Goal: Task Accomplishment & Management: Complete application form

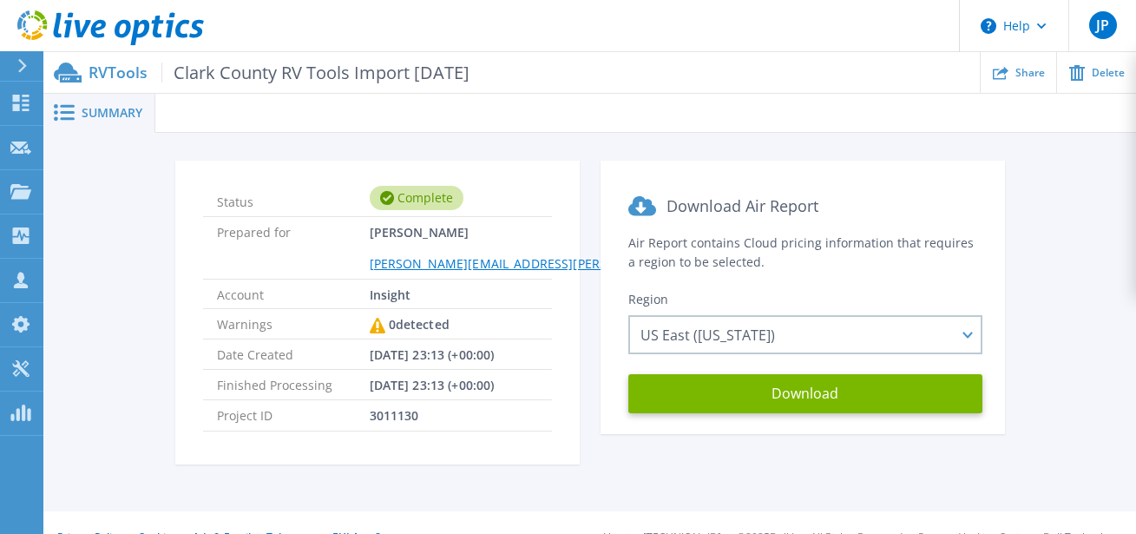
scroll to position [31, 0]
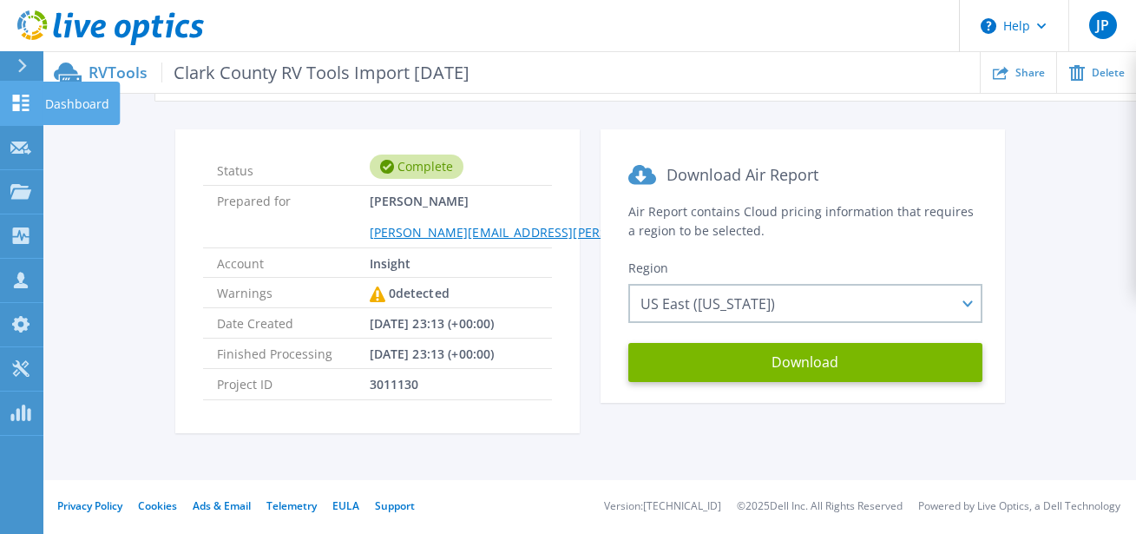
click at [27, 103] on icon at bounding box center [20, 103] width 21 height 16
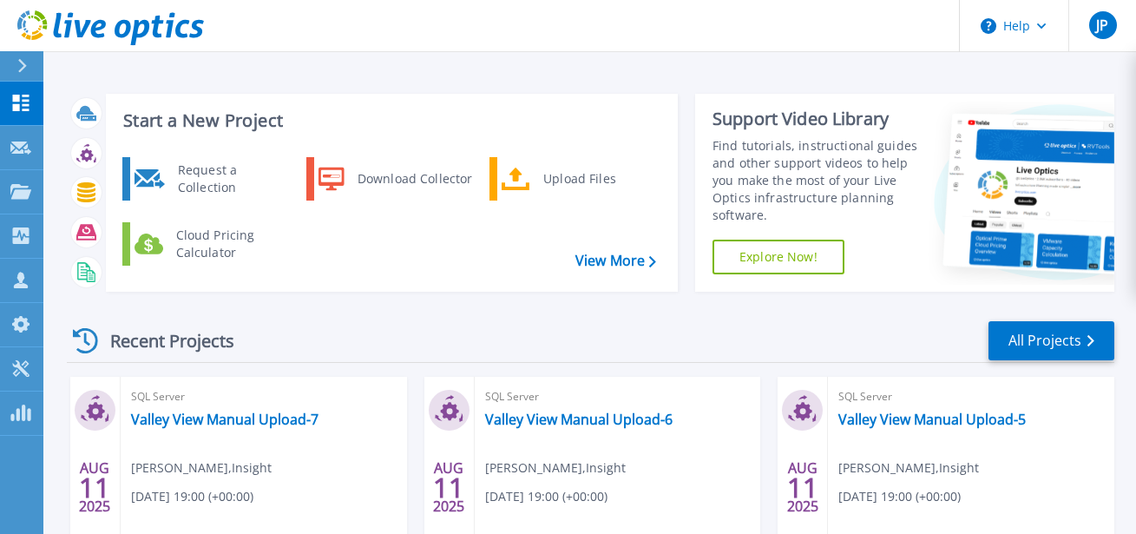
scroll to position [3, 0]
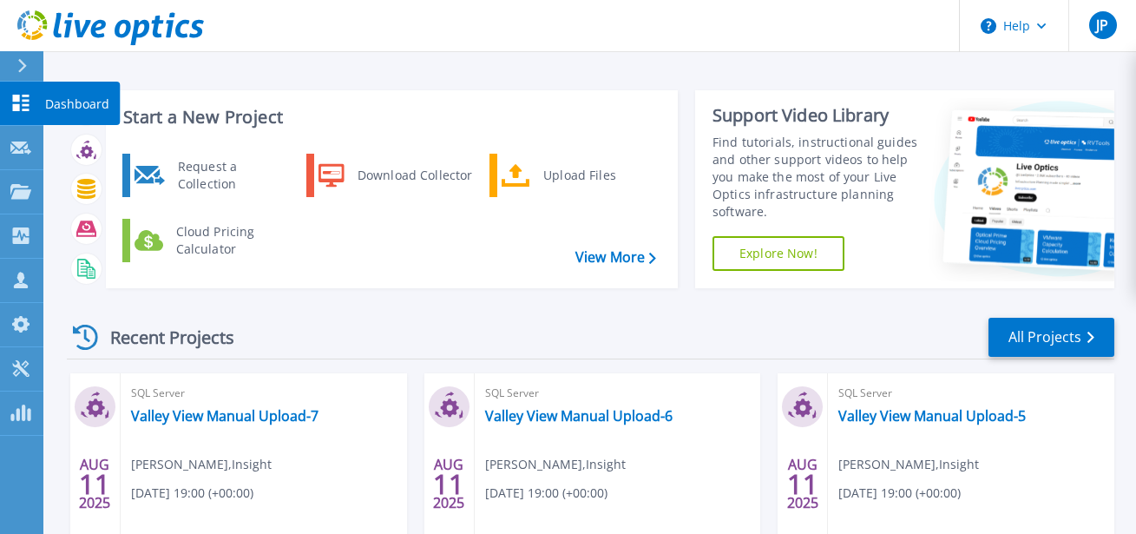
click at [26, 108] on icon at bounding box center [20, 103] width 21 height 16
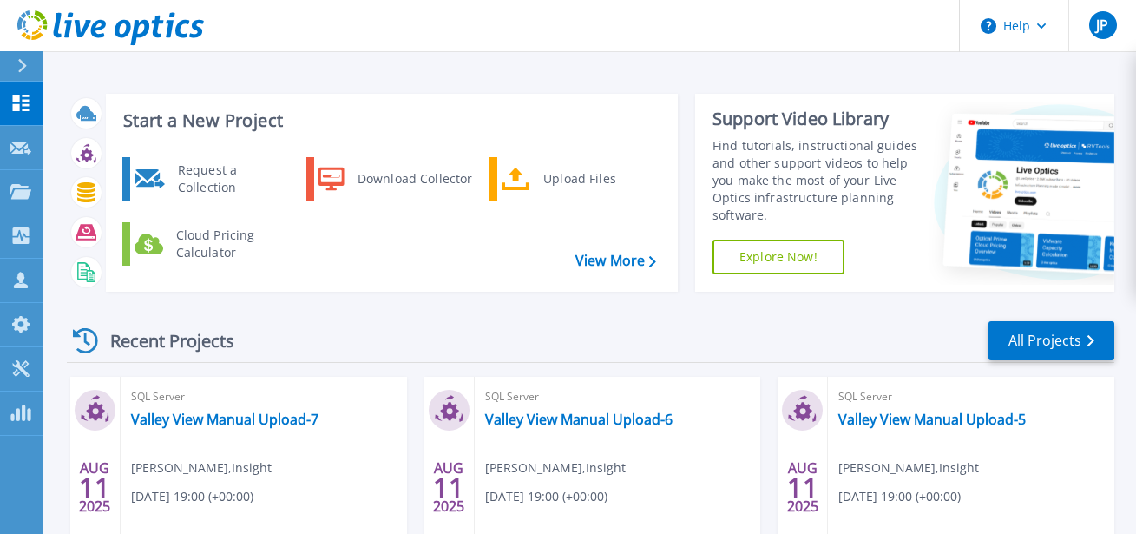
click at [1071, 332] on link "All Projects" at bounding box center [1051, 340] width 126 height 39
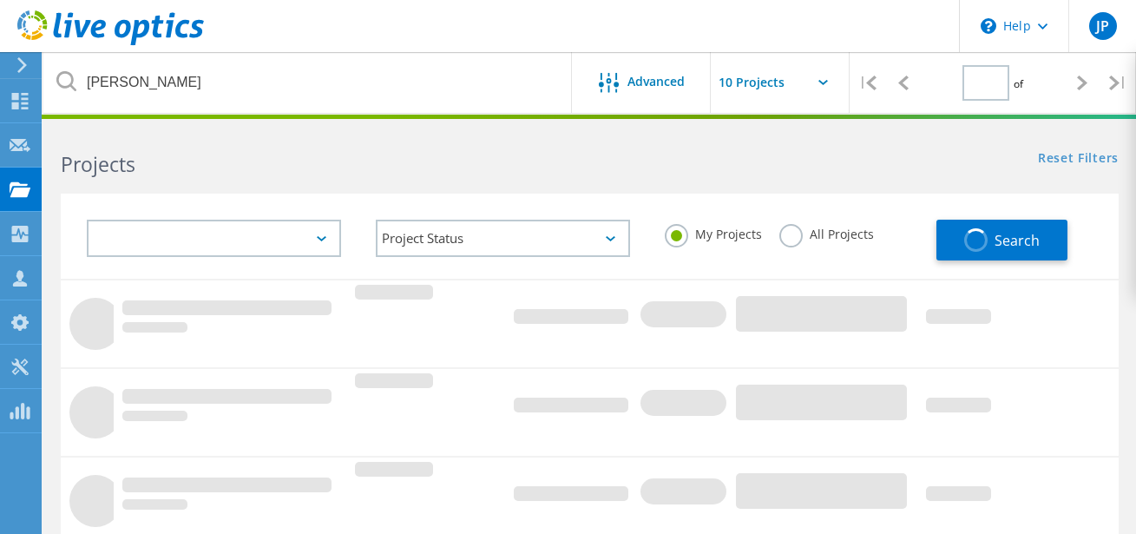
type input "1"
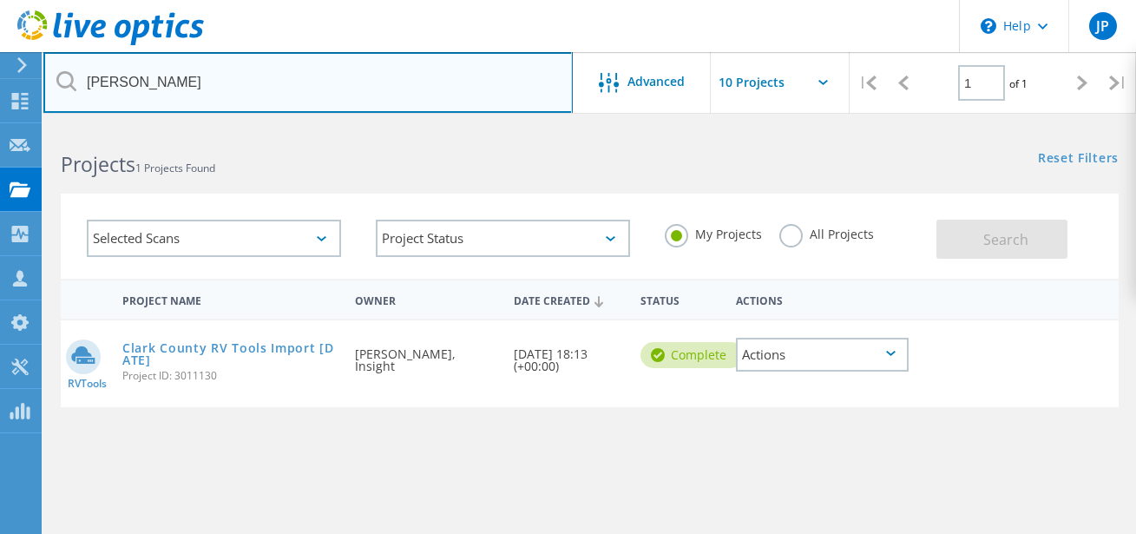
click at [227, 89] on input "Clark" at bounding box center [307, 82] width 529 height 61
drag, startPoint x: 223, startPoint y: 88, endPoint x: 46, endPoint y: 82, distance: 177.1
click at [47, 82] on input "Clark" at bounding box center [307, 82] width 529 height 61
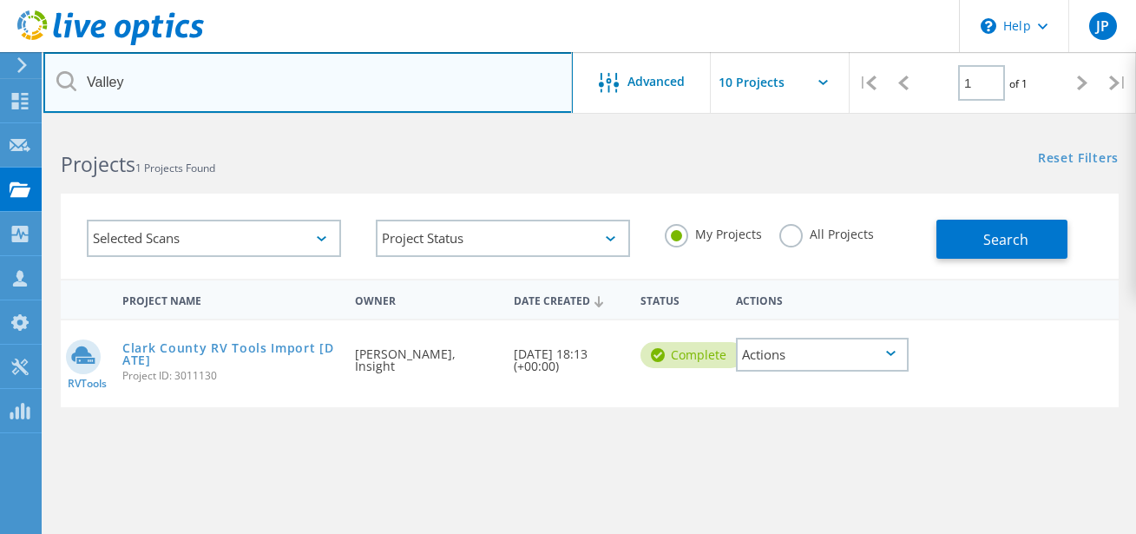
type input "Valley"
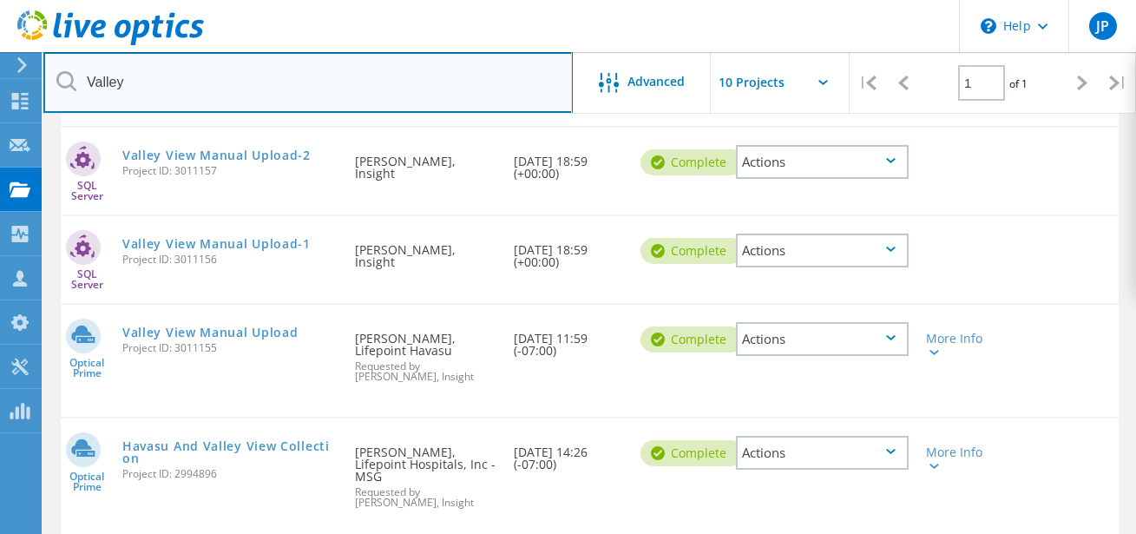
scroll to position [639, 0]
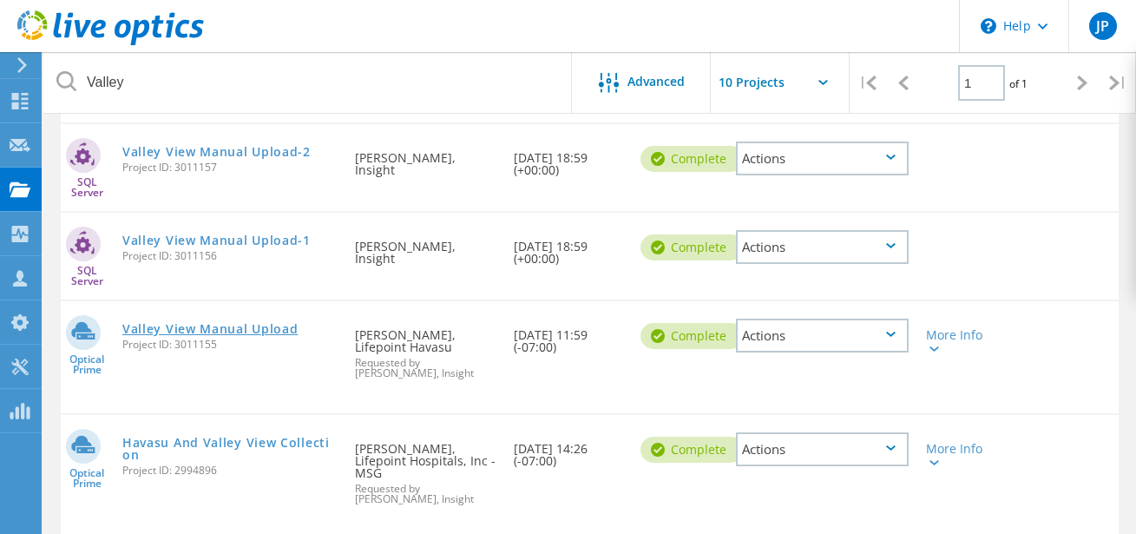
click at [247, 329] on link "Valley View Manual Upload" at bounding box center [210, 329] width 176 height 12
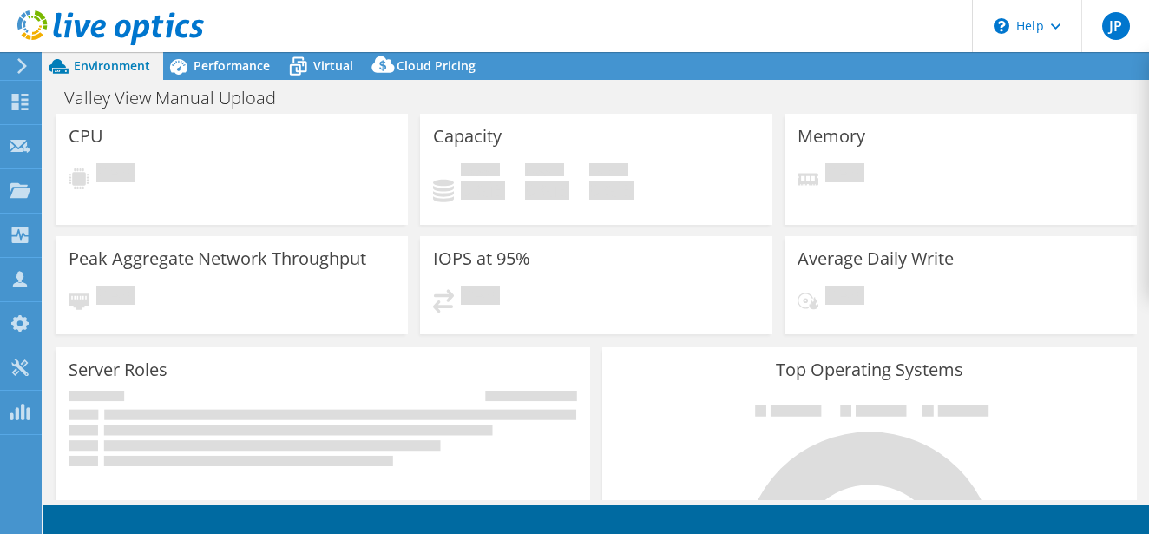
select select "USD"
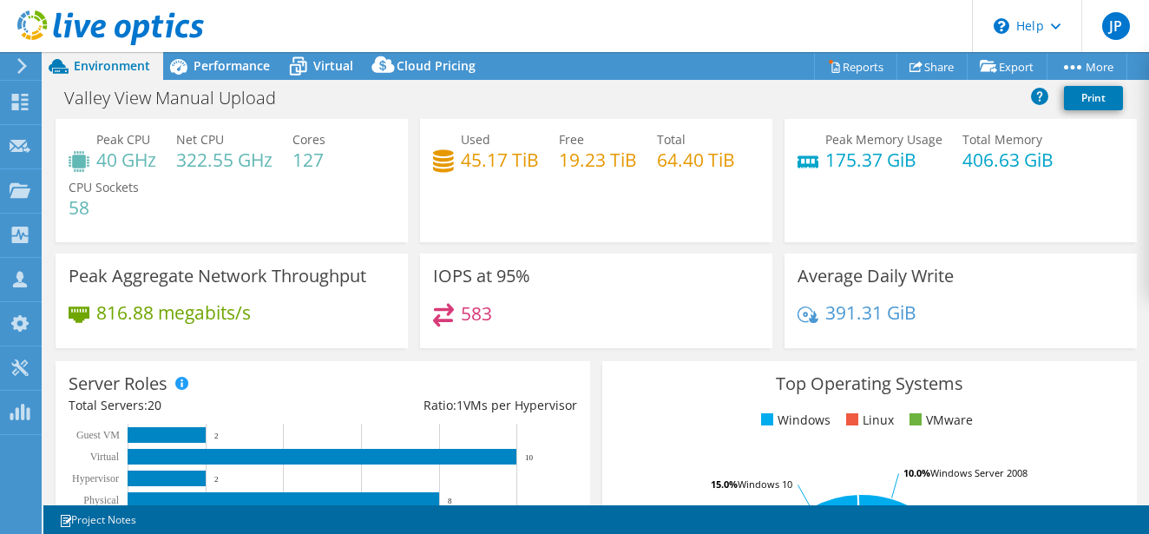
scroll to position [123, 0]
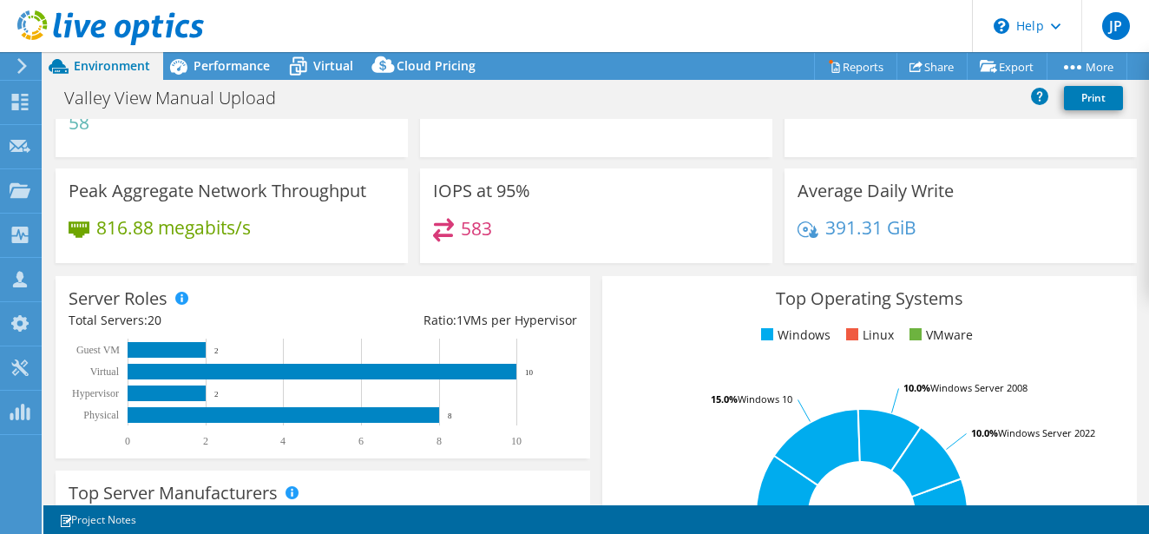
click at [624, 305] on h3 "Top Operating Systems" at bounding box center [869, 298] width 508 height 19
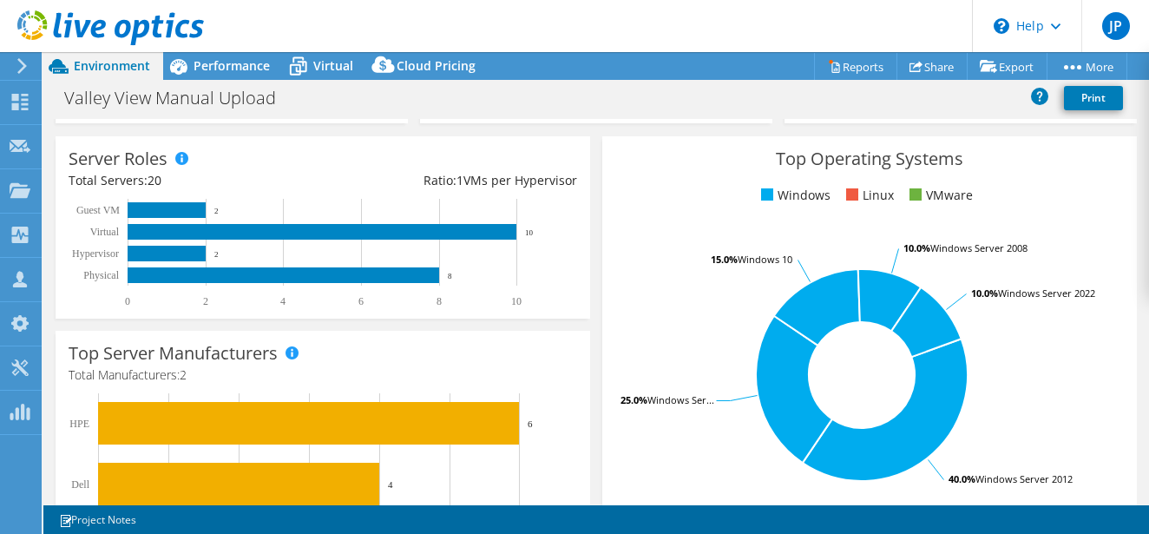
scroll to position [292, 0]
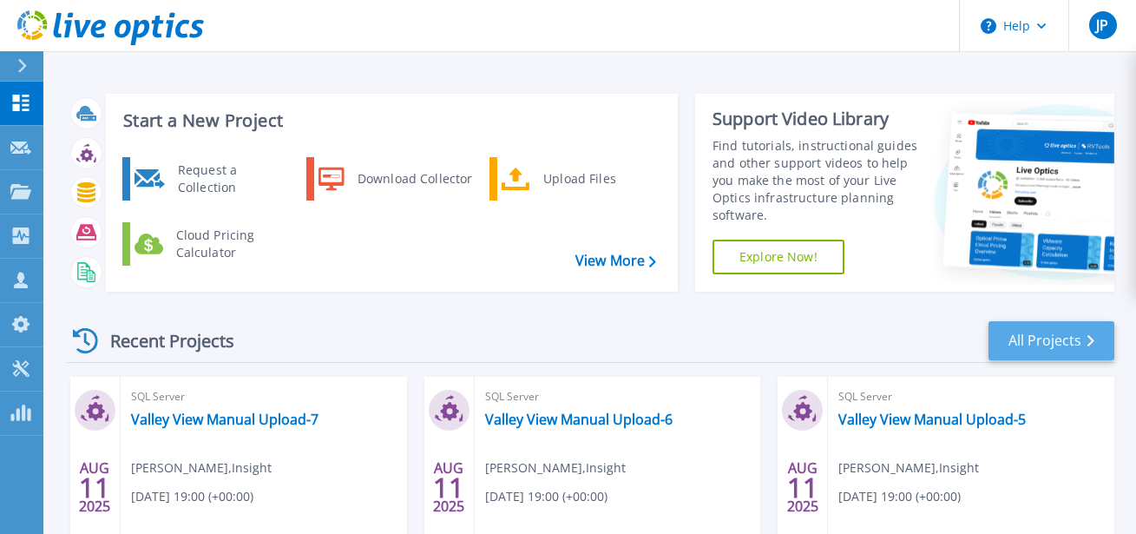
click at [1035, 342] on link "All Projects" at bounding box center [1051, 340] width 126 height 39
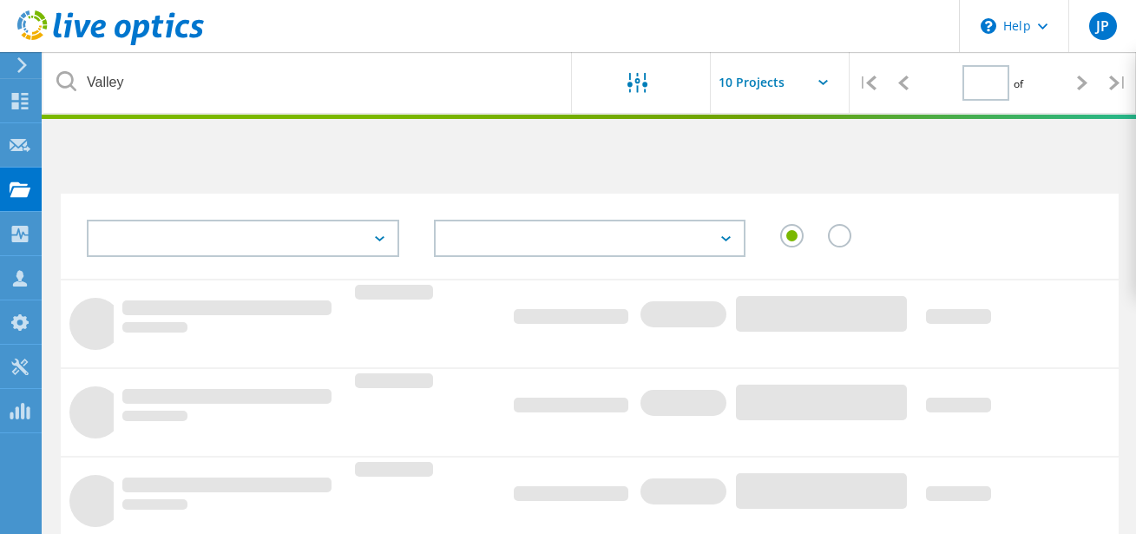
type input "1"
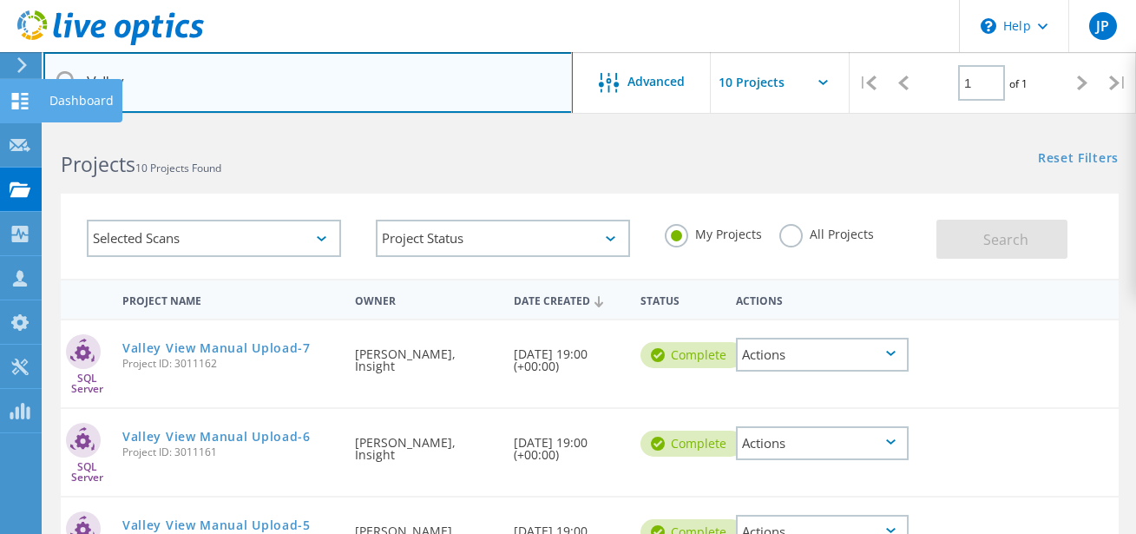
drag, startPoint x: 156, startPoint y: 78, endPoint x: 32, endPoint y: 81, distance: 124.1
type input "V"
type input "havasu"
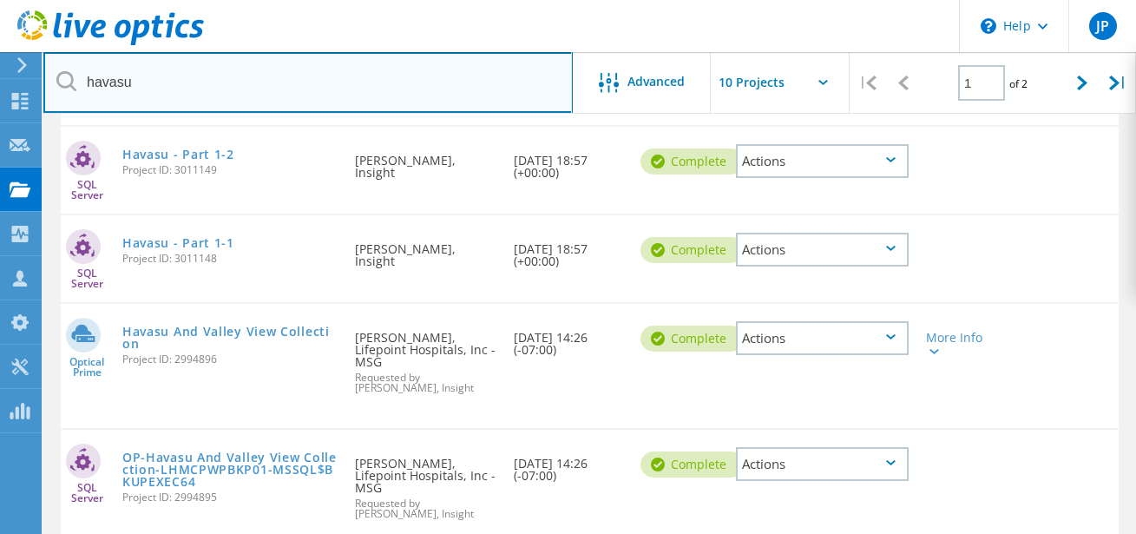
scroll to position [823, 0]
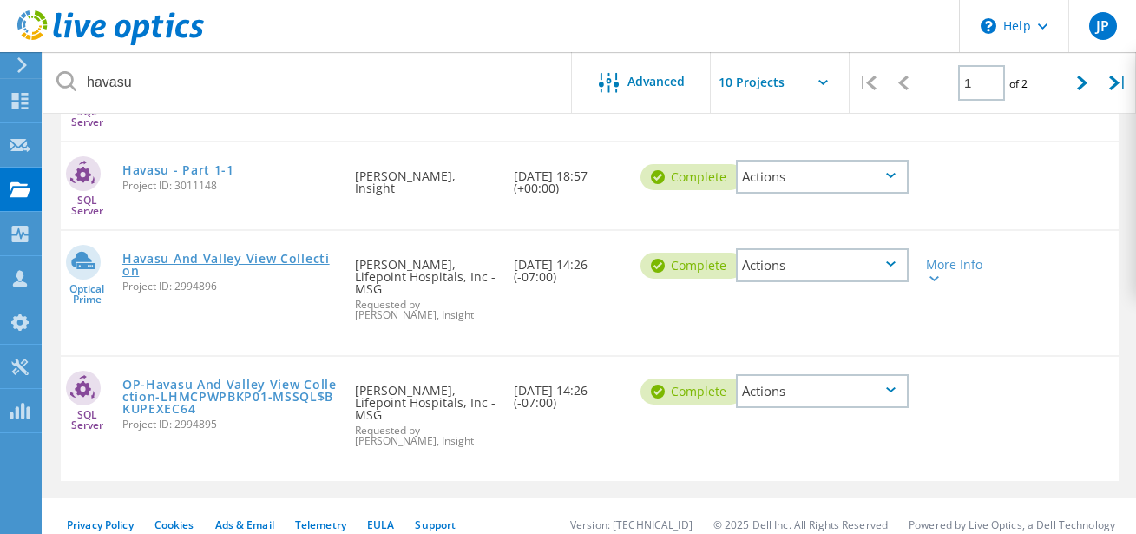
click at [226, 262] on link "Havasu And Valley View Collection" at bounding box center [229, 264] width 215 height 24
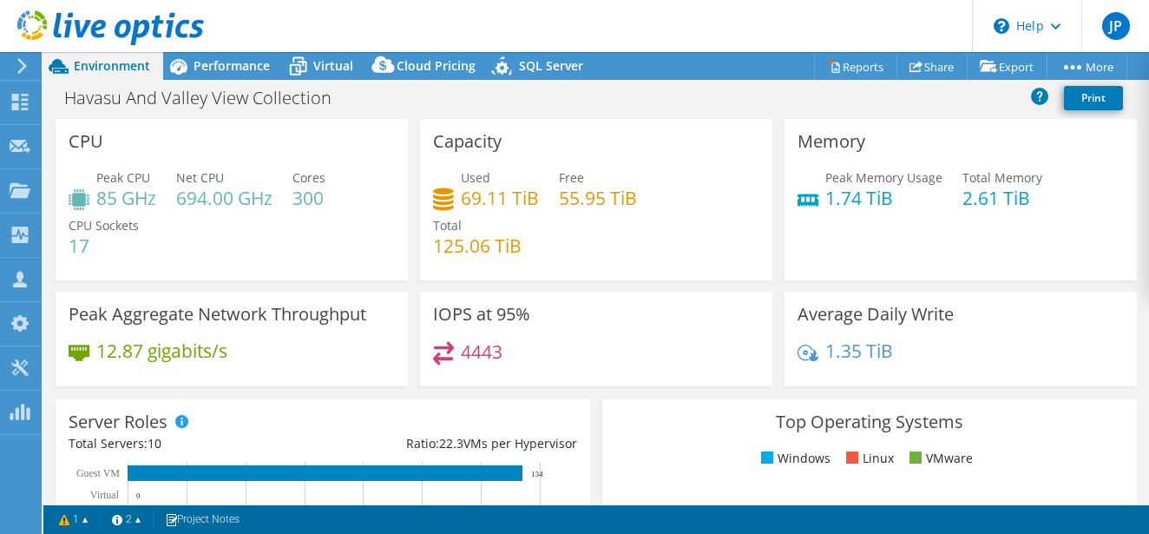
select select "USD"
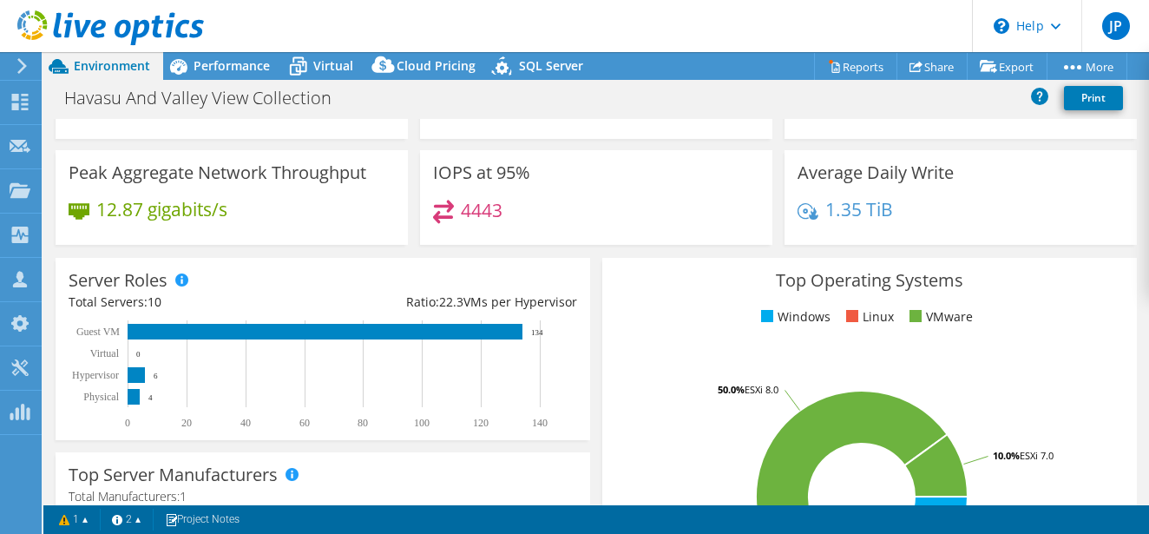
scroll to position [279, 0]
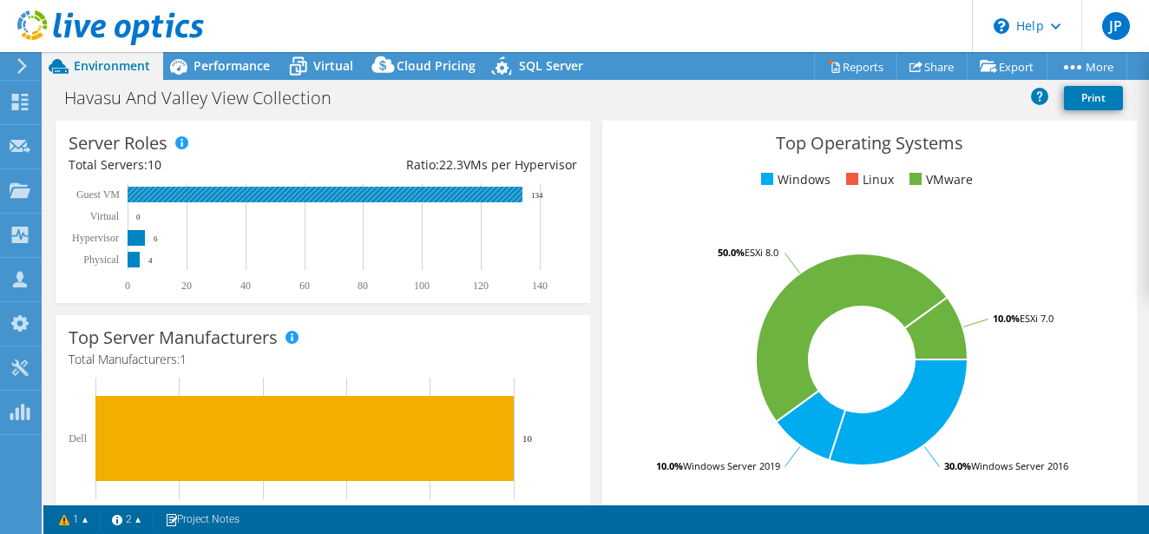
click at [502, 191] on rect at bounding box center [325, 195] width 395 height 16
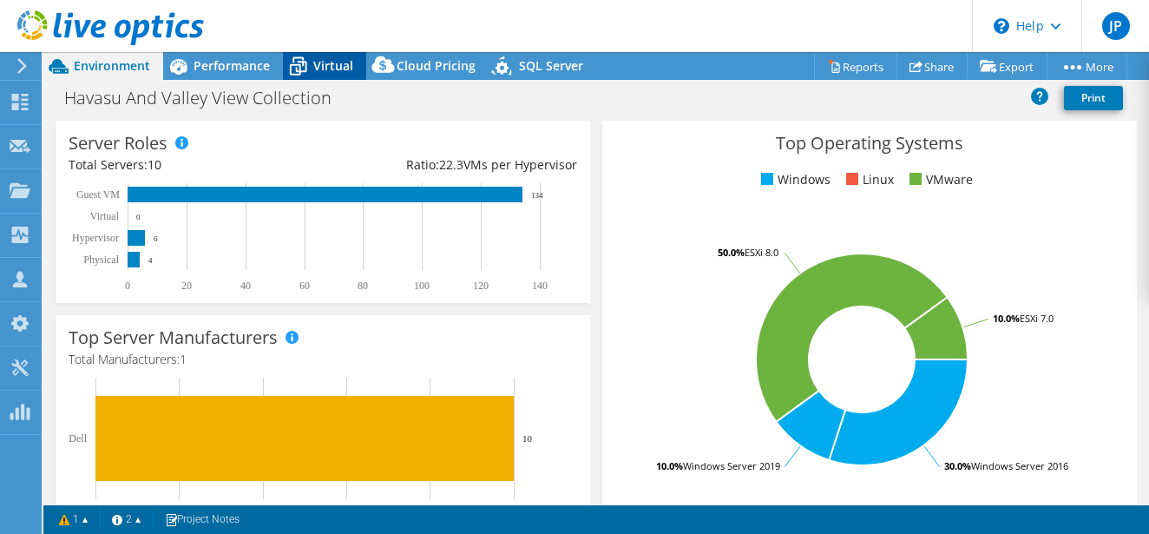
click at [308, 73] on icon at bounding box center [298, 66] width 30 height 30
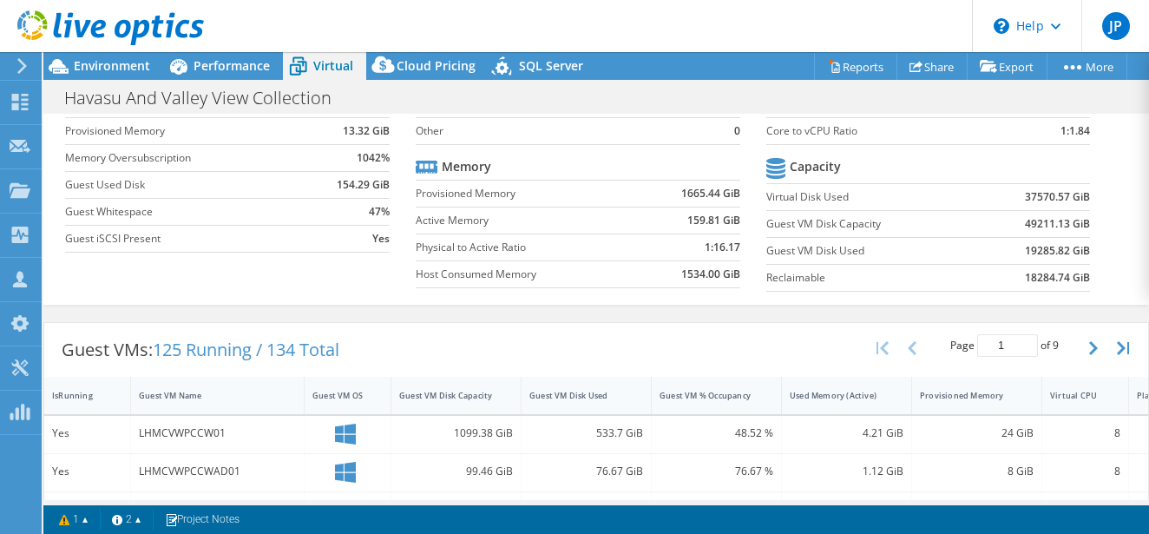
scroll to position [0, 0]
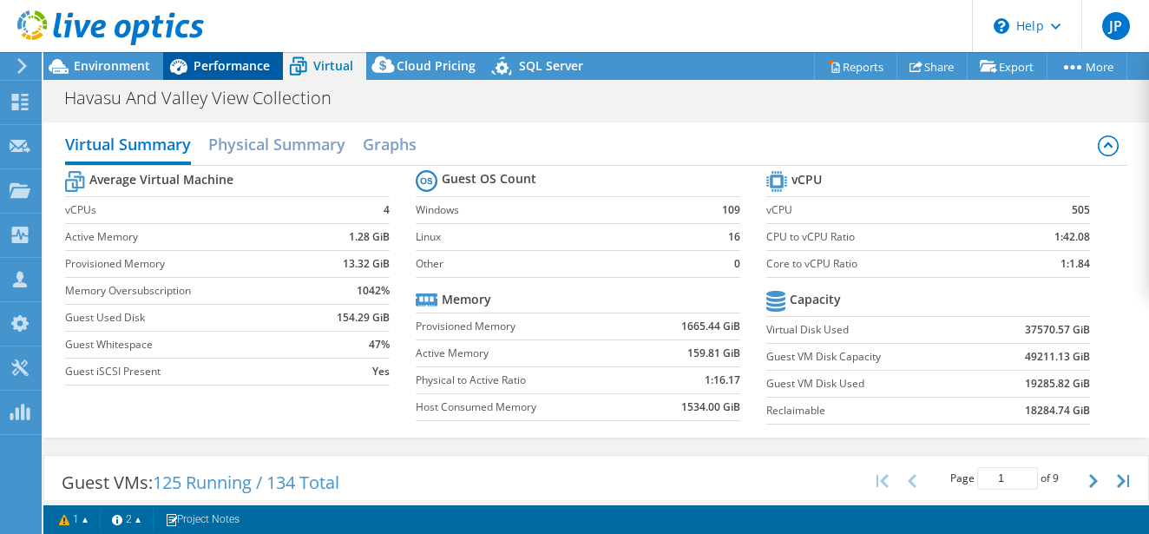
click at [218, 73] on span "Performance" at bounding box center [231, 65] width 76 height 16
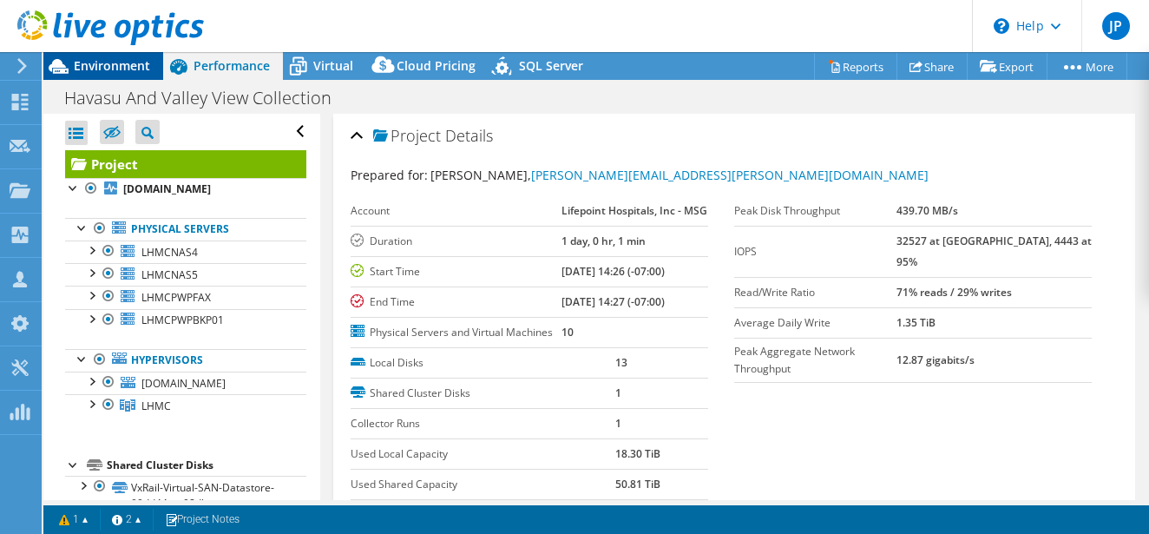
click at [124, 61] on span "Environment" at bounding box center [112, 65] width 76 height 16
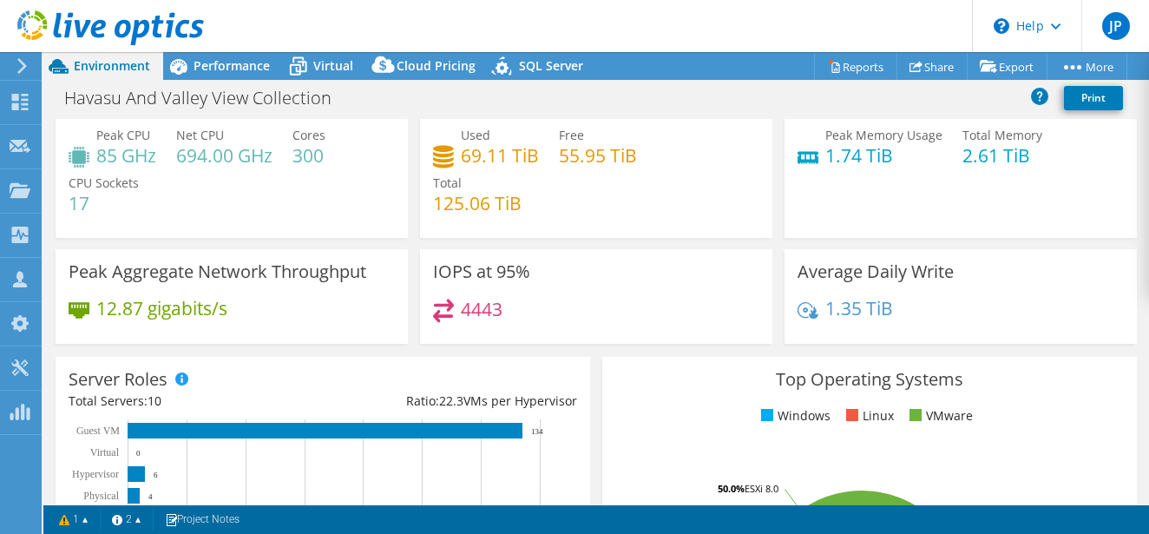
scroll to position [159, 0]
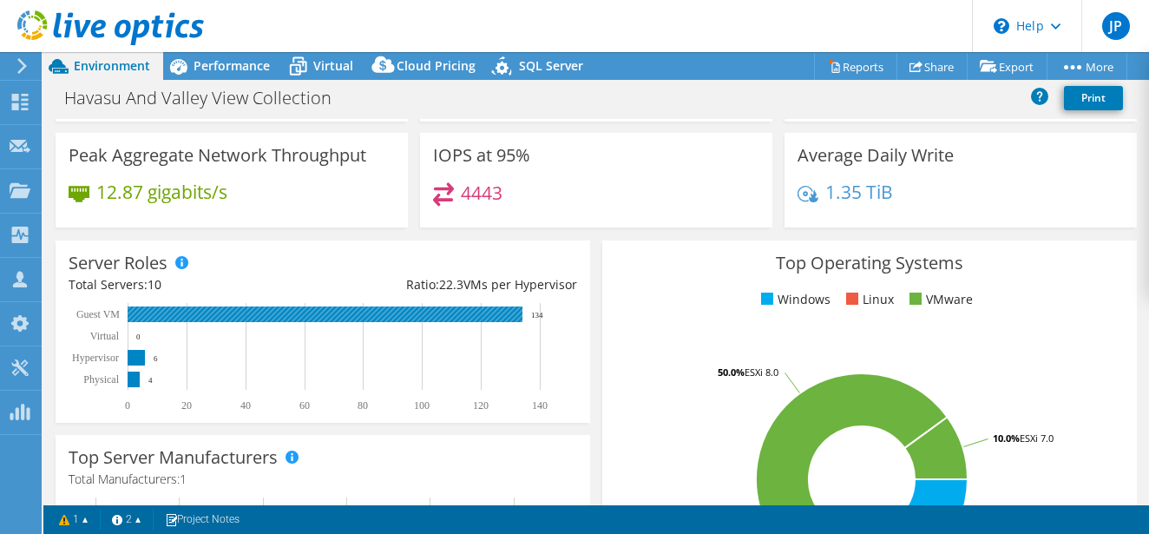
click at [361, 310] on rect at bounding box center [325, 314] width 395 height 16
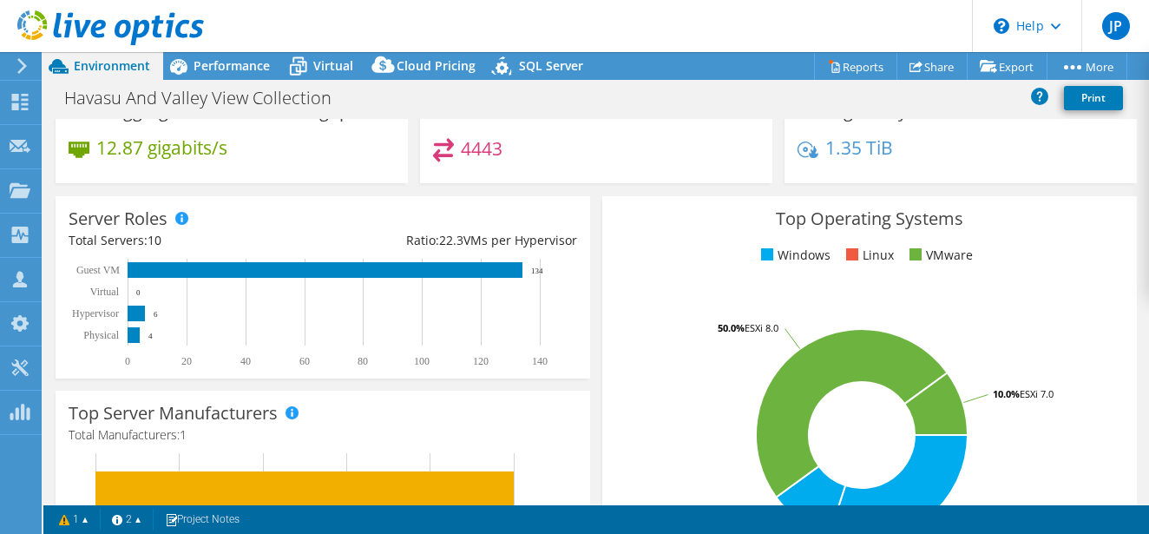
scroll to position [314, 0]
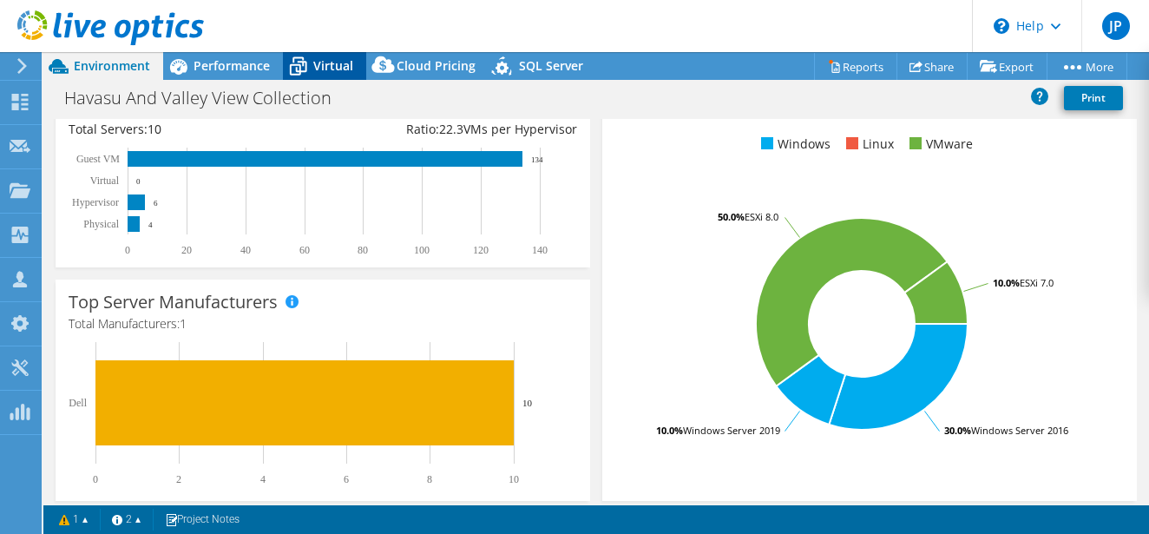
click at [324, 68] on span "Virtual" at bounding box center [333, 65] width 40 height 16
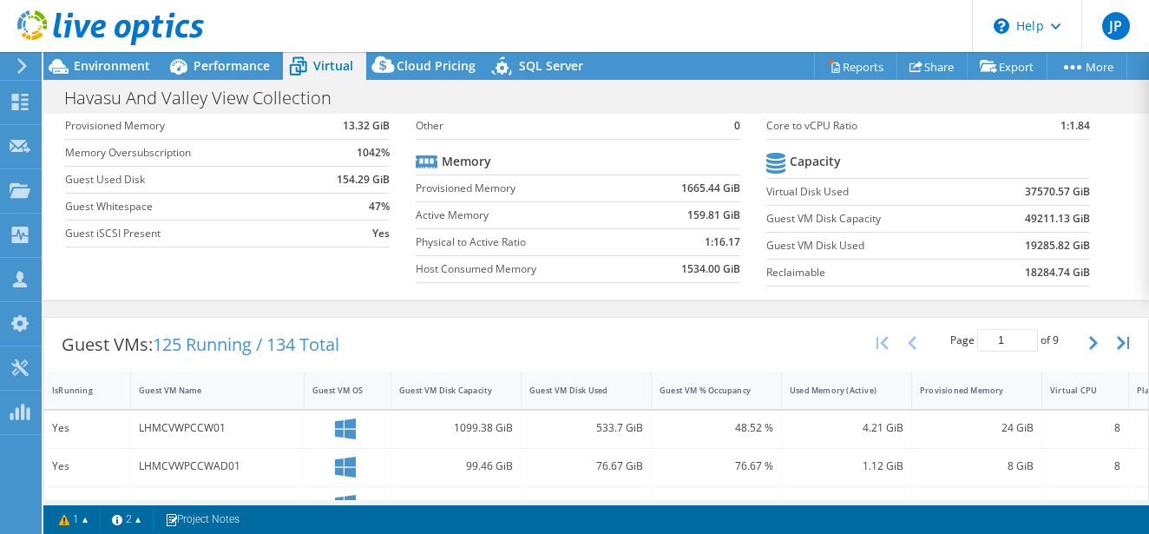
scroll to position [1, 0]
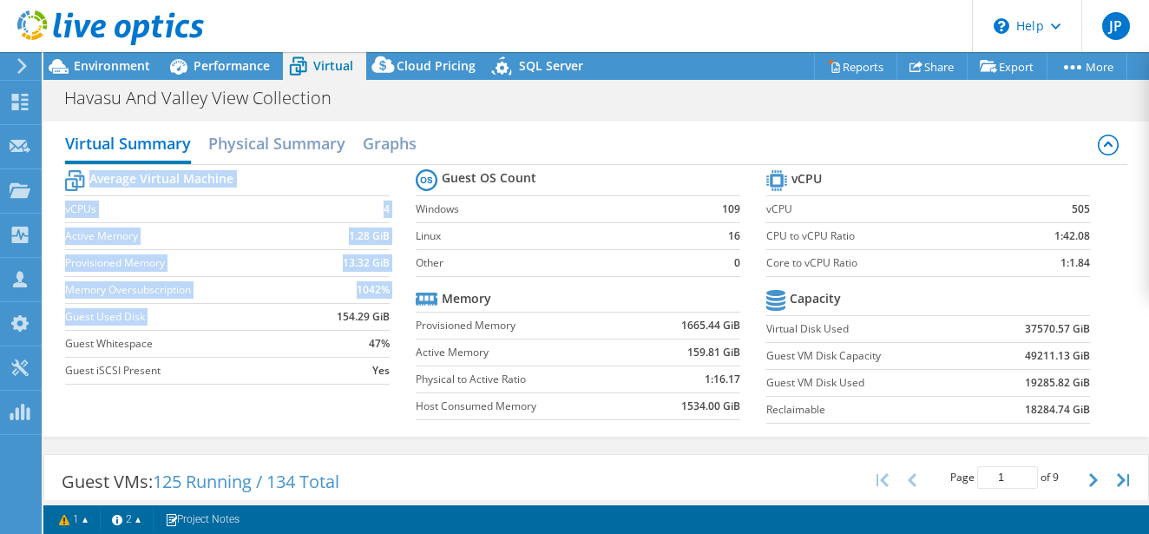
drag, startPoint x: 389, startPoint y: 314, endPoint x: 329, endPoint y: 317, distance: 59.9
click at [329, 317] on section "Average Virtual Machine vCPUs 4 Active Memory 1.28 GiB Provisioned Memory 13.32…" at bounding box center [240, 279] width 351 height 227
click at [326, 317] on td "154.29 GiB" at bounding box center [351, 316] width 78 height 27
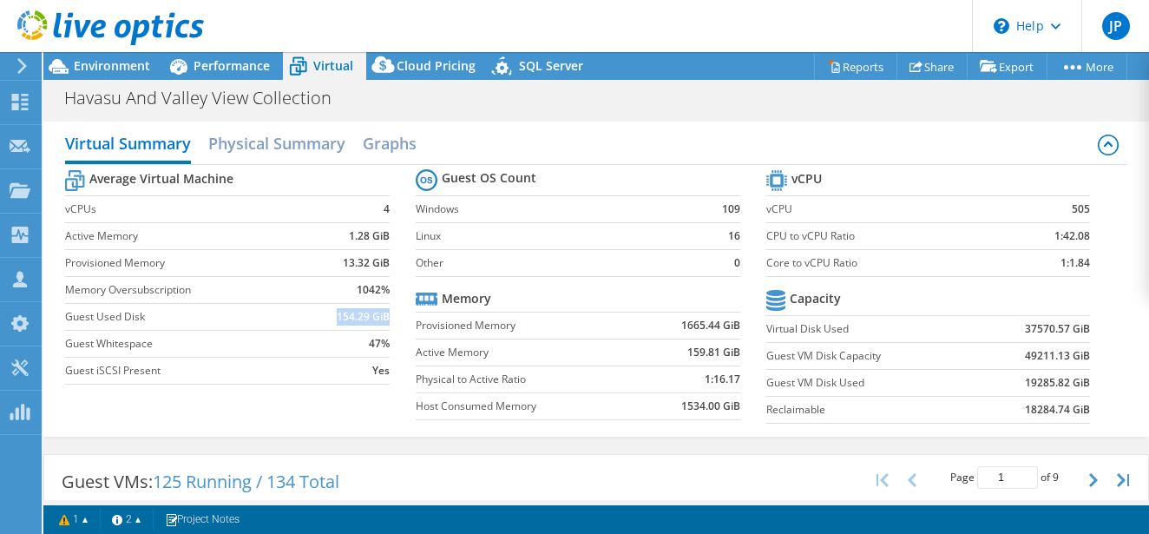
drag, startPoint x: 330, startPoint y: 316, endPoint x: 384, endPoint y: 318, distance: 53.8
click at [384, 318] on td "154.29 GiB" at bounding box center [351, 316] width 78 height 27
click at [271, 148] on h2 "Physical Summary" at bounding box center [276, 145] width 137 height 38
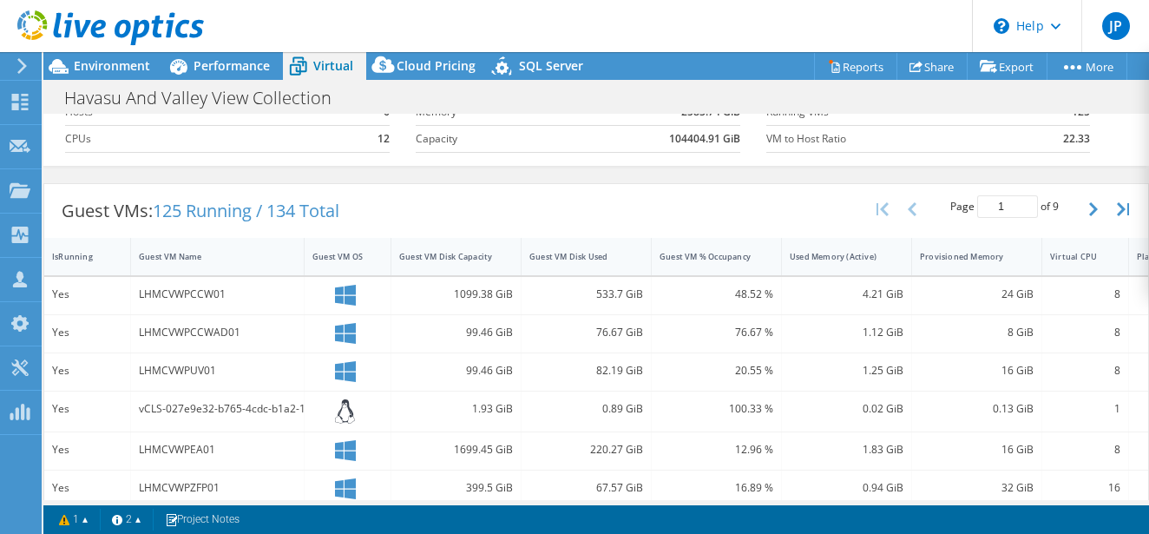
scroll to position [0, 0]
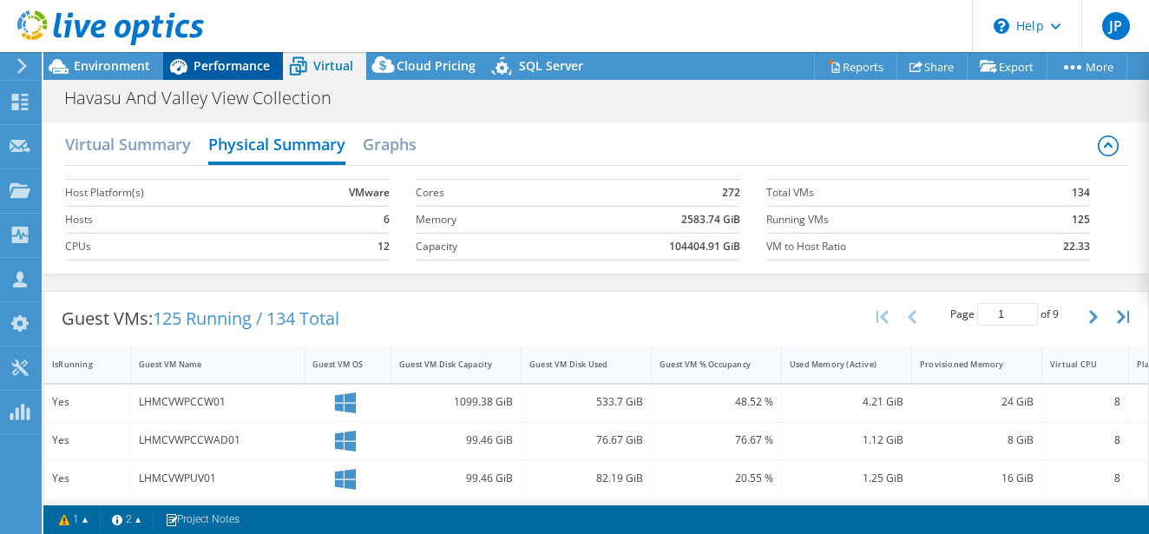
click at [213, 76] on div "Performance" at bounding box center [223, 66] width 120 height 28
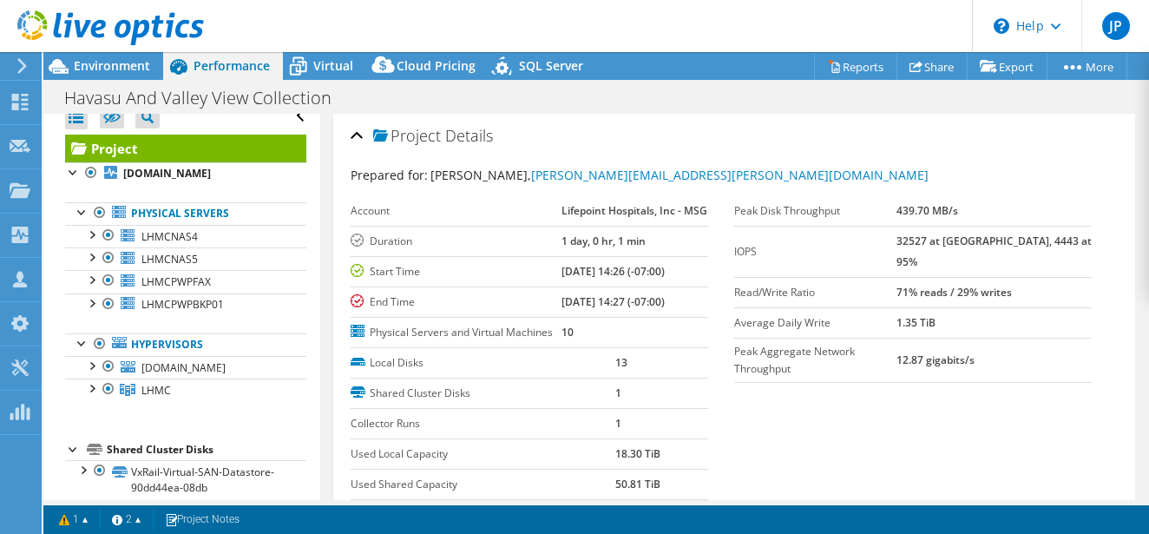
scroll to position [36, 0]
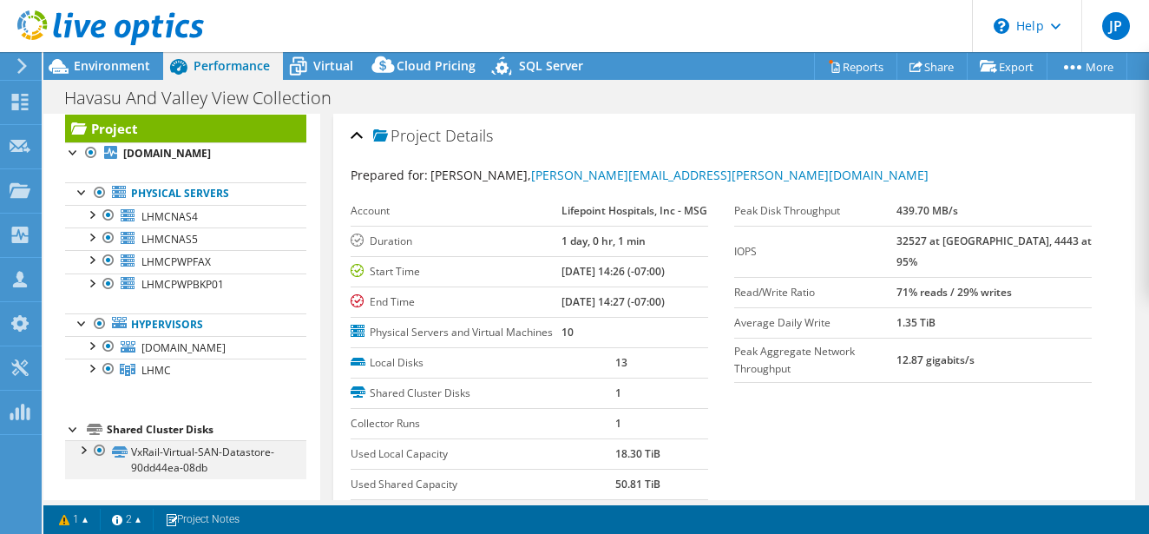
click at [82, 447] on div at bounding box center [82, 448] width 17 height 17
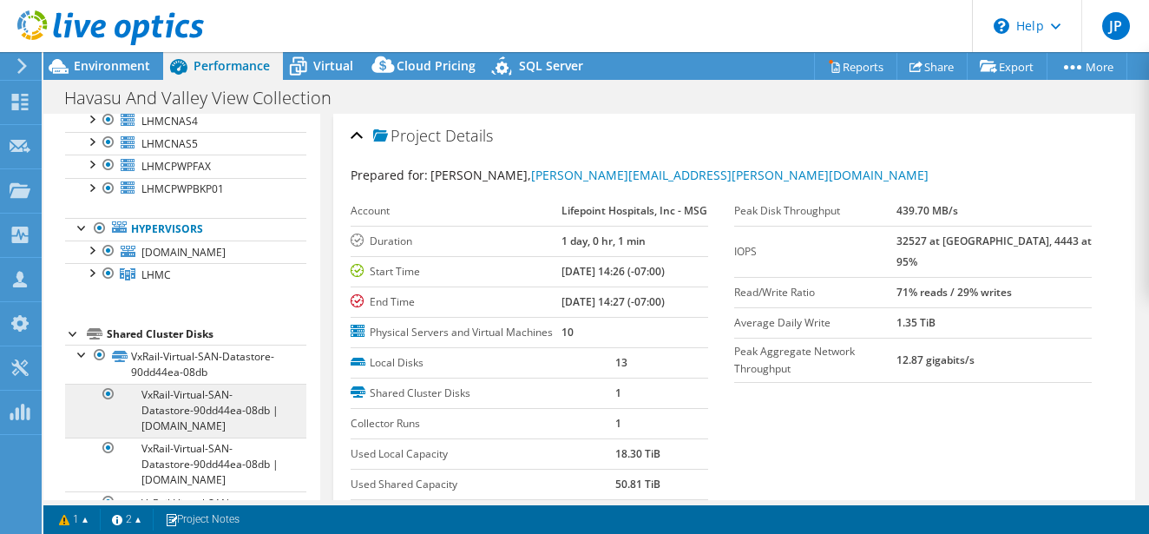
scroll to position [128, 0]
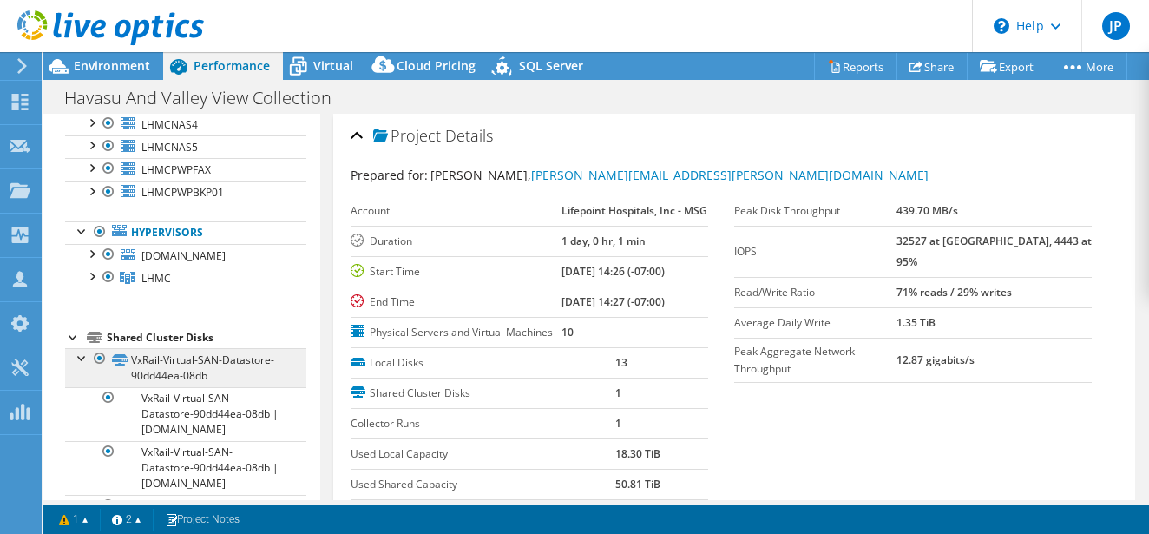
click at [248, 363] on link "VxRail-Virtual-SAN-Datastore-90dd44ea-08db" at bounding box center [185, 367] width 241 height 38
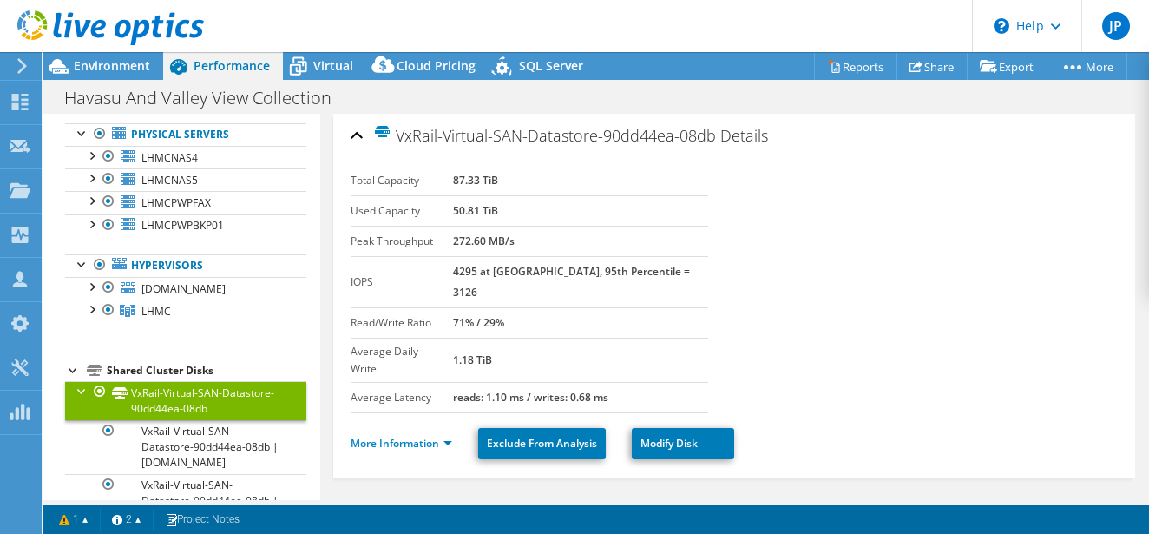
scroll to position [91, 0]
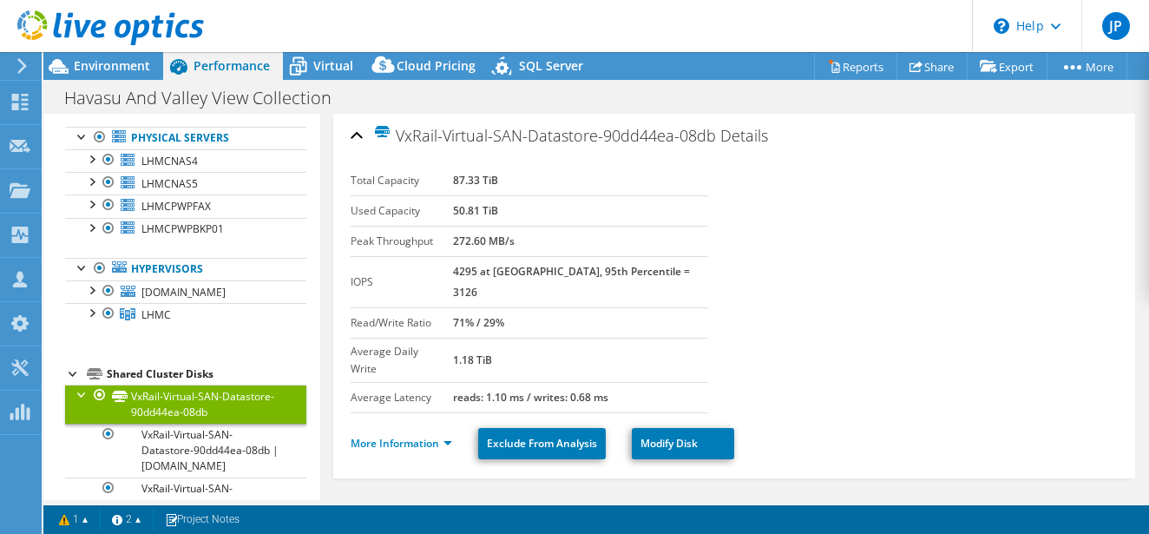
click at [82, 391] on div at bounding box center [82, 392] width 17 height 17
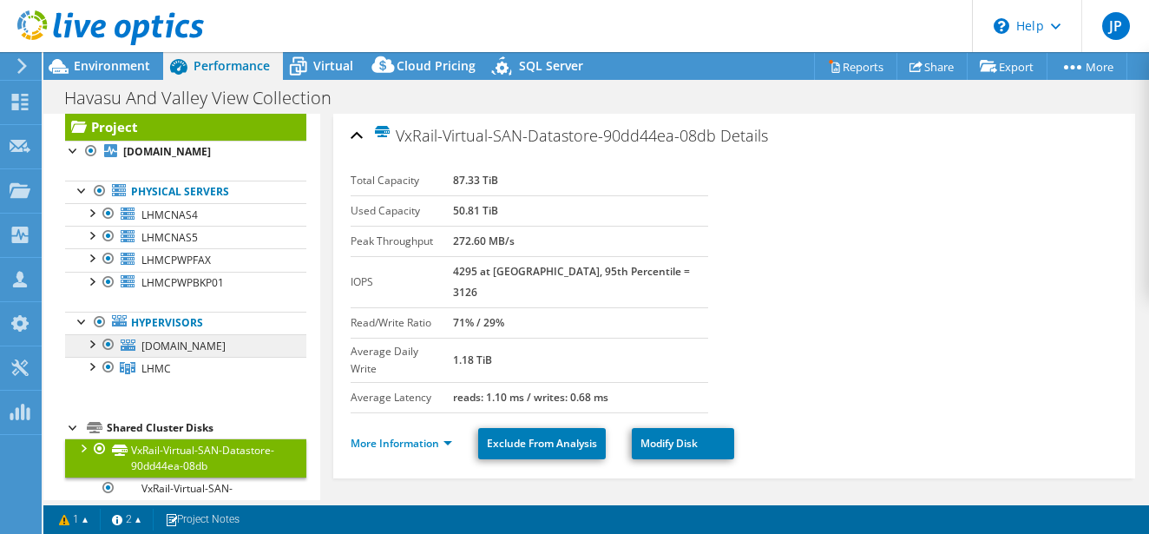
scroll to position [36, 0]
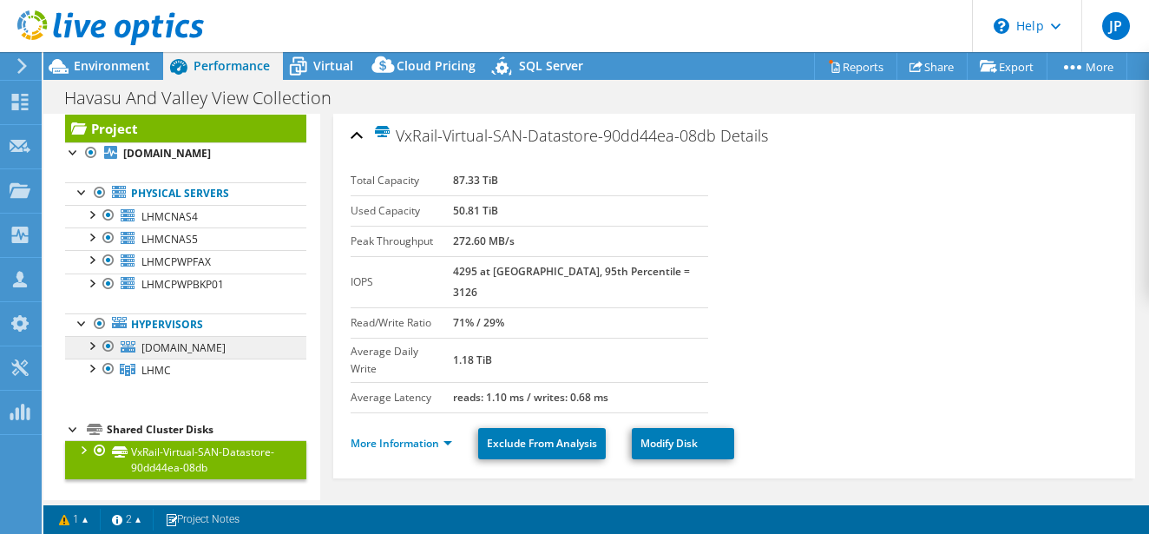
click at [226, 345] on span "[DOMAIN_NAME]" at bounding box center [183, 347] width 84 height 15
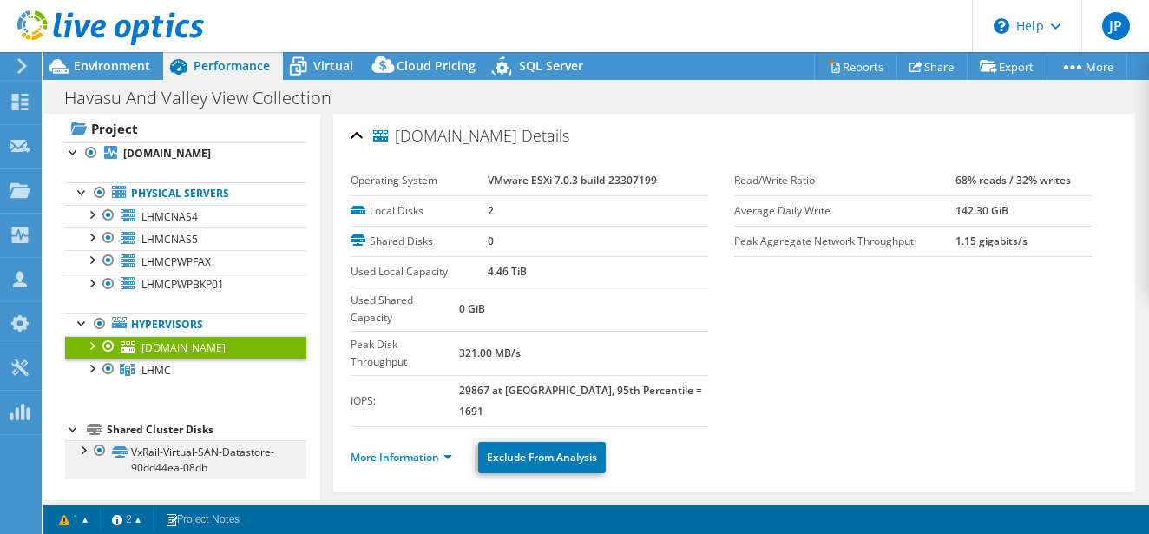
click at [89, 445] on div at bounding box center [82, 448] width 17 height 17
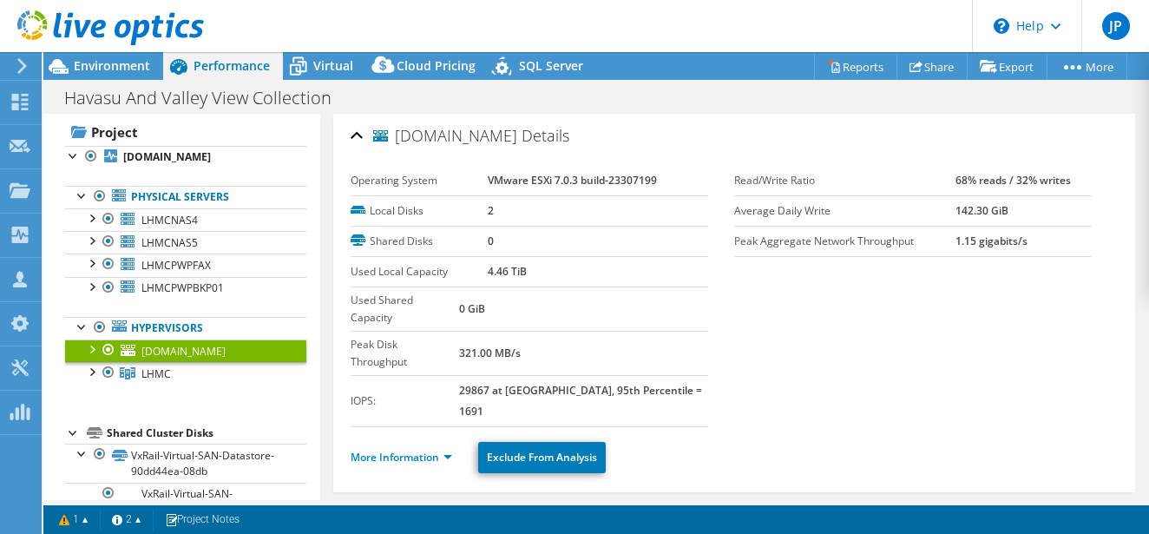
scroll to position [13, 0]
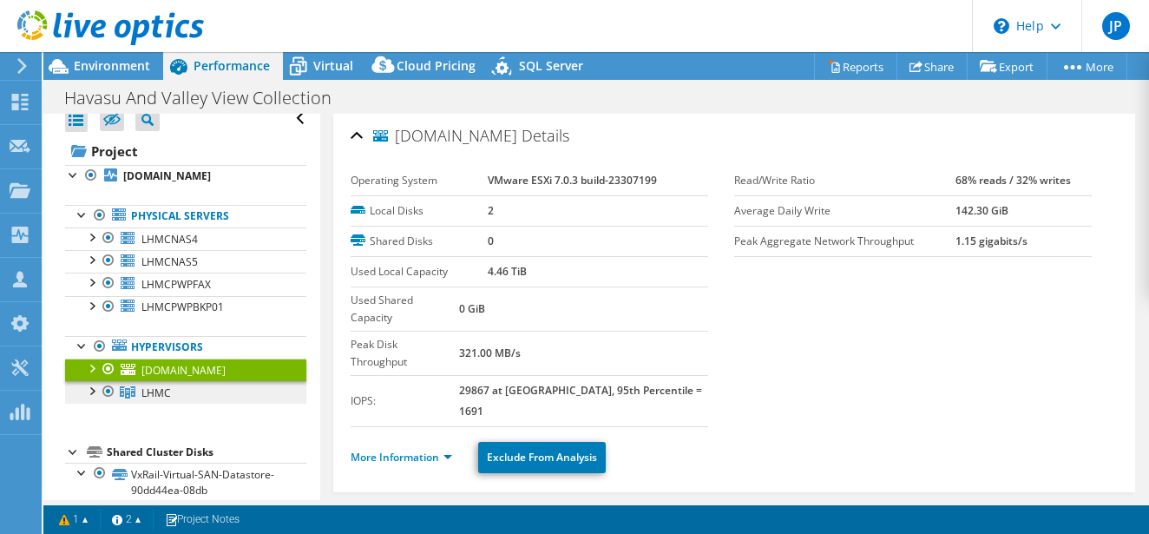
click at [165, 389] on span "LHMC" at bounding box center [156, 392] width 30 height 15
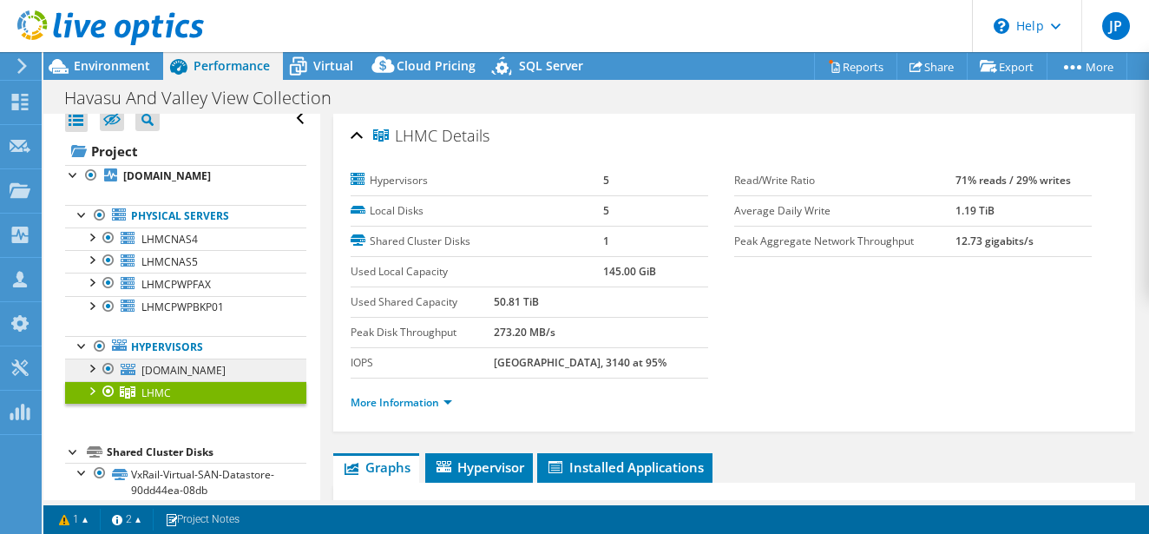
click at [193, 373] on span "[DOMAIN_NAME]" at bounding box center [183, 370] width 84 height 15
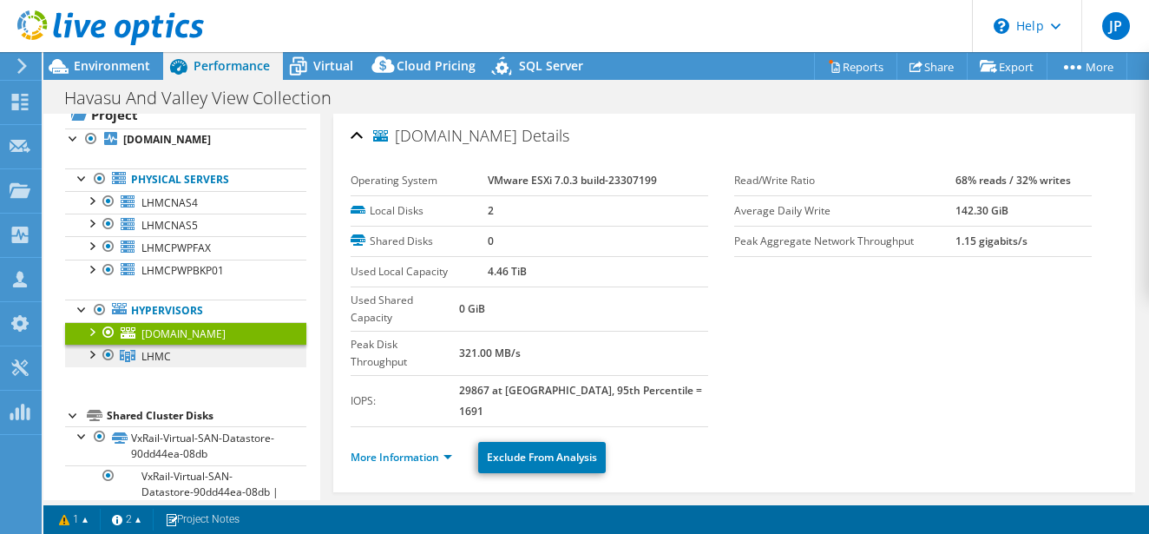
scroll to position [127, 0]
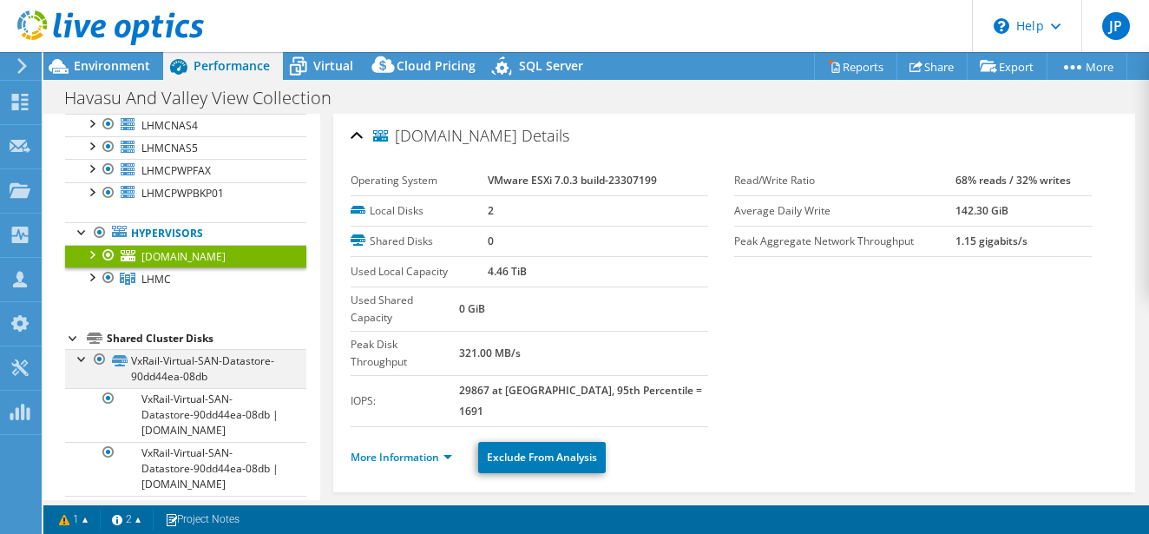
click at [86, 357] on div at bounding box center [82, 357] width 17 height 17
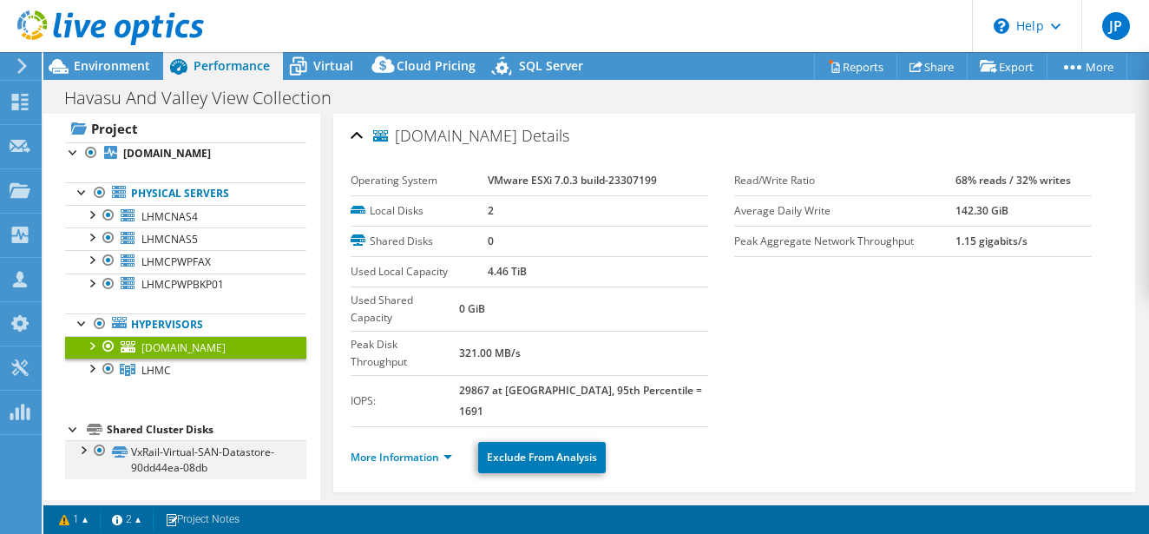
scroll to position [36, 0]
click at [192, 461] on link "VxRail-Virtual-SAN-Datastore-90dd44ea-08db" at bounding box center [185, 459] width 241 height 38
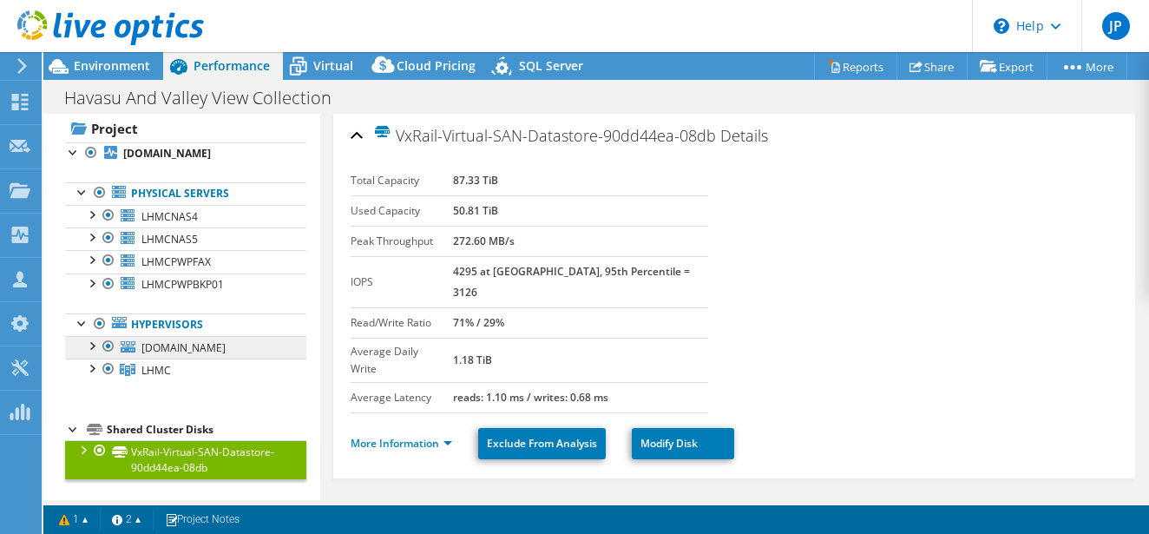
click at [172, 347] on span "[DOMAIN_NAME]" at bounding box center [183, 347] width 84 height 15
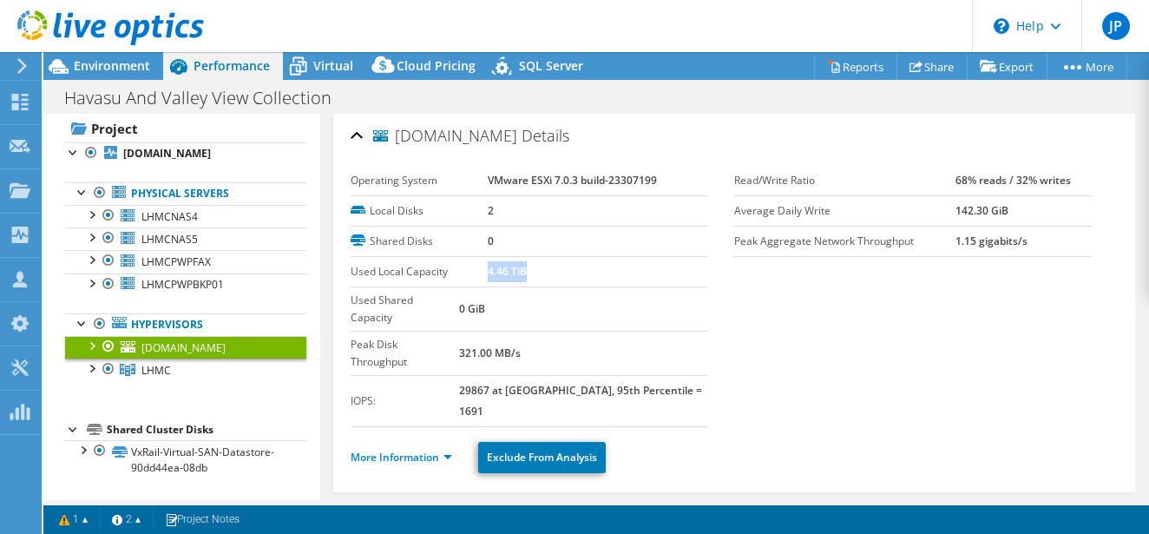
drag, startPoint x: 522, startPoint y: 279, endPoint x: 482, endPoint y: 274, distance: 40.1
click at [482, 274] on tr "Used Local Capacity 4.46 TiB" at bounding box center [529, 271] width 357 height 30
click at [512, 272] on b "4.46 TiB" at bounding box center [507, 271] width 39 height 15
click at [132, 371] on icon at bounding box center [128, 370] width 16 height 12
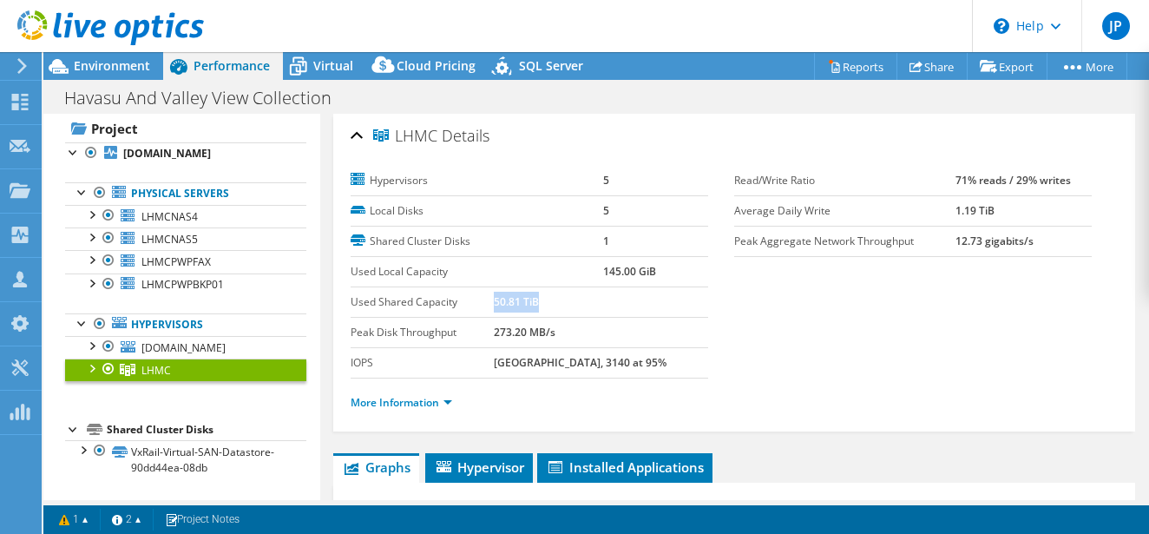
drag, startPoint x: 584, startPoint y: 302, endPoint x: 517, endPoint y: 300, distance: 66.8
click at [517, 300] on td "50.81 TiB" at bounding box center [601, 302] width 214 height 30
click at [89, 370] on div at bounding box center [90, 366] width 17 height 17
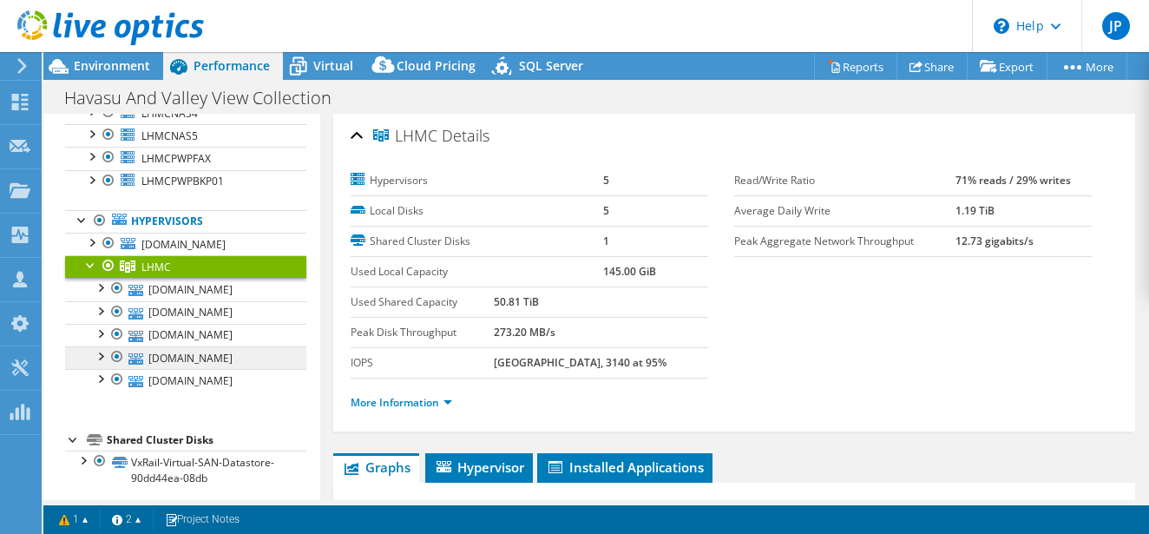
scroll to position [149, 0]
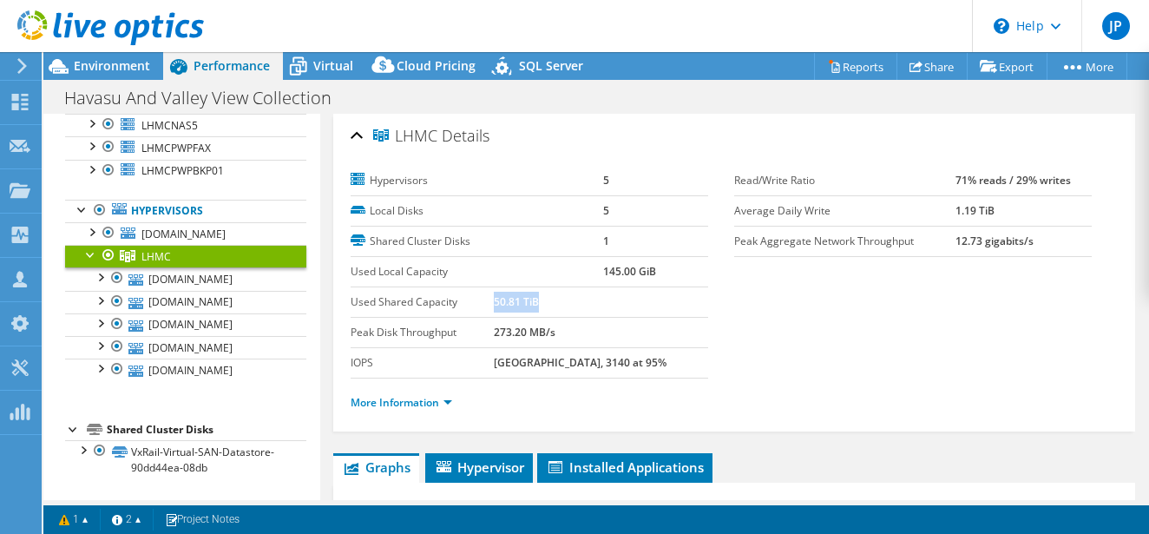
drag, startPoint x: 561, startPoint y: 298, endPoint x: 515, endPoint y: 302, distance: 45.3
click at [515, 302] on tr "Used Shared Capacity 50.81 TiB" at bounding box center [529, 302] width 357 height 30
click at [558, 313] on td "50.81 TiB" at bounding box center [601, 302] width 214 height 30
drag, startPoint x: 562, startPoint y: 304, endPoint x: 518, endPoint y: 304, distance: 44.3
click at [518, 304] on td "50.81 TiB" at bounding box center [601, 302] width 214 height 30
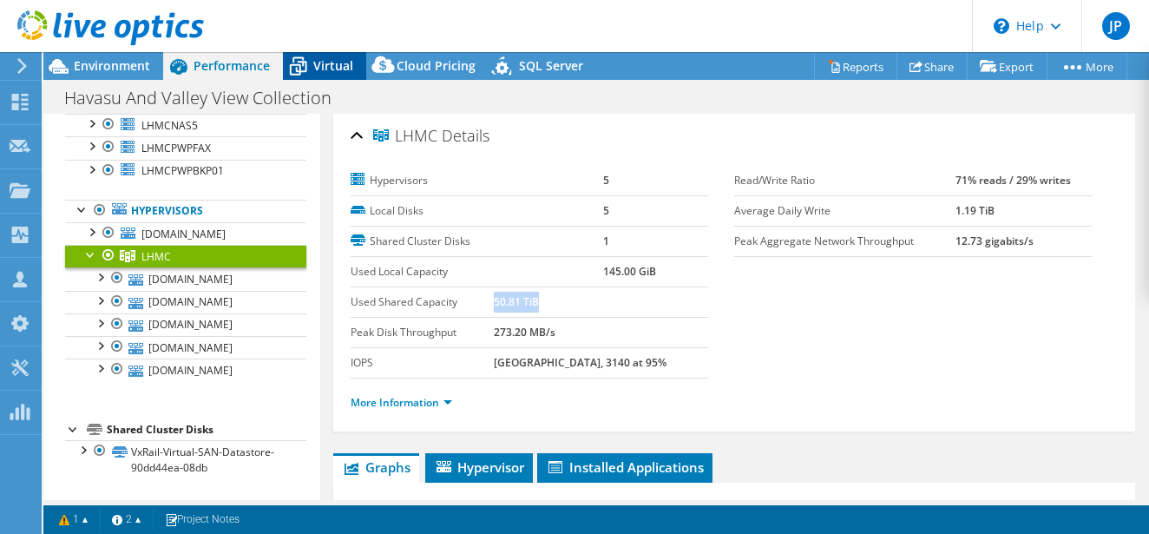
click at [318, 75] on div "Virtual" at bounding box center [324, 66] width 83 height 28
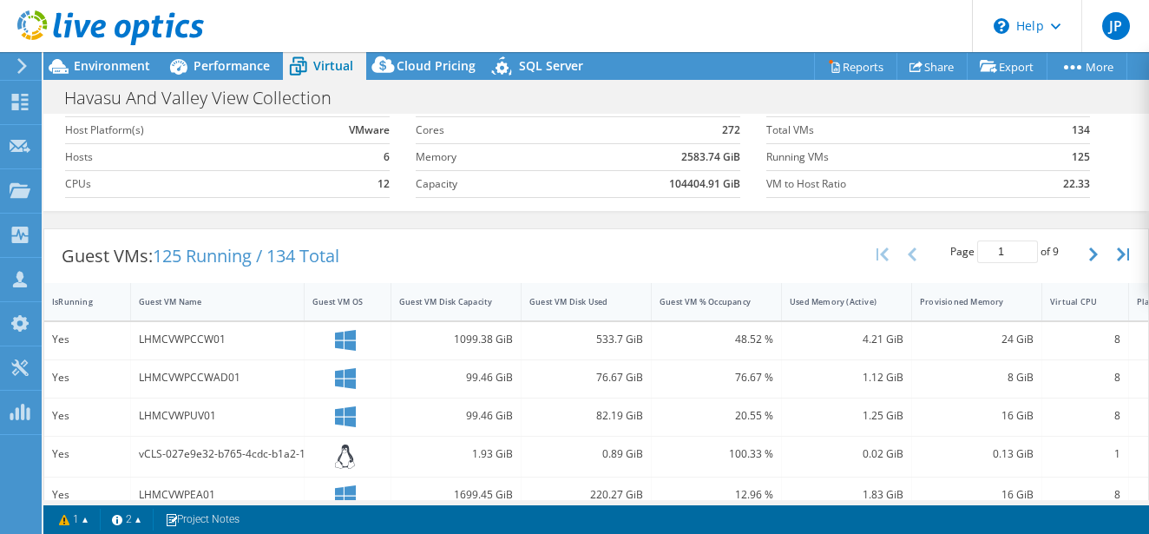
scroll to position [0, 0]
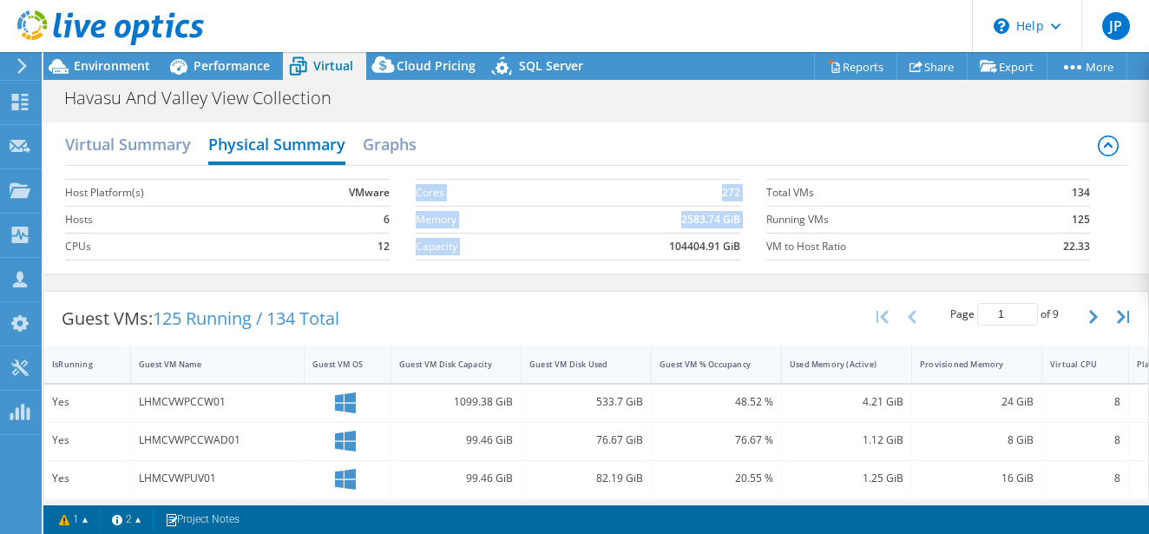
drag, startPoint x: 736, startPoint y: 245, endPoint x: 653, endPoint y: 250, distance: 82.6
click at [653, 250] on section "Cores 272 Memory 2583.74 GiB Capacity 104404.91 GiB" at bounding box center [591, 219] width 351 height 99
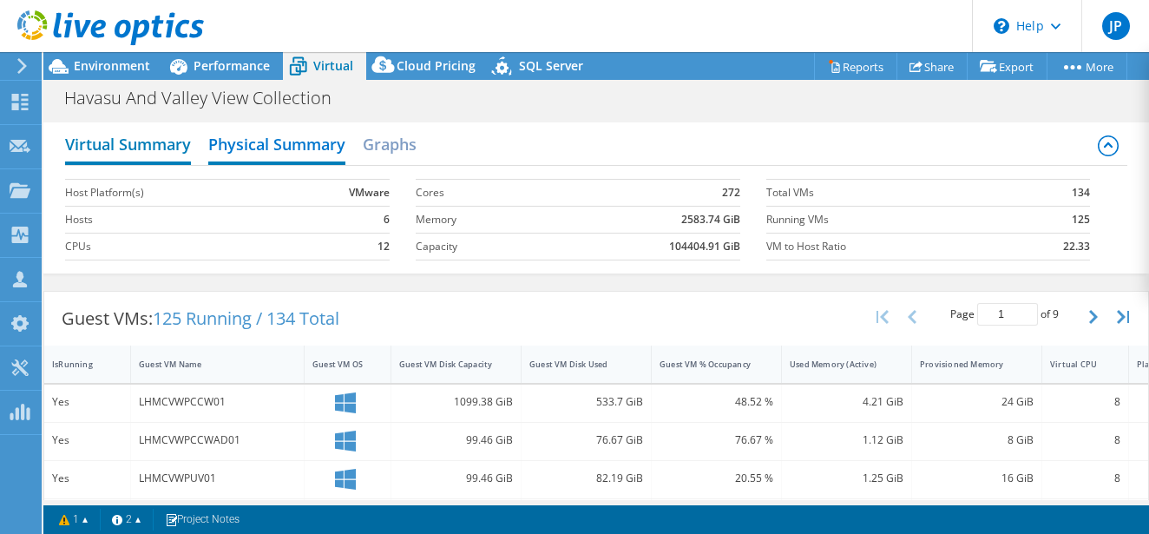
click at [167, 144] on h2 "Virtual Summary" at bounding box center [128, 146] width 126 height 38
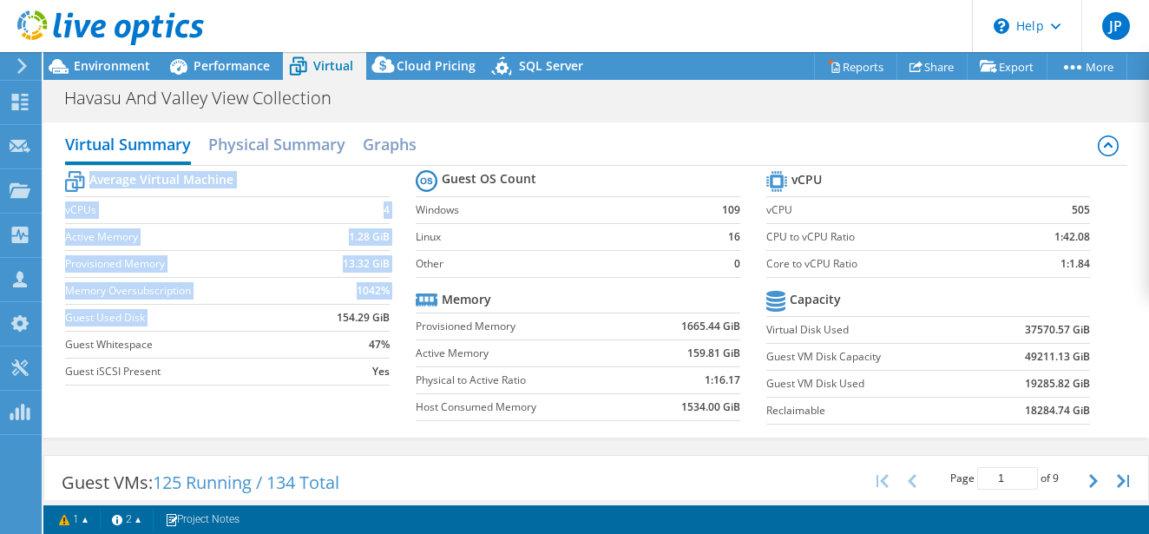
drag, startPoint x: 390, startPoint y: 315, endPoint x: 329, endPoint y: 313, distance: 60.8
click at [329, 313] on section "Average Virtual Machine vCPUs 4 Active Memory 1.28 GiB Provisioned Memory 13.32…" at bounding box center [240, 280] width 351 height 227
click at [319, 315] on td "154.29 GiB" at bounding box center [351, 317] width 78 height 27
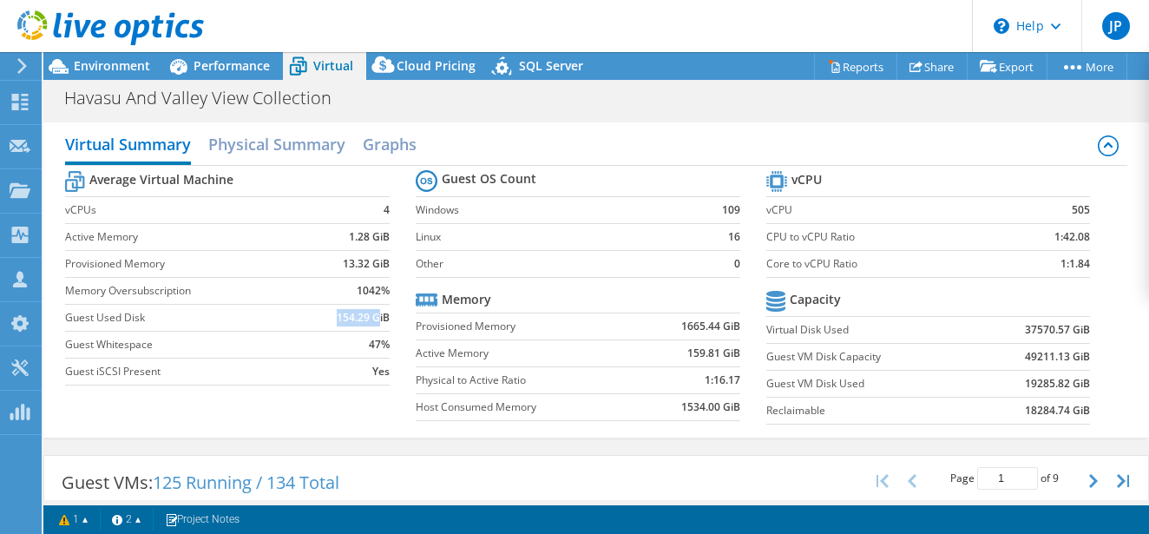
drag, startPoint x: 333, startPoint y: 317, endPoint x: 373, endPoint y: 317, distance: 39.9
click at [373, 317] on b "154.29 GiB" at bounding box center [363, 317] width 53 height 17
click at [280, 147] on h2 "Physical Summary" at bounding box center [276, 146] width 137 height 38
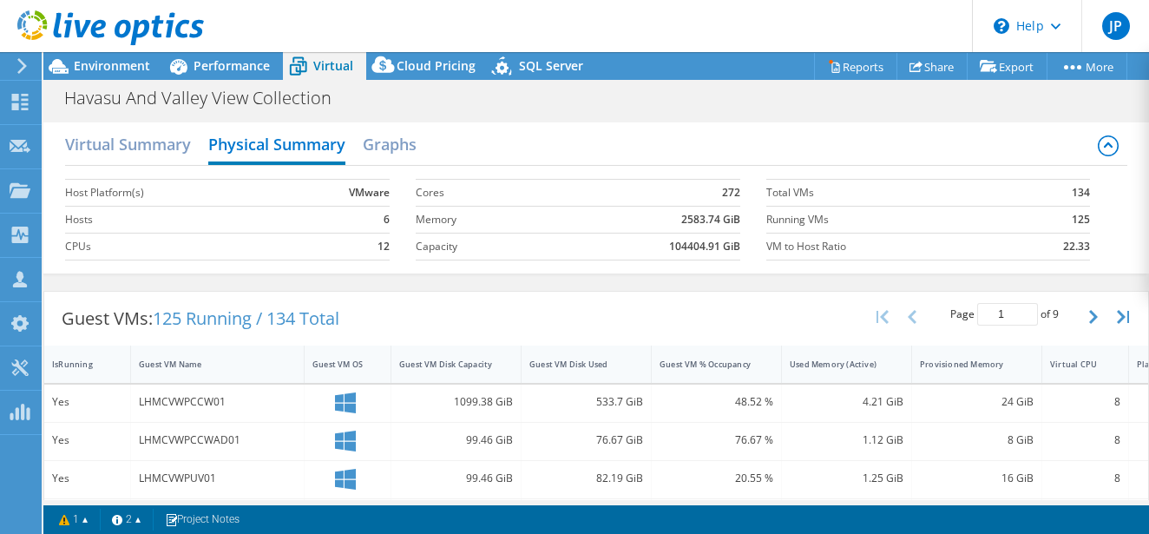
scroll to position [159, 0]
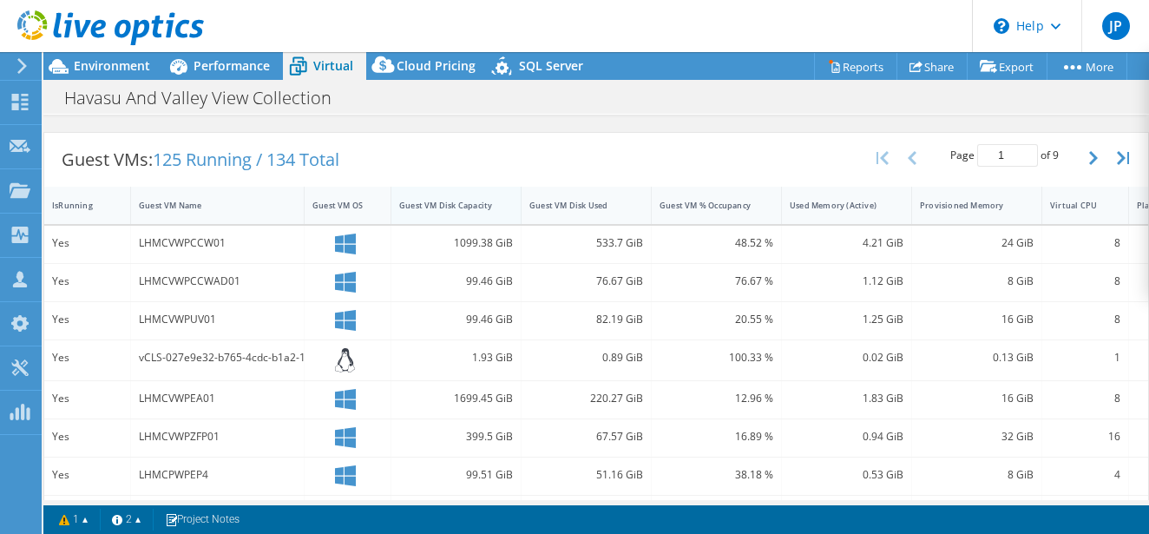
click at [462, 204] on div "Guest VM Disk Capacity" at bounding box center [445, 205] width 93 height 11
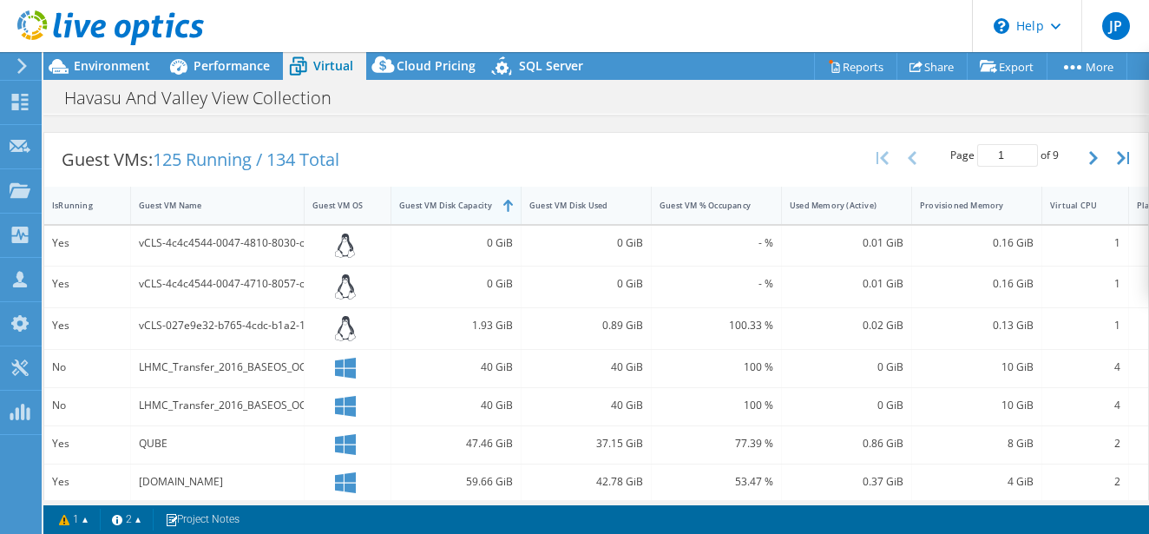
click at [461, 203] on div "Guest VM Disk Capacity" at bounding box center [445, 205] width 93 height 11
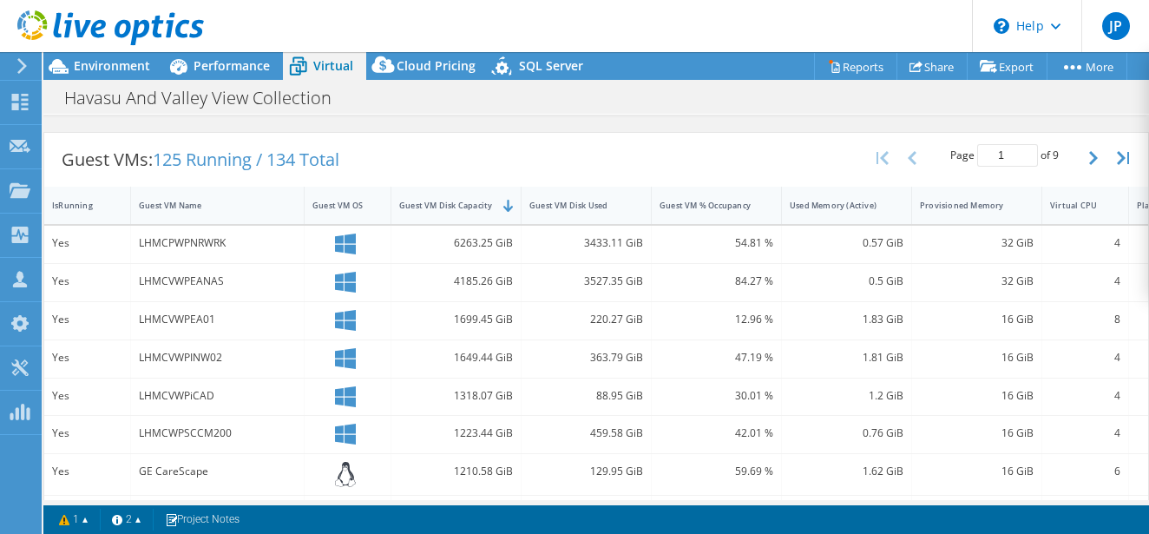
click at [488, 247] on div "6263.25 GiB" at bounding box center [456, 242] width 114 height 19
click at [256, 285] on div "LHMCVWPEANAS" at bounding box center [217, 281] width 157 height 19
drag, startPoint x: 241, startPoint y: 243, endPoint x: 139, endPoint y: 245, distance: 102.4
click at [139, 245] on div "LHMCPWPNRWRK" at bounding box center [217, 242] width 157 height 19
click at [233, 241] on div "LHMCPWPNRWRK" at bounding box center [217, 242] width 157 height 19
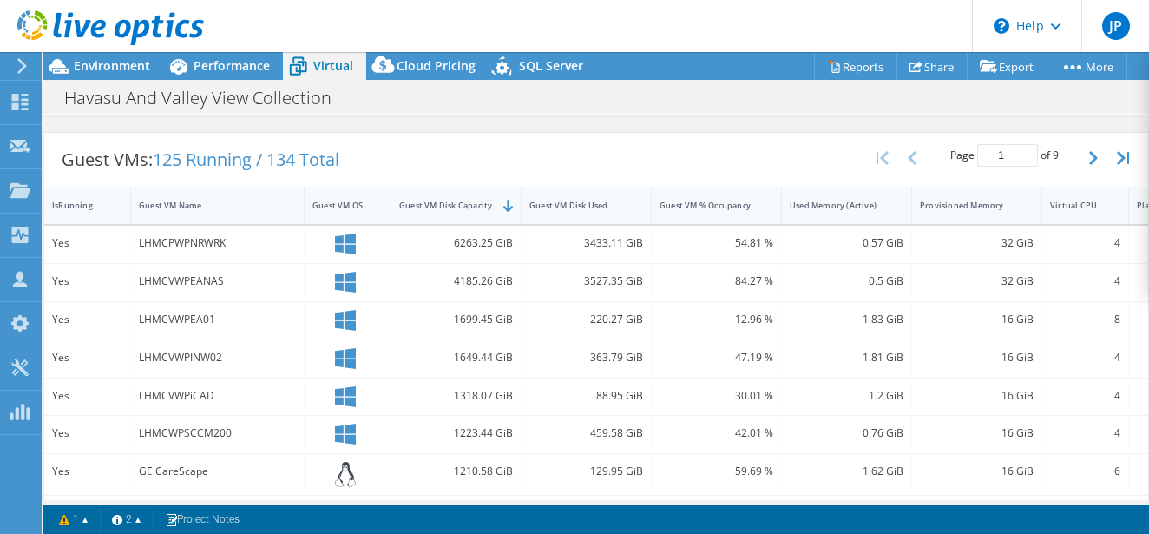
click at [258, 315] on div "LHMCVWPEA01" at bounding box center [217, 319] width 157 height 19
click at [242, 273] on div "LHMCVWPEANAS" at bounding box center [217, 281] width 157 height 19
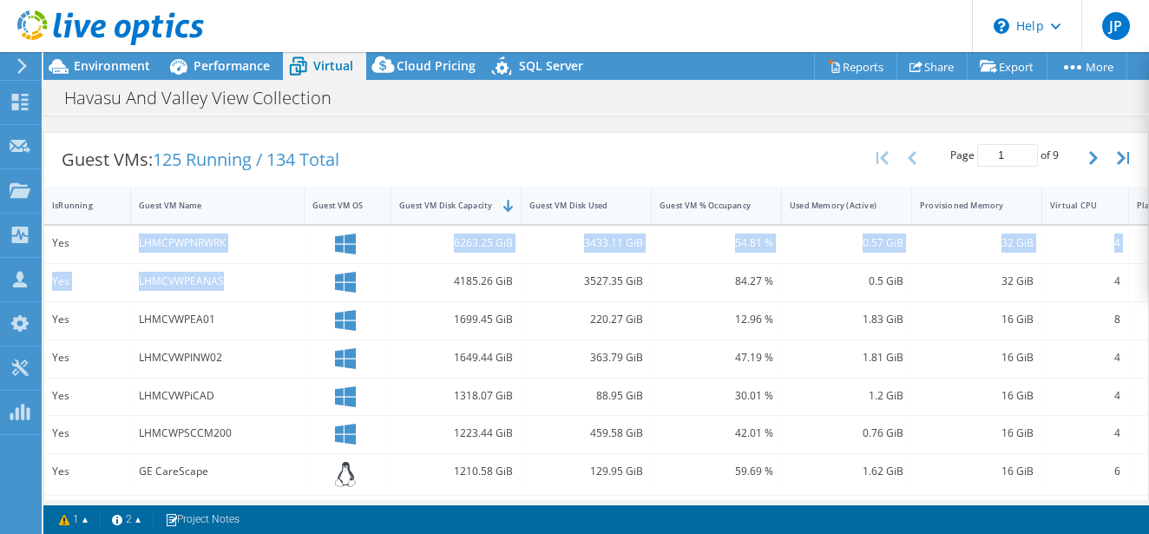
drag, startPoint x: 252, startPoint y: 279, endPoint x: 130, endPoint y: 241, distance: 127.9
click at [132, 242] on div "Yes LHMCPWPNRWRK 6263.25 GiB 3433.11 GiB 54.81 % 0.57 GiB 32 GiB 4 VMware Yes L…" at bounding box center [629, 516] width 1171 height 581
click at [248, 289] on div "LHMCVWPEANAS" at bounding box center [217, 281] width 157 height 19
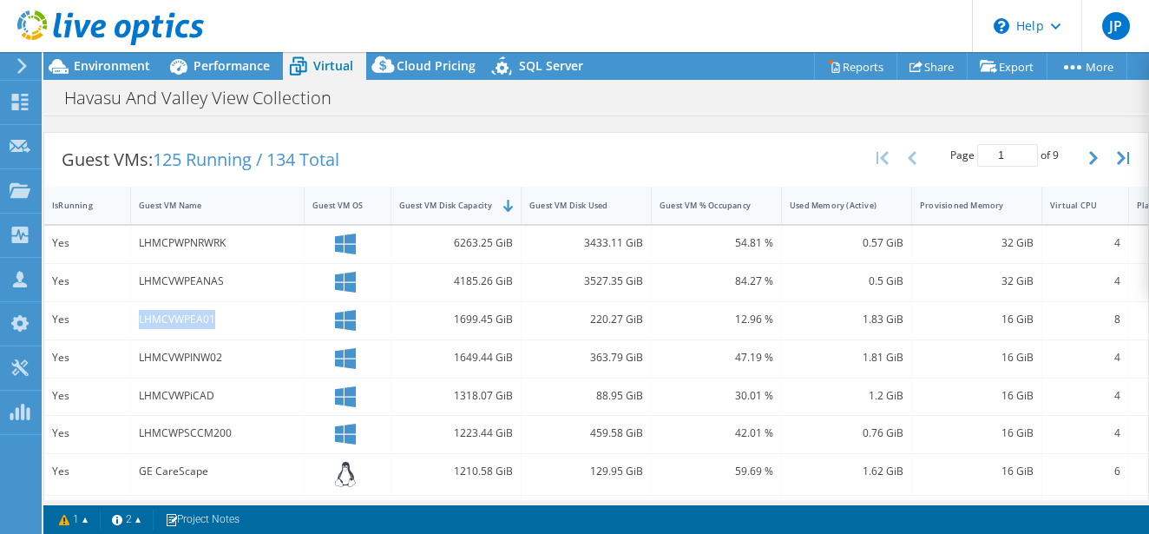
drag, startPoint x: 251, startPoint y: 322, endPoint x: 134, endPoint y: 324, distance: 117.2
click at [134, 324] on div "LHMCVWPEA01" at bounding box center [218, 320] width 174 height 37
drag, startPoint x: 236, startPoint y: 276, endPoint x: 135, endPoint y: 280, distance: 100.7
click at [135, 280] on div "LHMCVWPEANAS" at bounding box center [218, 282] width 174 height 37
click at [240, 275] on div "LHMCVWPEANAS" at bounding box center [217, 281] width 157 height 19
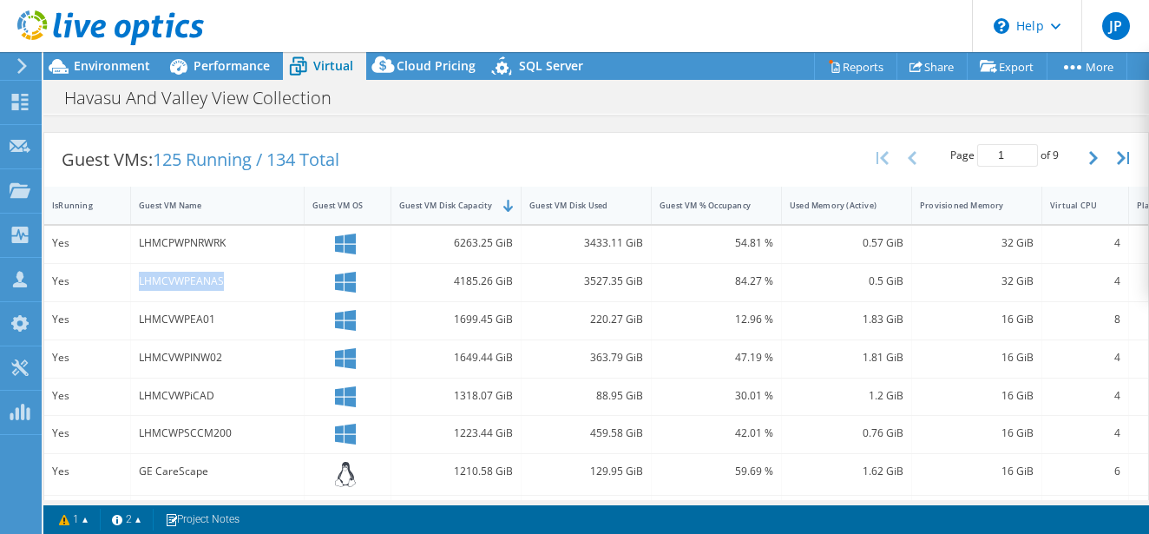
drag, startPoint x: 240, startPoint y: 278, endPoint x: 132, endPoint y: 278, distance: 108.5
click at [132, 278] on div "LHMCVWPEANAS" at bounding box center [218, 282] width 174 height 37
click at [269, 234] on div "LHMCPWPNRWRK" at bounding box center [217, 242] width 157 height 19
drag, startPoint x: 255, startPoint y: 279, endPoint x: 138, endPoint y: 281, distance: 117.2
click at [138, 281] on div "LHMCVWPEANAS" at bounding box center [218, 282] width 174 height 37
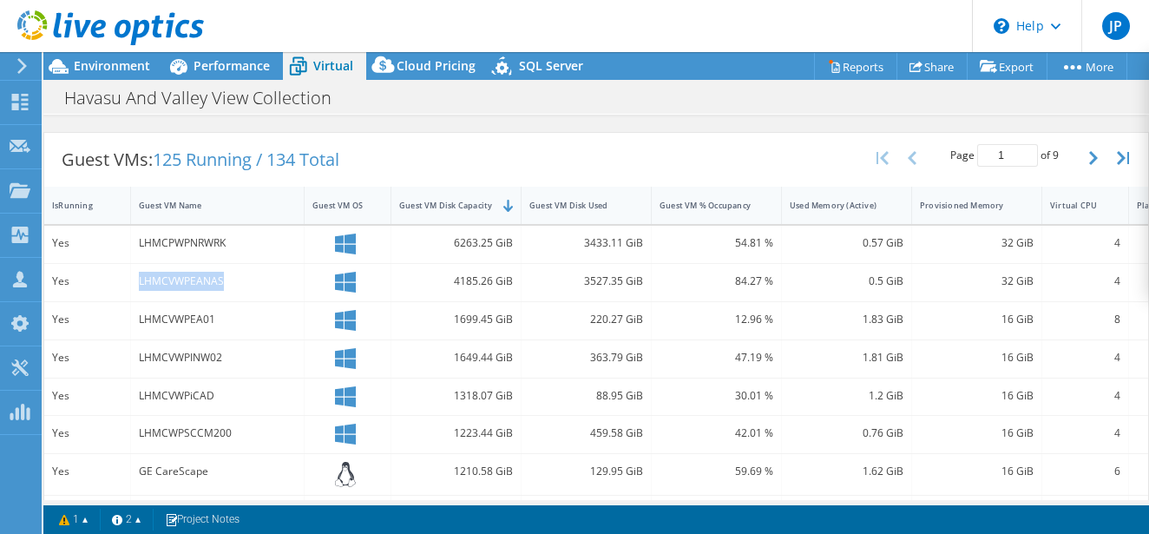
click at [243, 277] on div "LHMCVWPEANAS" at bounding box center [217, 281] width 157 height 19
drag, startPoint x: 246, startPoint y: 235, endPoint x: 138, endPoint y: 239, distance: 107.7
click at [138, 239] on div "LHMCPWPNRWRK" at bounding box center [218, 244] width 174 height 37
click at [232, 283] on div "LHMCVWPEANAS" at bounding box center [217, 281] width 157 height 19
drag, startPoint x: 242, startPoint y: 280, endPoint x: 137, endPoint y: 281, distance: 105.0
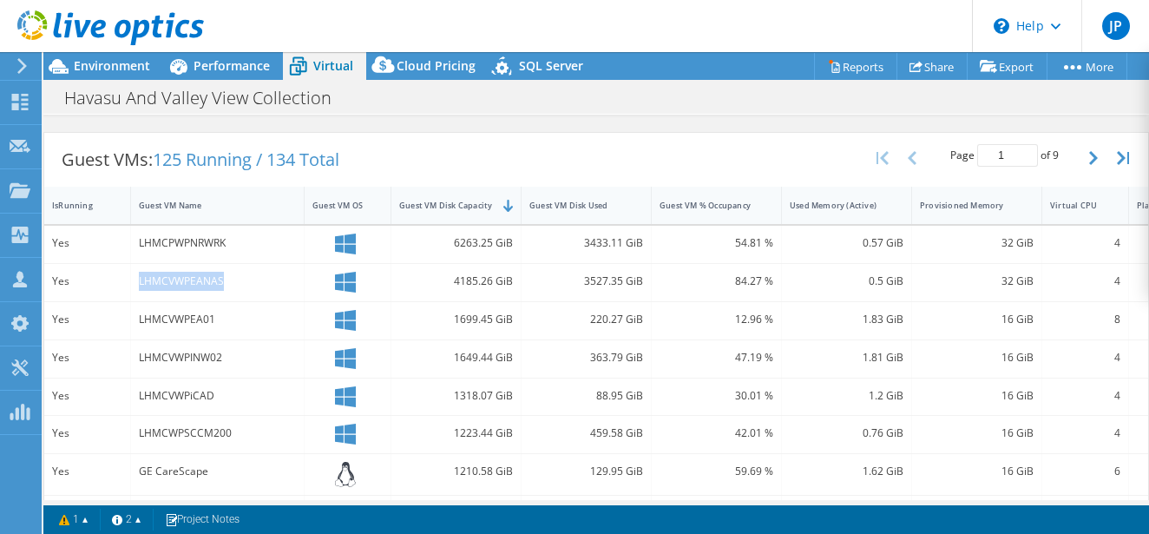
click at [137, 281] on div "LHMCVWPEANAS" at bounding box center [218, 282] width 174 height 37
drag, startPoint x: 219, startPoint y: 315, endPoint x: 131, endPoint y: 318, distance: 87.7
click at [131, 318] on div "LHMCVWPEA01" at bounding box center [218, 320] width 174 height 37
drag, startPoint x: 455, startPoint y: 320, endPoint x: 650, endPoint y: 321, distance: 195.2
click at [650, 321] on div "Yes LHMCVWPEA01 1699.45 GiB 220.27 GiB 12.96 % 1.83 GiB 16 GiB 8 VMware" at bounding box center [629, 320] width 1171 height 37
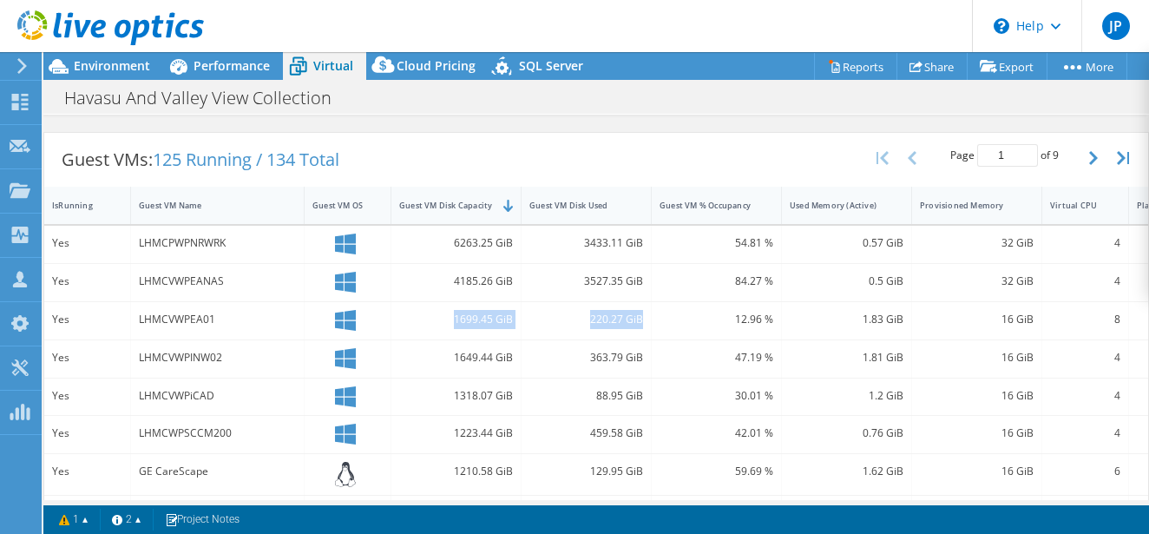
click at [482, 316] on div "1699.45 GiB" at bounding box center [456, 319] width 114 height 19
drag, startPoint x: 456, startPoint y: 317, endPoint x: 509, endPoint y: 317, distance: 52.9
click at [509, 317] on div "1699.45 GiB" at bounding box center [456, 319] width 114 height 19
drag, startPoint x: 648, startPoint y: 322, endPoint x: 591, endPoint y: 323, distance: 57.3
click at [591, 323] on div "220.27 GiB" at bounding box center [586, 320] width 130 height 37
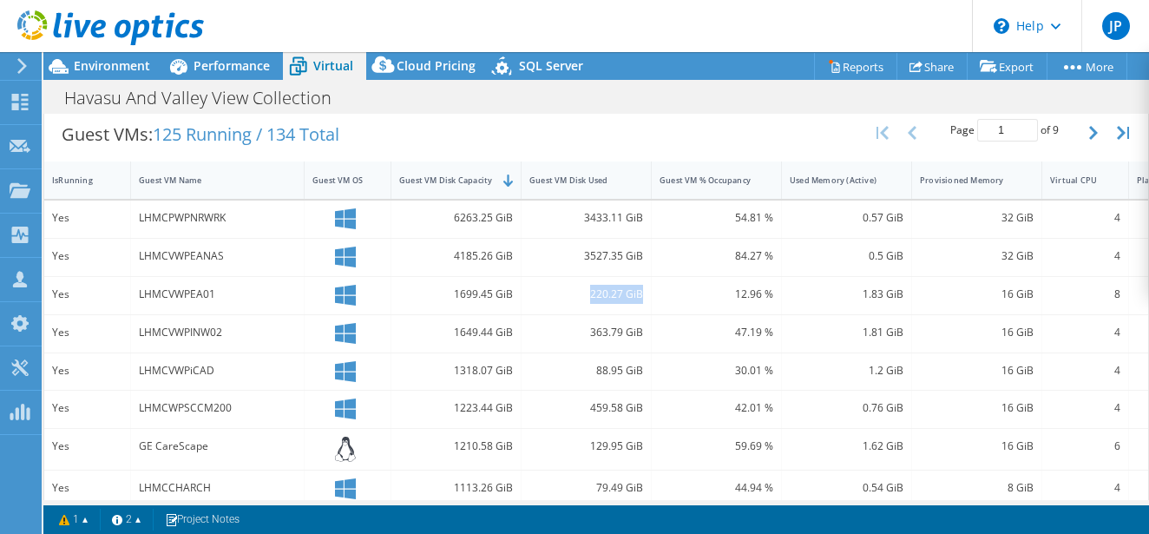
scroll to position [214, 0]
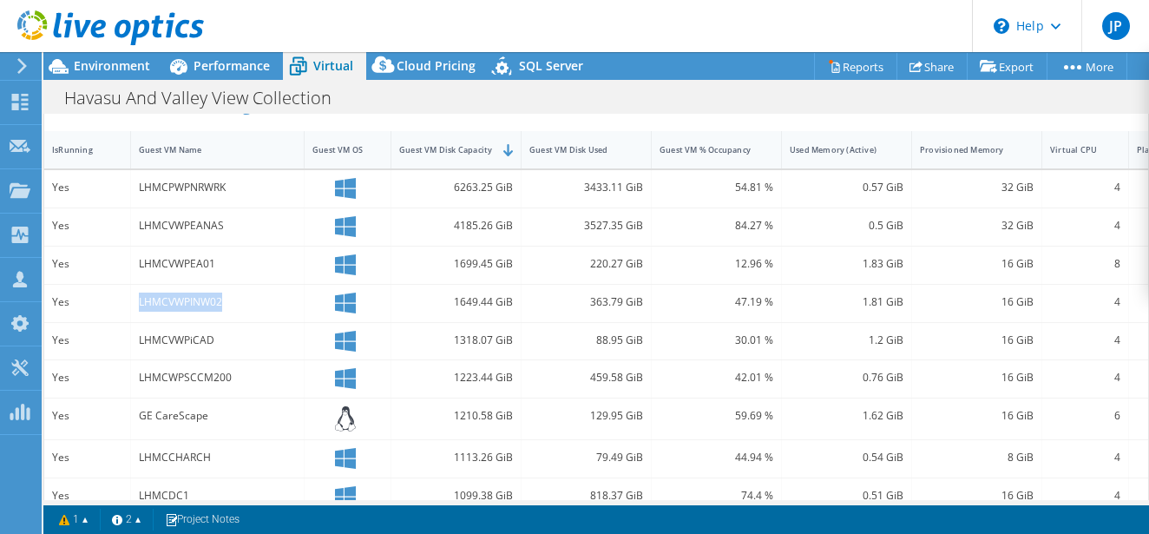
drag, startPoint x: 245, startPoint y: 305, endPoint x: 135, endPoint y: 307, distance: 109.4
click at [135, 307] on div "LHMCVWPINW02" at bounding box center [218, 303] width 174 height 37
drag, startPoint x: 650, startPoint y: 300, endPoint x: 449, endPoint y: 305, distance: 201.4
click at [449, 305] on div "Yes LHMCVWPINW02 1649.44 GiB 363.79 GiB 47.19 % 1.81 GiB 16 GiB 4 VMware" at bounding box center [629, 303] width 1171 height 37
click at [254, 341] on div "LHMCVWPiCAD" at bounding box center [217, 340] width 157 height 19
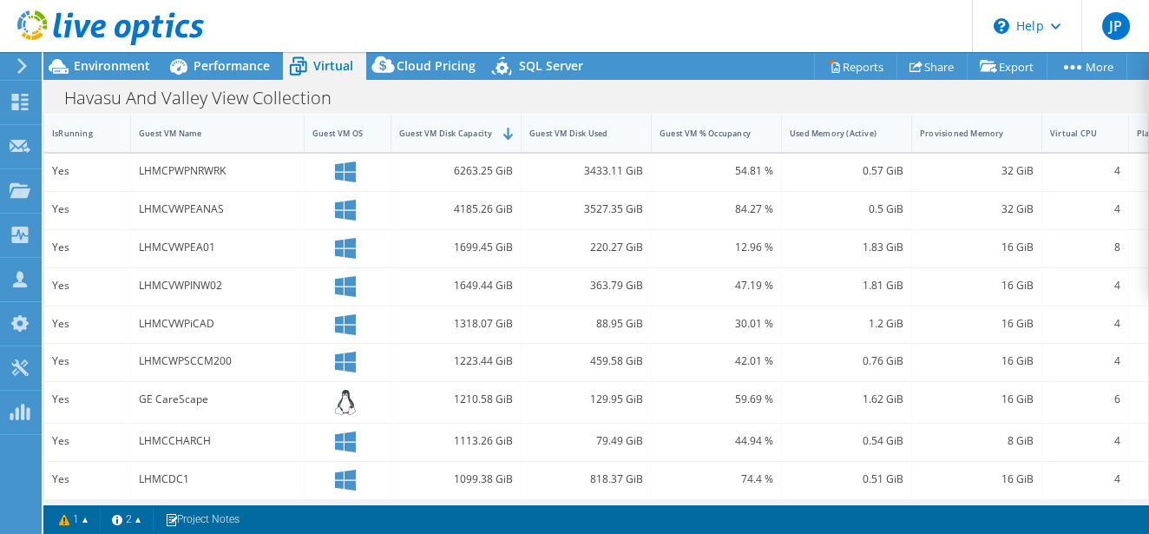
scroll to position [259, 0]
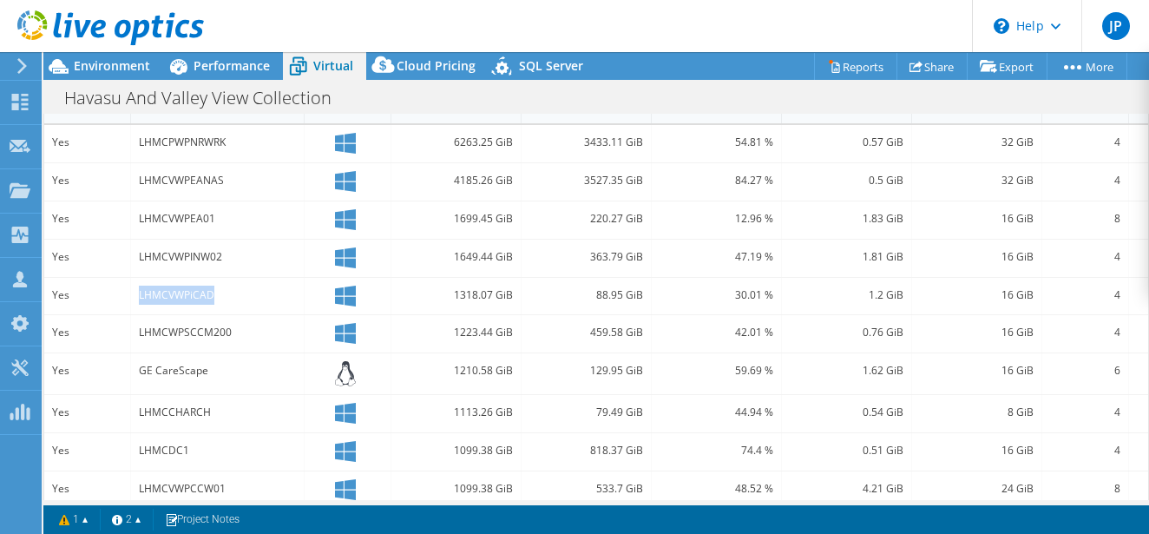
drag, startPoint x: 233, startPoint y: 292, endPoint x: 135, endPoint y: 292, distance: 98.0
click at [135, 292] on div "LHMCVWPiCAD" at bounding box center [218, 296] width 174 height 37
drag, startPoint x: 646, startPoint y: 290, endPoint x: 587, endPoint y: 290, distance: 59.9
click at [587, 290] on div "88.95 GiB" at bounding box center [586, 296] width 130 height 37
click at [250, 330] on div "LHMCWPSCCM200" at bounding box center [217, 332] width 157 height 19
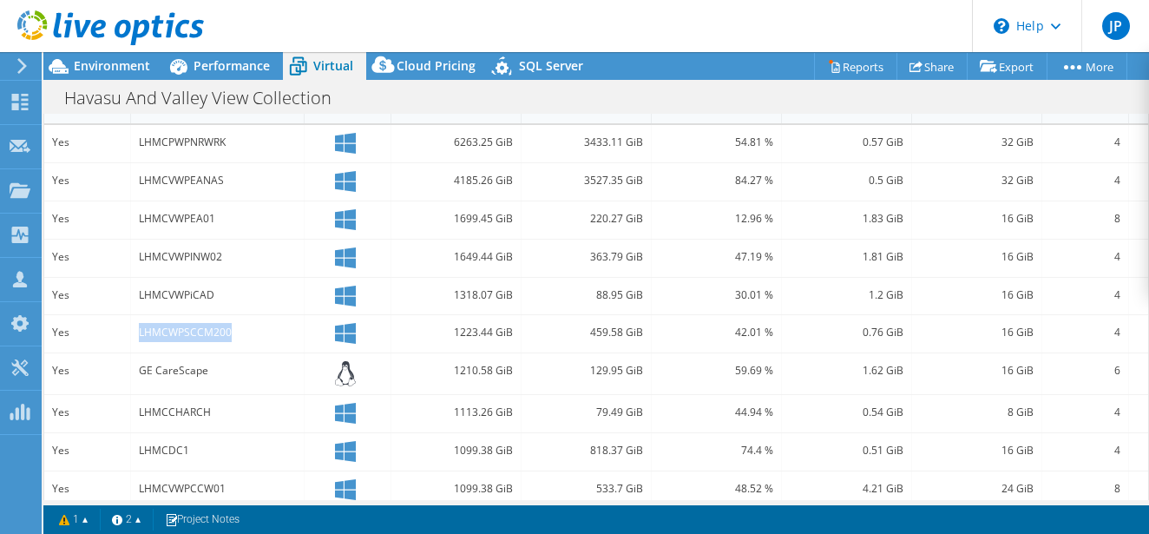
drag, startPoint x: 256, startPoint y: 328, endPoint x: 137, endPoint y: 330, distance: 118.9
click at [137, 330] on div "LHMCWPSCCM200" at bounding box center [218, 333] width 174 height 37
click at [252, 338] on div "LHMCWPSCCM200" at bounding box center [217, 332] width 157 height 19
drag, startPoint x: 228, startPoint y: 371, endPoint x: 135, endPoint y: 371, distance: 92.8
click at [135, 371] on div "GE CareScape" at bounding box center [218, 373] width 174 height 41
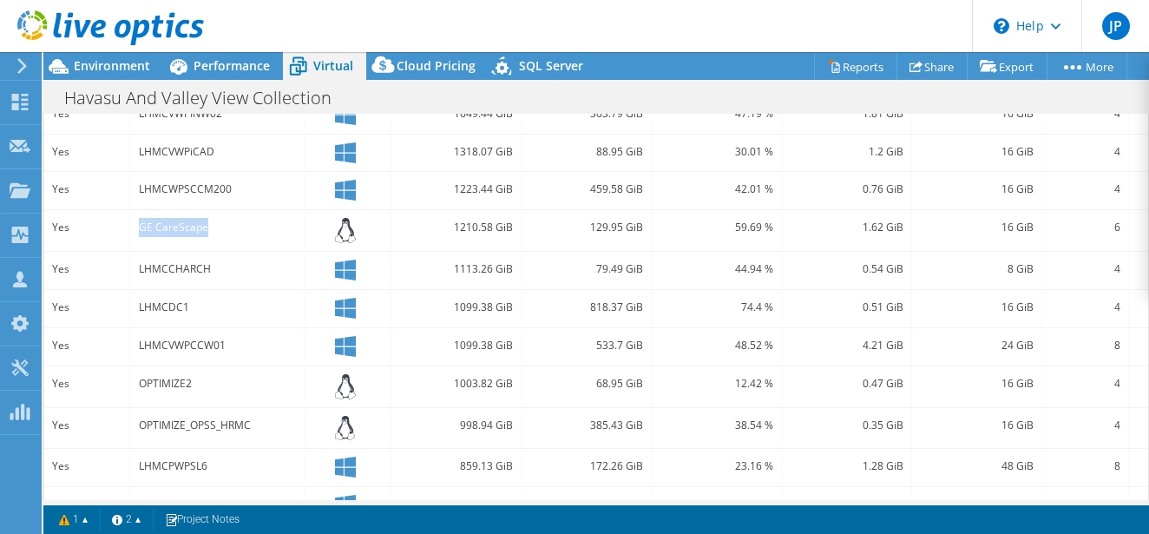
scroll to position [384, 0]
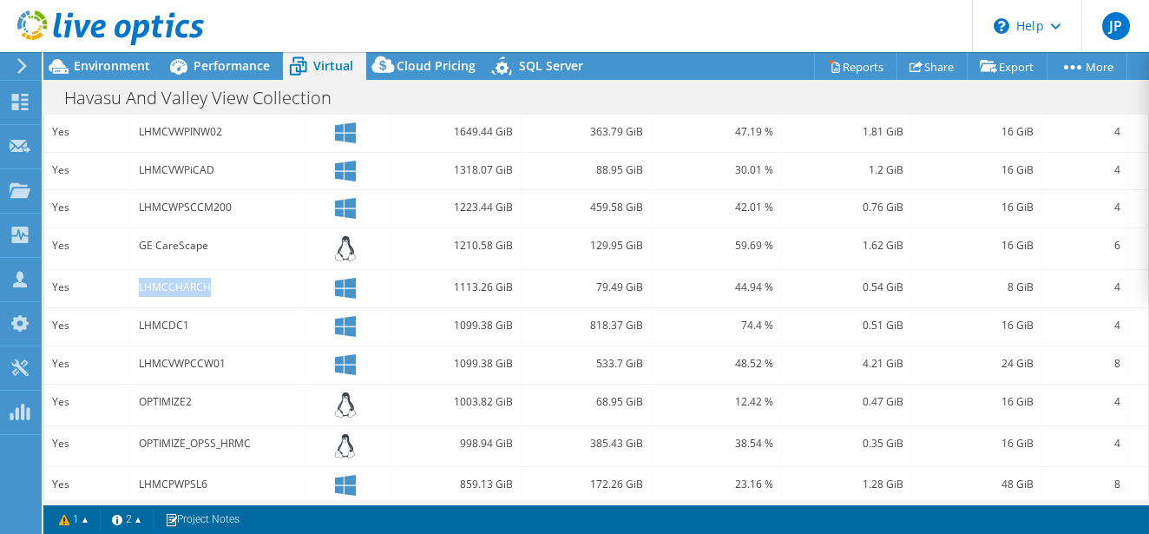
drag, startPoint x: 233, startPoint y: 285, endPoint x: 140, endPoint y: 283, distance: 92.9
click at [140, 283] on div "LHMCCHARCH" at bounding box center [217, 287] width 157 height 19
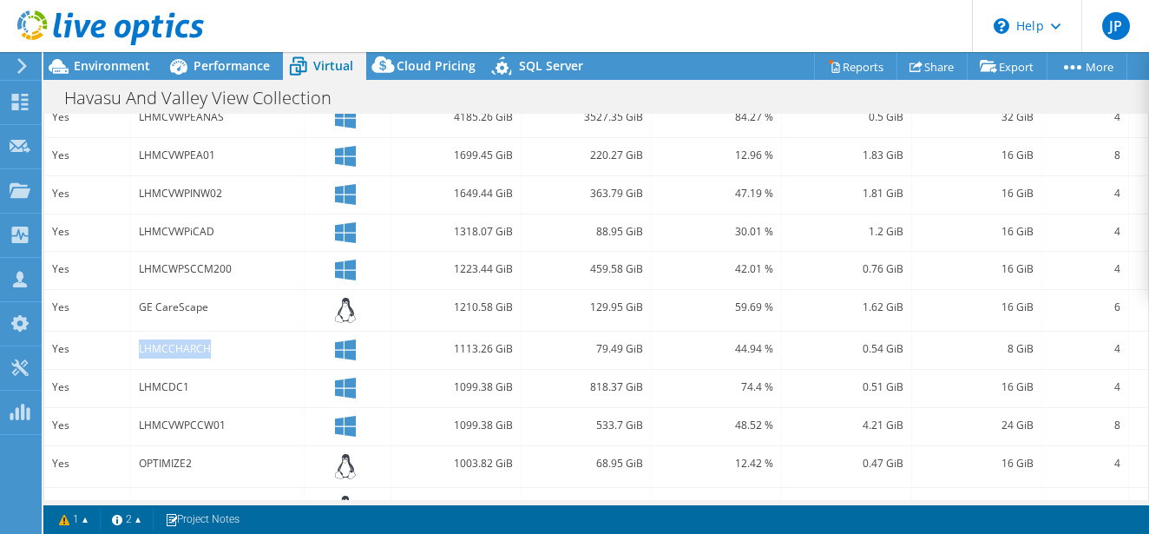
scroll to position [234, 0]
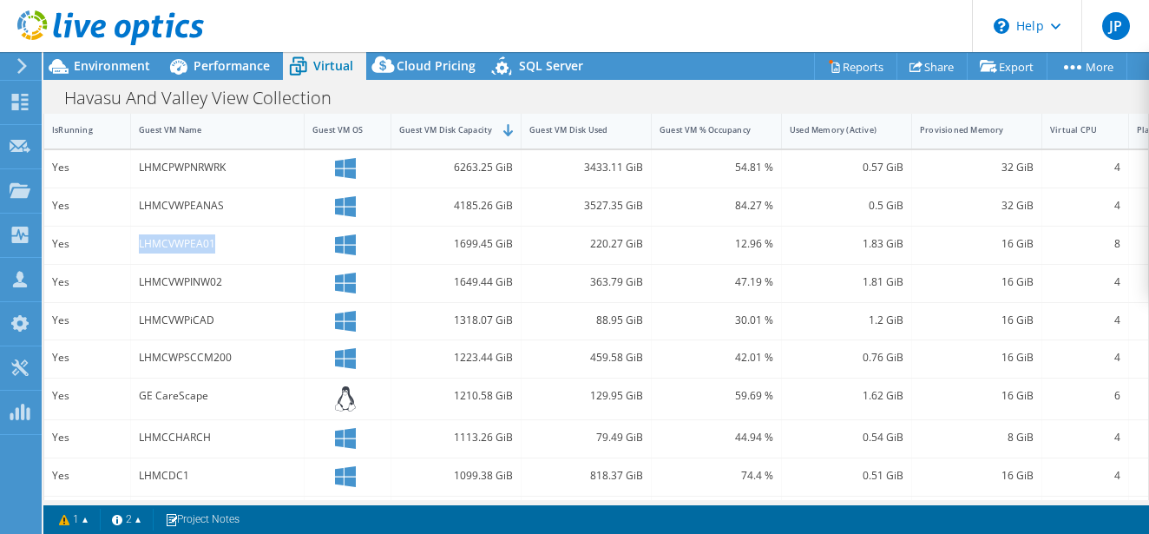
drag, startPoint x: 228, startPoint y: 241, endPoint x: 135, endPoint y: 242, distance: 92.8
click at [135, 242] on div "LHMCVWPEA01" at bounding box center [218, 244] width 174 height 37
drag, startPoint x: 220, startPoint y: 436, endPoint x: 134, endPoint y: 434, distance: 85.1
click at [134, 434] on div "LHMCCHARCH" at bounding box center [218, 438] width 174 height 37
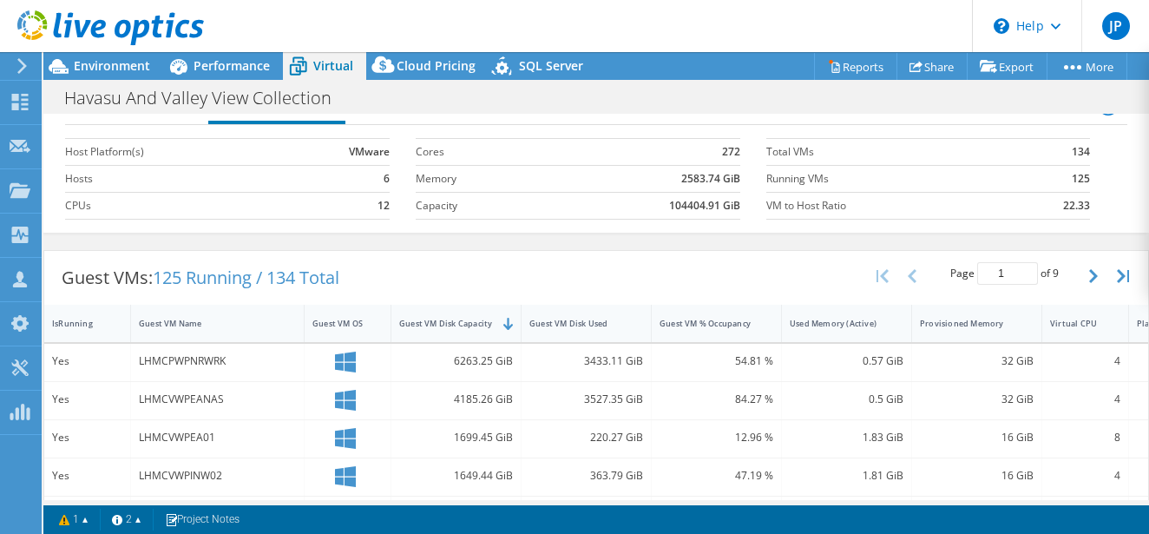
scroll to position [54, 0]
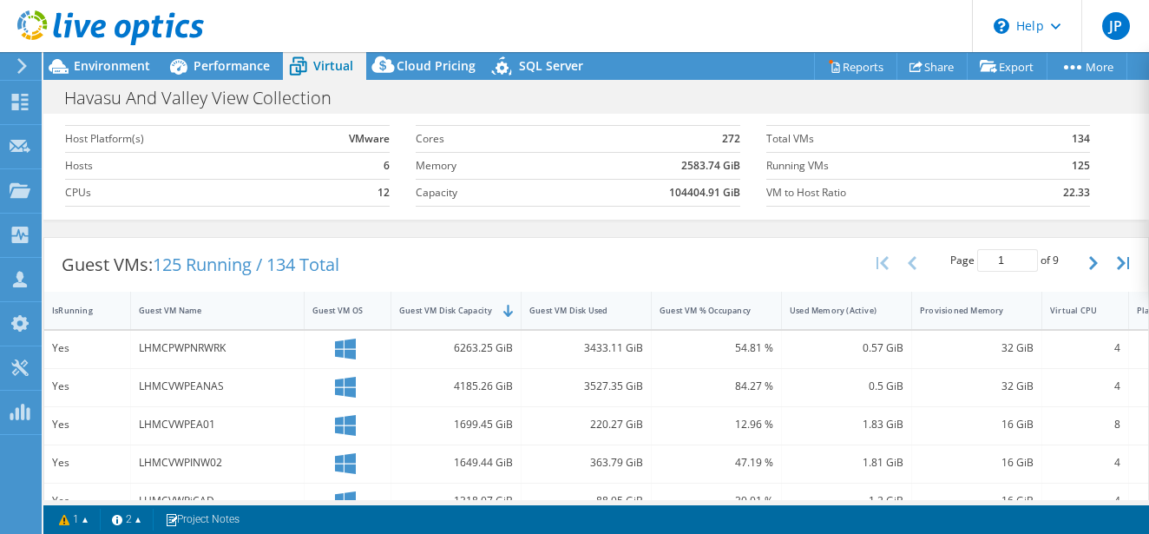
click at [268, 369] on div "LHMCVWPEANAS" at bounding box center [218, 387] width 174 height 37
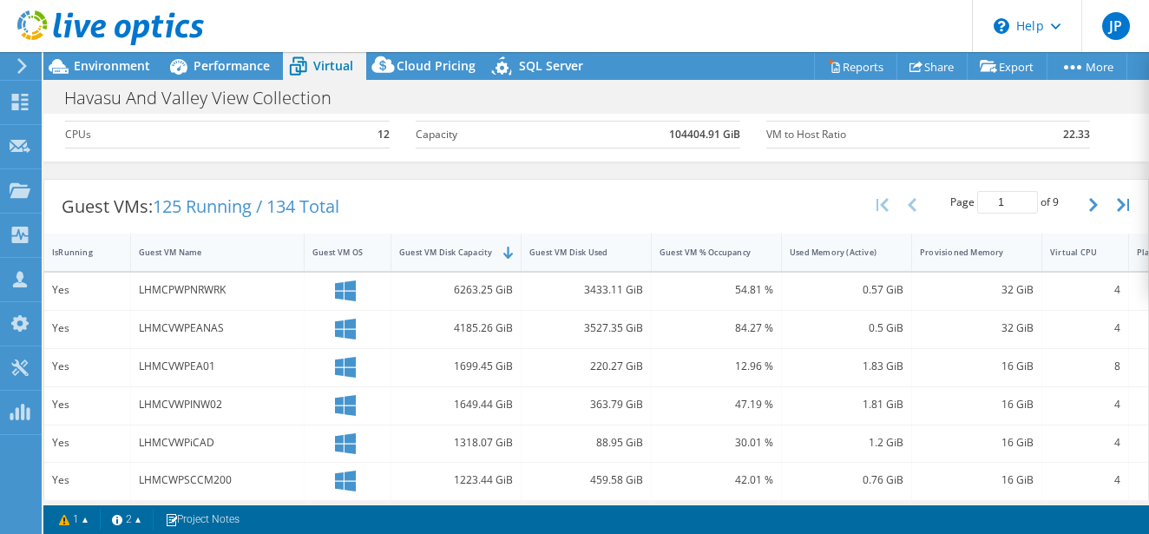
scroll to position [115, 0]
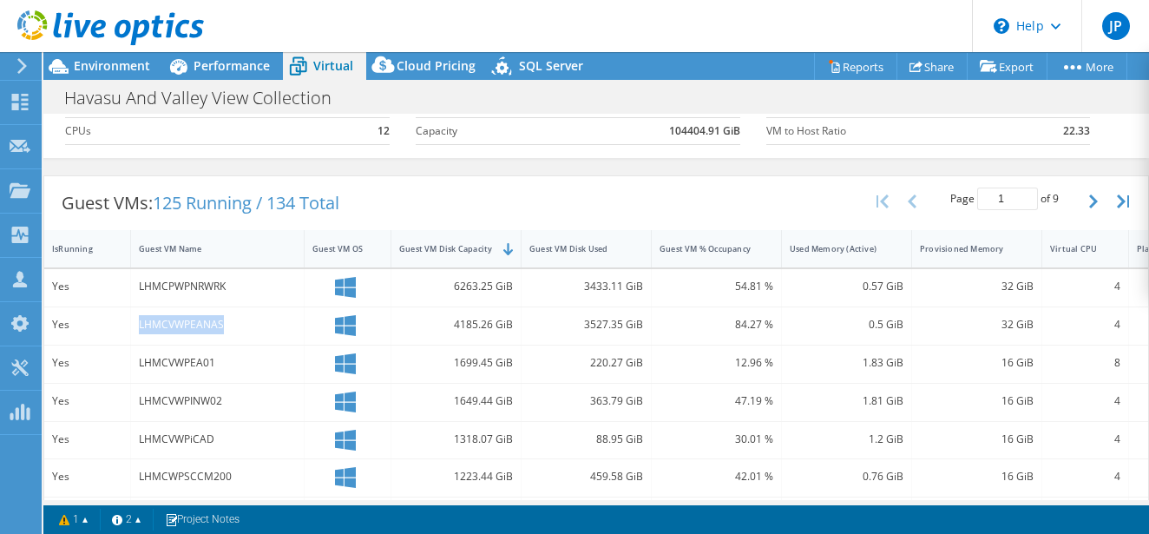
drag, startPoint x: 238, startPoint y: 328, endPoint x: 138, endPoint y: 325, distance: 99.8
click at [138, 325] on div "LHMCVWPEANAS" at bounding box center [218, 325] width 174 height 37
click at [246, 322] on div "LHMCVWPEANAS" at bounding box center [217, 324] width 157 height 19
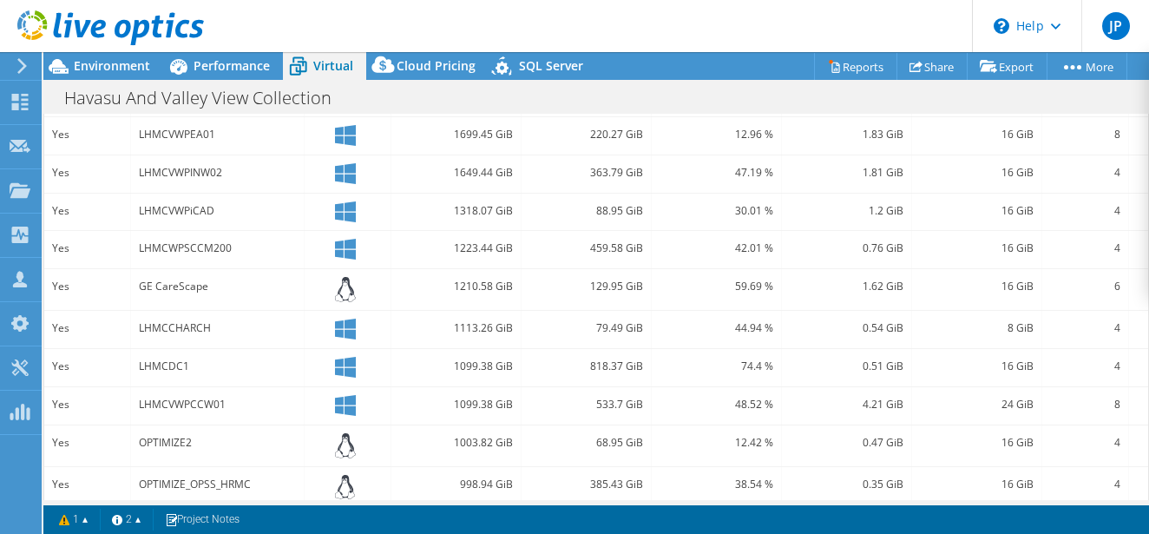
scroll to position [487, 0]
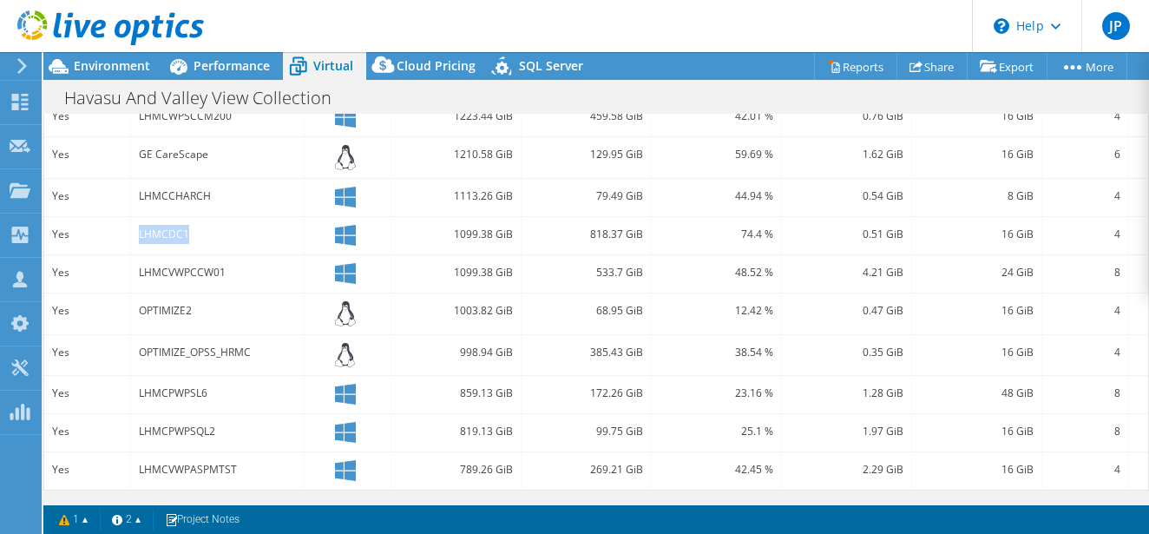
drag, startPoint x: 225, startPoint y: 225, endPoint x: 140, endPoint y: 227, distance: 85.1
click at [140, 227] on div "LHMCDC1" at bounding box center [217, 234] width 157 height 19
drag, startPoint x: 660, startPoint y: 220, endPoint x: 588, endPoint y: 224, distance: 72.1
click at [588, 224] on div "Yes LHMCDC1 1099.38 GiB 818.37 GiB 74.4 % 0.51 GiB 16 GiB 4 VMware" at bounding box center [629, 235] width 1171 height 37
click at [240, 225] on div "LHMCDC1" at bounding box center [217, 234] width 157 height 19
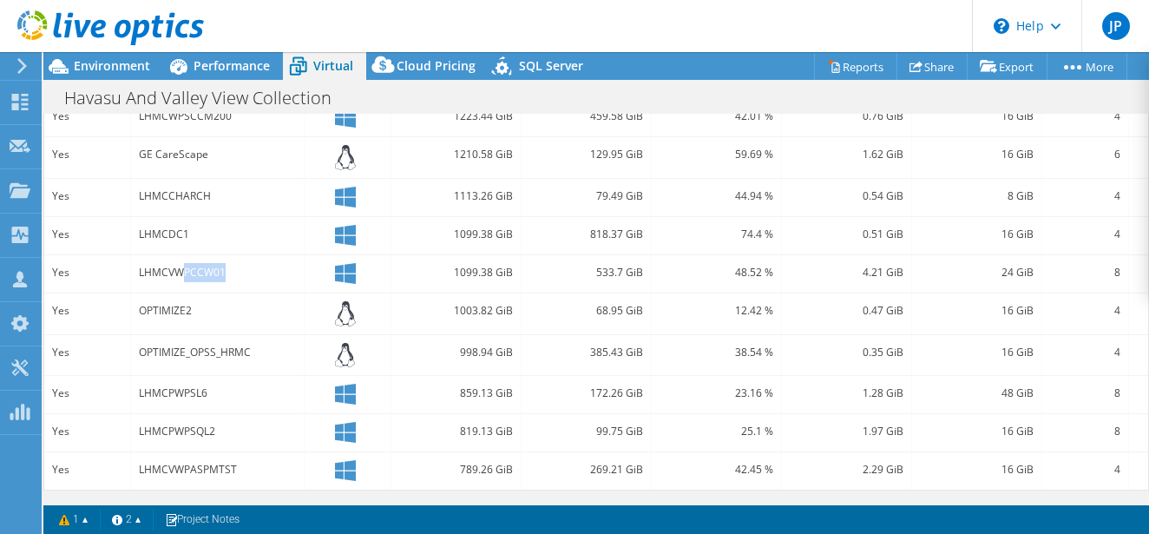
drag, startPoint x: 258, startPoint y: 255, endPoint x: 183, endPoint y: 260, distance: 74.8
click at [183, 263] on div "LHMCVWPCCW01" at bounding box center [217, 272] width 157 height 19
click at [238, 301] on div "OPTIMIZE2" at bounding box center [217, 310] width 157 height 19
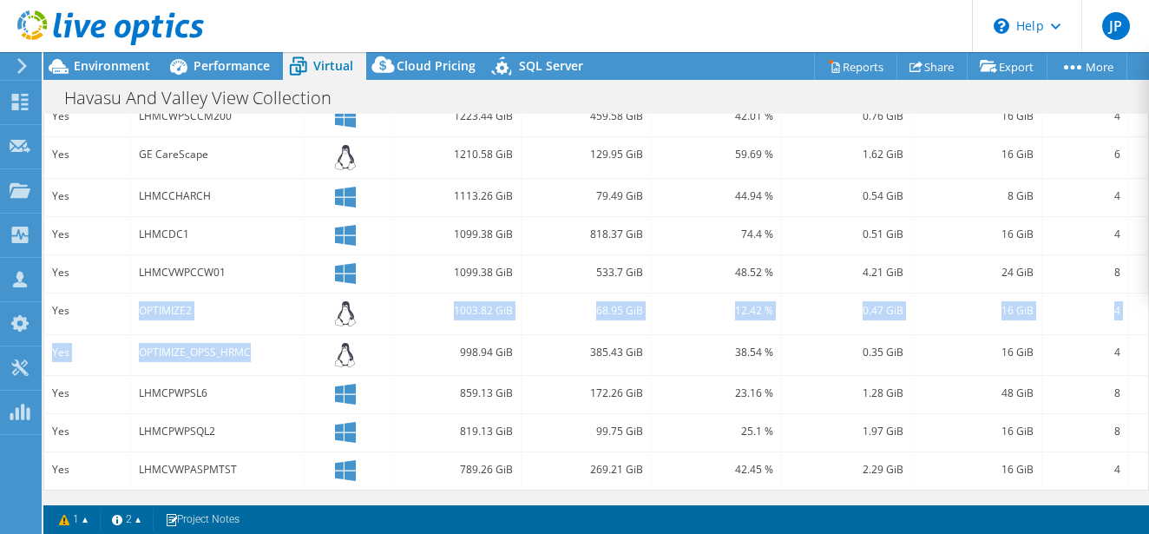
drag, startPoint x: 261, startPoint y: 336, endPoint x: 135, endPoint y: 292, distance: 133.4
click at [135, 292] on div "Yes LHMCPWPNRWRK 6263.25 GiB 3433.11 GiB 54.81 % 0.57 GiB 32 GiB 4 VMware Yes L…" at bounding box center [629, 199] width 1171 height 581
click at [200, 301] on div "OPTIMIZE2" at bounding box center [217, 310] width 157 height 19
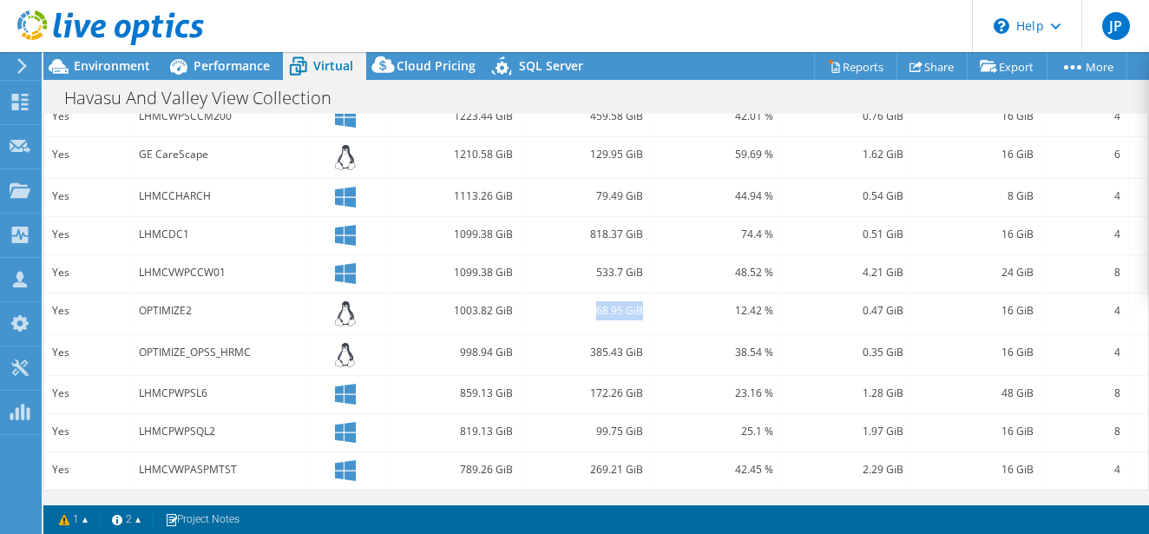
drag, startPoint x: 645, startPoint y: 297, endPoint x: 587, endPoint y: 297, distance: 57.3
click at [587, 297] on div "68.95 GiB" at bounding box center [586, 313] width 130 height 41
click at [653, 342] on div "38.54 %" at bounding box center [717, 355] width 130 height 41
drag, startPoint x: 653, startPoint y: 341, endPoint x: 586, endPoint y: 339, distance: 66.8
click at [586, 339] on div "Yes OPTIMIZE_OPSS_HRMC 998.94 GiB 385.43 GiB 38.54 % 0.35 GiB 16 GiB 4 VMware" at bounding box center [629, 355] width 1171 height 41
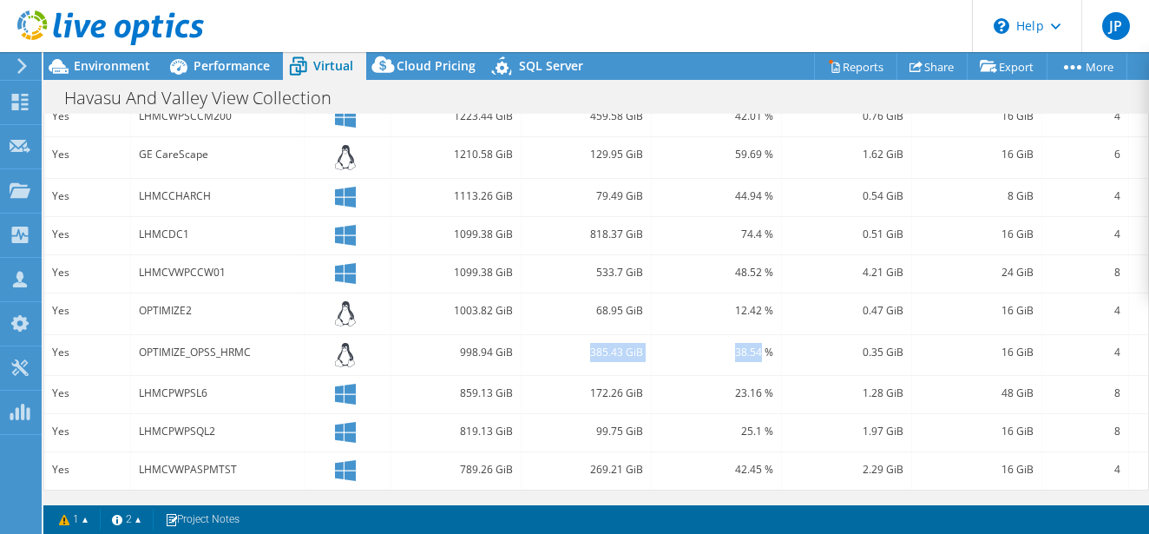
click at [610, 343] on div "385.43 GiB" at bounding box center [586, 352] width 114 height 19
drag, startPoint x: 348, startPoint y: 343, endPoint x: 336, endPoint y: 344, distance: 12.2
click at [336, 344] on icon at bounding box center [345, 355] width 21 height 25
drag, startPoint x: 334, startPoint y: 343, endPoint x: 359, endPoint y: 344, distance: 25.2
click at [359, 344] on div at bounding box center [347, 355] width 70 height 25
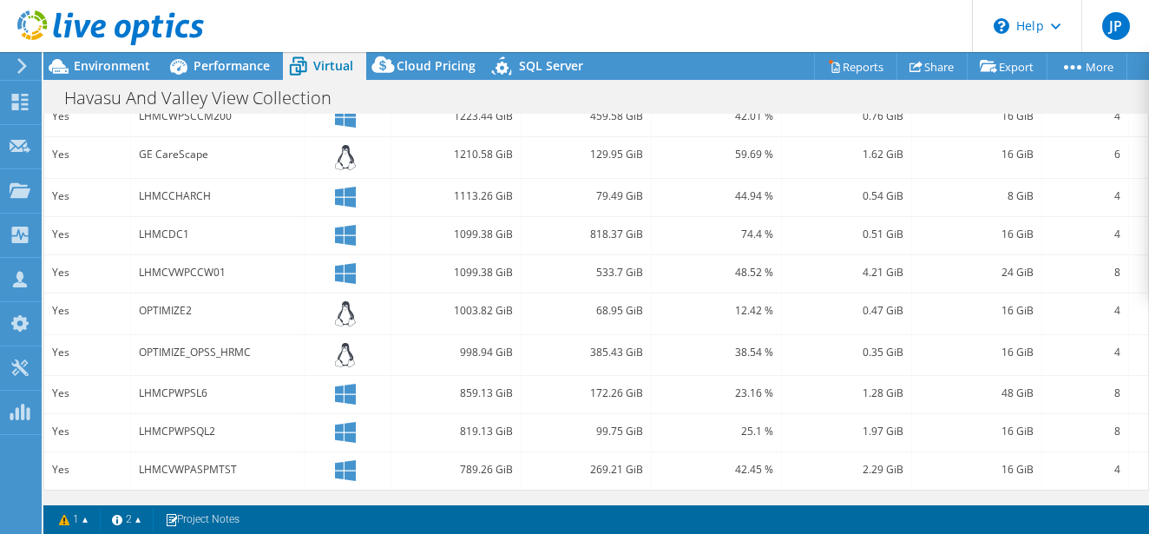
scroll to position [489, 0]
drag, startPoint x: 231, startPoint y: 378, endPoint x: 136, endPoint y: 377, distance: 94.6
click at [136, 377] on div "LHMCPWPSL6" at bounding box center [218, 394] width 174 height 37
click at [224, 384] on div "LHMCPWPSL6" at bounding box center [217, 393] width 157 height 19
drag, startPoint x: 211, startPoint y: 377, endPoint x: 188, endPoint y: 377, distance: 22.6
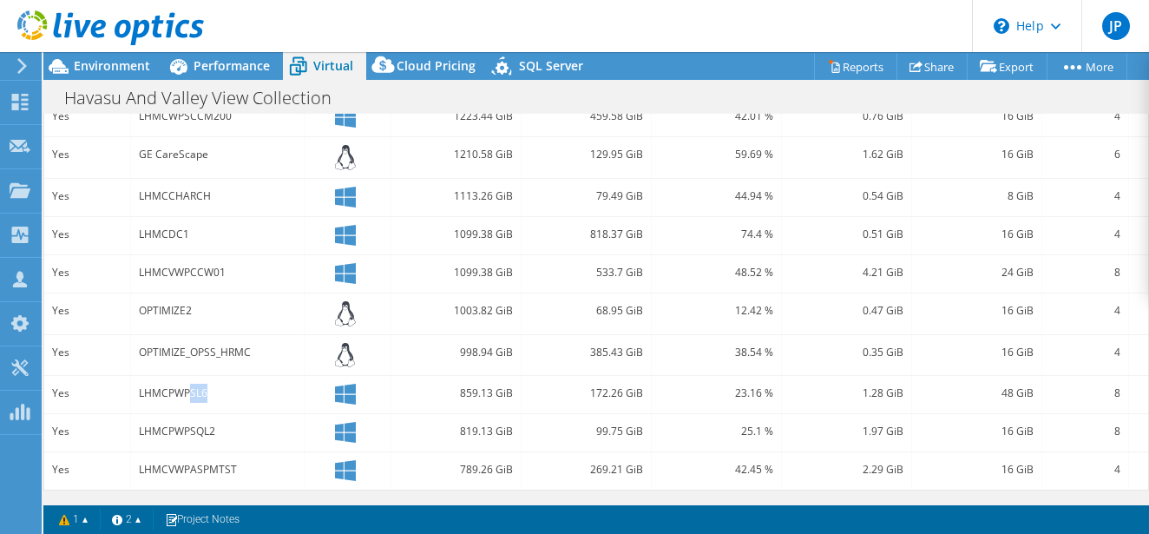
click at [188, 384] on div "LHMCPWPSL6" at bounding box center [217, 393] width 157 height 19
drag, startPoint x: 654, startPoint y: 385, endPoint x: 586, endPoint y: 384, distance: 68.6
click at [586, 384] on div "Yes LHMCPWPSL6 859.13 GiB 172.26 GiB 23.16 % 1.28 GiB 48 GiB 8 VMware" at bounding box center [629, 394] width 1171 height 37
click at [220, 386] on div "LHMCPWPSL6" at bounding box center [217, 393] width 157 height 19
drag, startPoint x: 252, startPoint y: 452, endPoint x: 181, endPoint y: 456, distance: 71.3
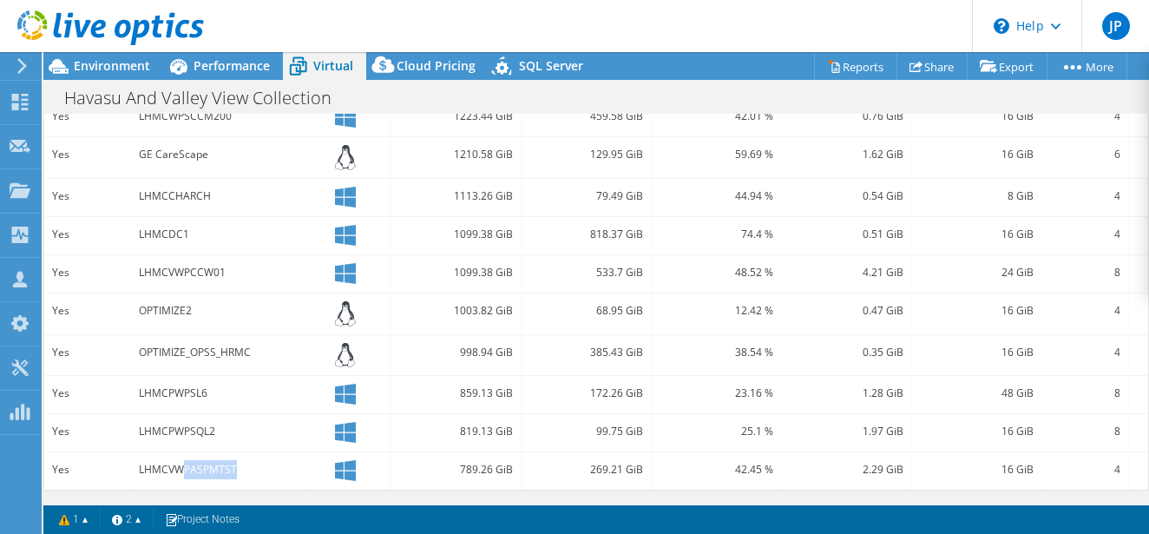
click at [181, 460] on div "LHMCVWPASPMTST" at bounding box center [217, 469] width 157 height 19
drag, startPoint x: 219, startPoint y: 417, endPoint x: 186, endPoint y: 419, distance: 33.0
click at [186, 422] on div "LHMCPWPSQL2" at bounding box center [217, 431] width 157 height 19
drag, startPoint x: 187, startPoint y: 418, endPoint x: 222, endPoint y: 415, distance: 35.7
click at [222, 422] on div "LHMCPWPSQL2" at bounding box center [217, 431] width 157 height 19
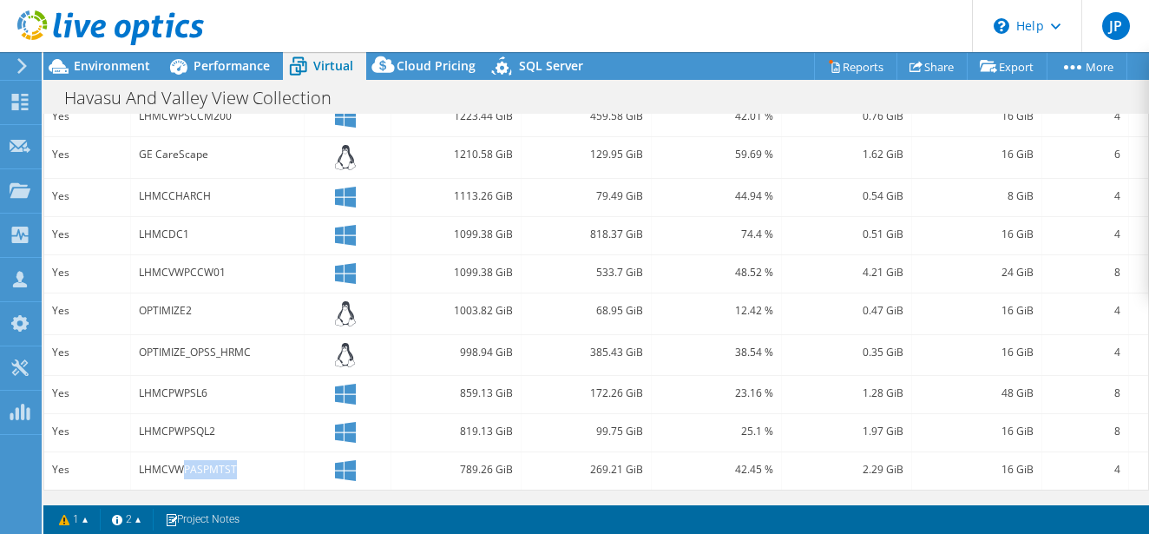
click at [242, 460] on div "LHMCVWPASPMTST" at bounding box center [217, 469] width 157 height 19
drag, startPoint x: 242, startPoint y: 456, endPoint x: 188, endPoint y: 457, distance: 53.8
click at [188, 460] on div "LHMCVWPASPMTST" at bounding box center [217, 469] width 157 height 19
click at [239, 66] on span "Performance" at bounding box center [231, 65] width 76 height 16
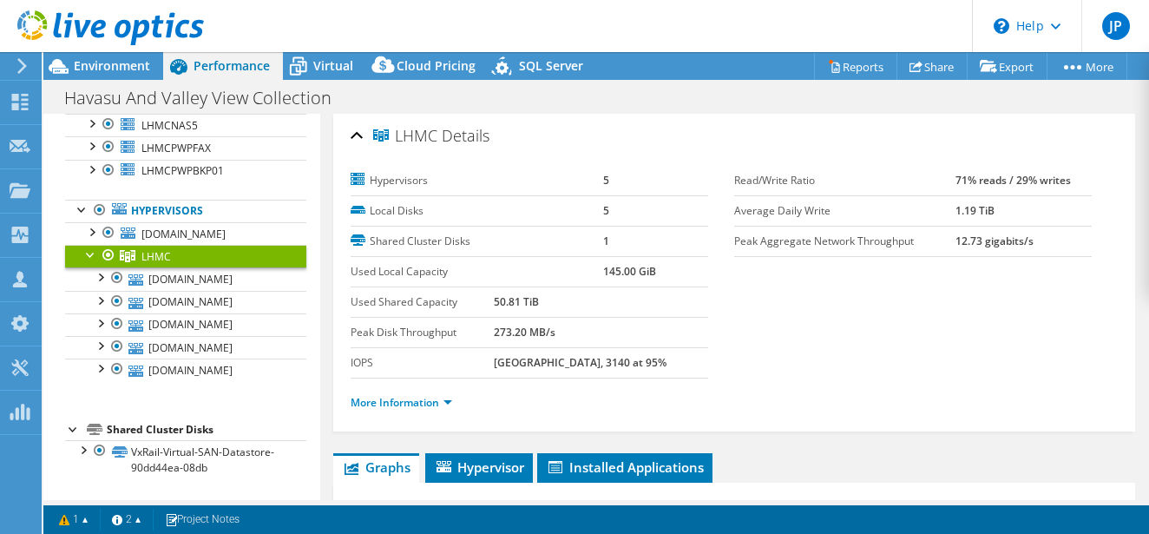
click at [89, 250] on div at bounding box center [90, 253] width 17 height 17
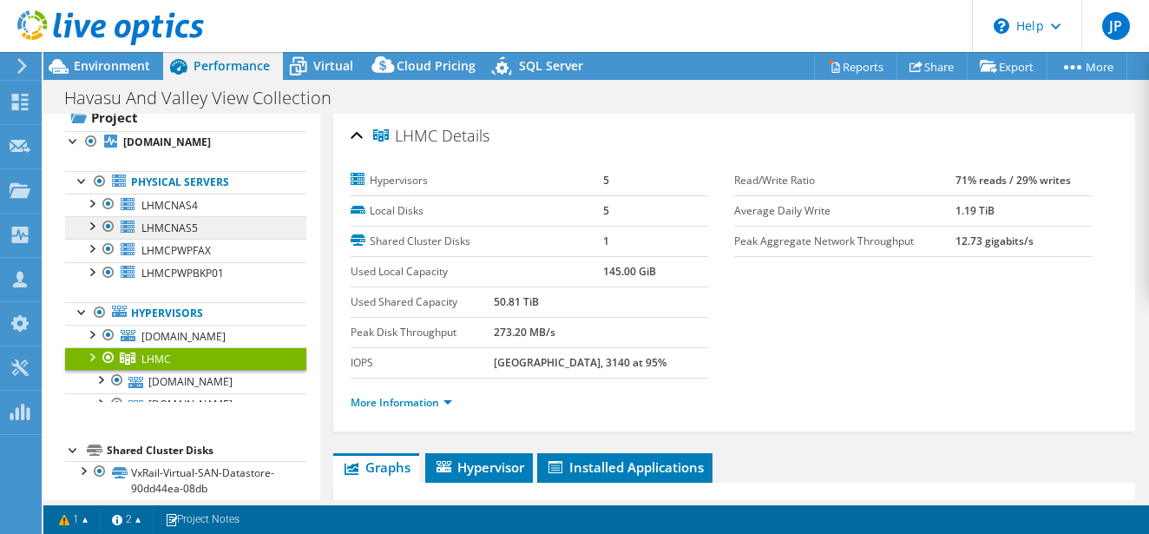
scroll to position [36, 0]
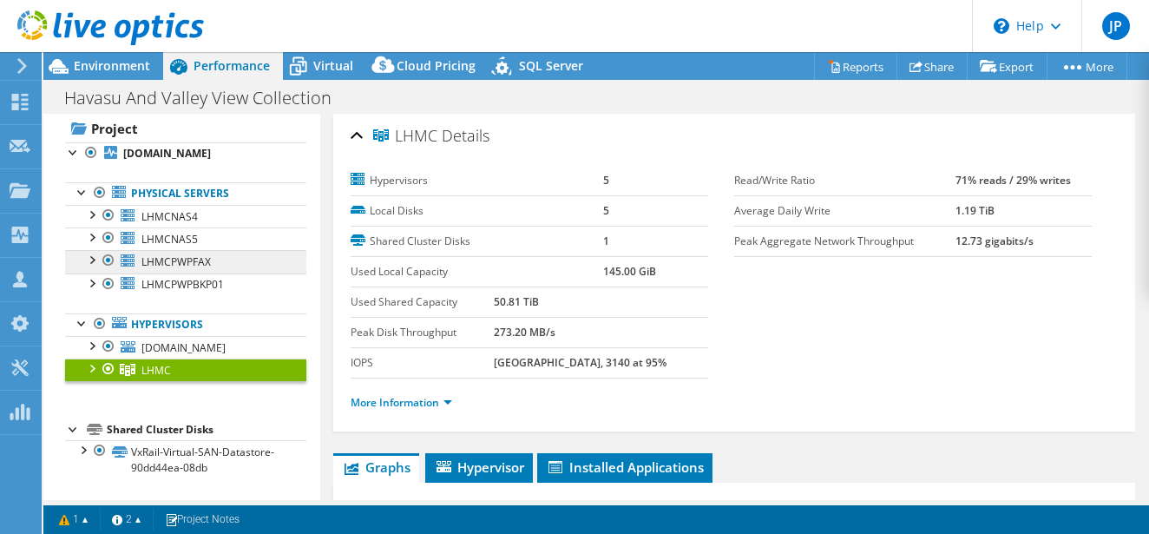
click at [242, 257] on link "LHMCPWPFAX" at bounding box center [185, 261] width 241 height 23
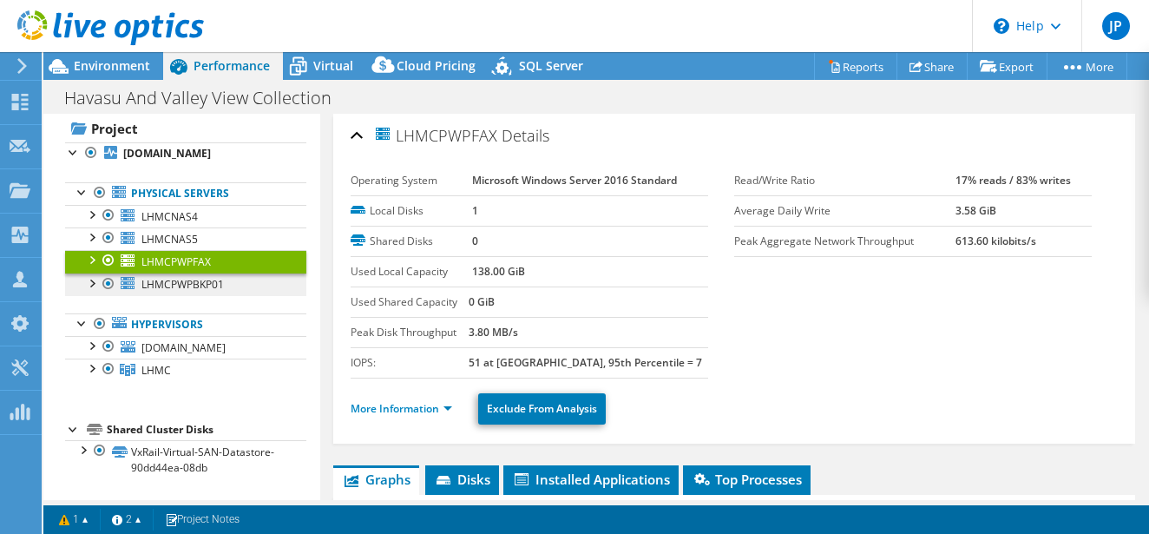
click at [244, 282] on link "LHMCPWPBKP01" at bounding box center [185, 284] width 241 height 23
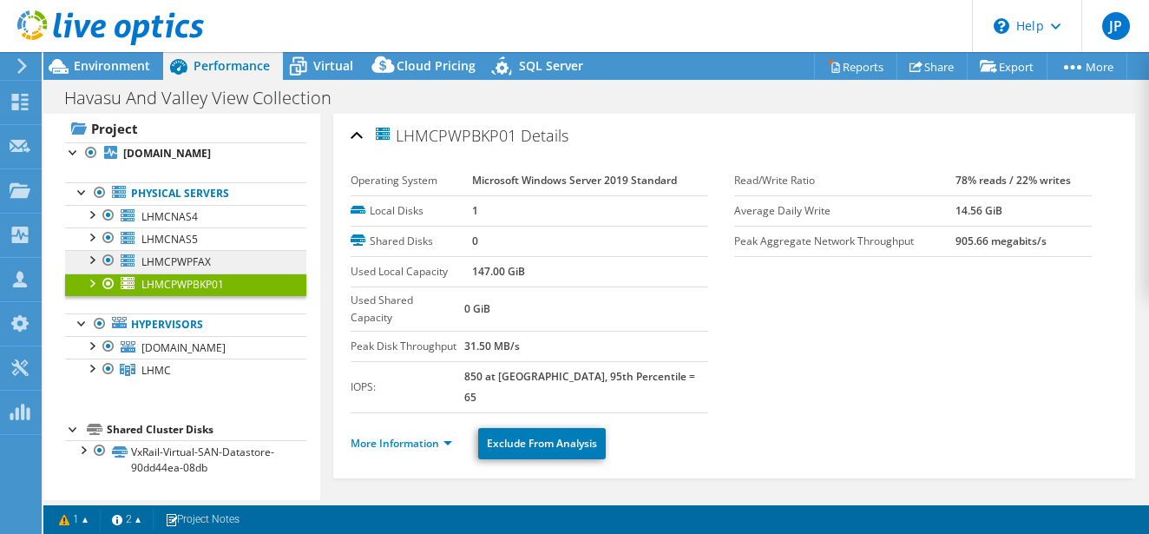
click at [244, 260] on link "LHMCPWPFAX" at bounding box center [185, 261] width 241 height 23
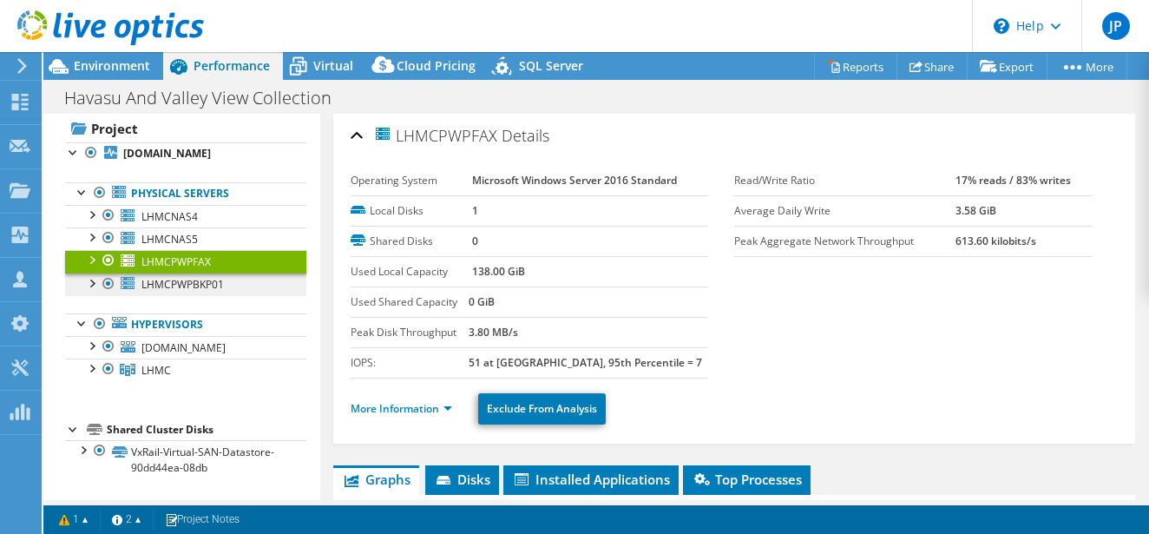
click at [240, 277] on link "LHMCPWPBKP01" at bounding box center [185, 284] width 241 height 23
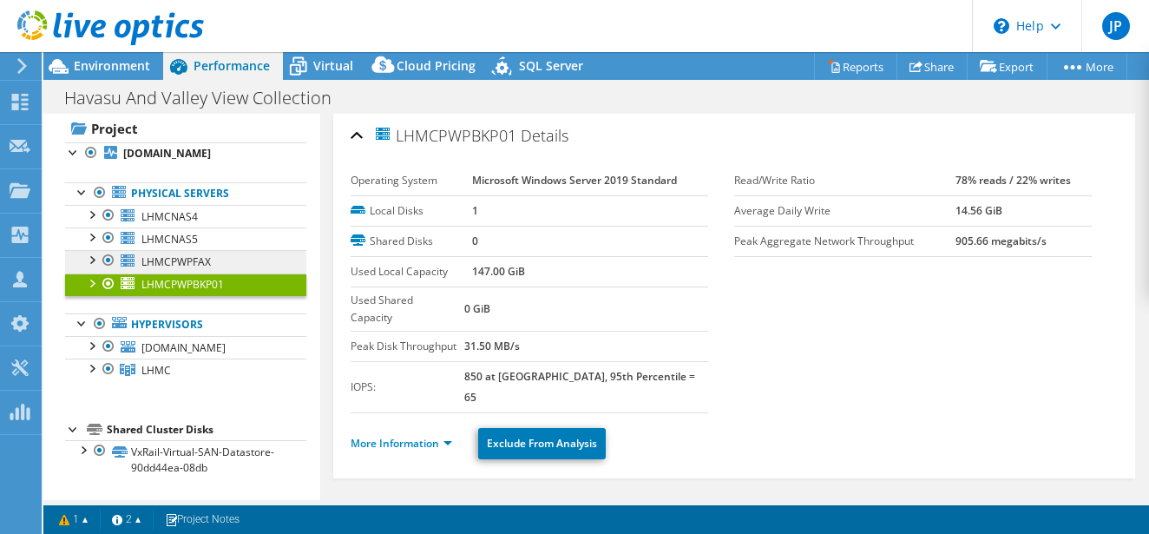
click at [227, 258] on link "LHMCPWPFAX" at bounding box center [185, 261] width 241 height 23
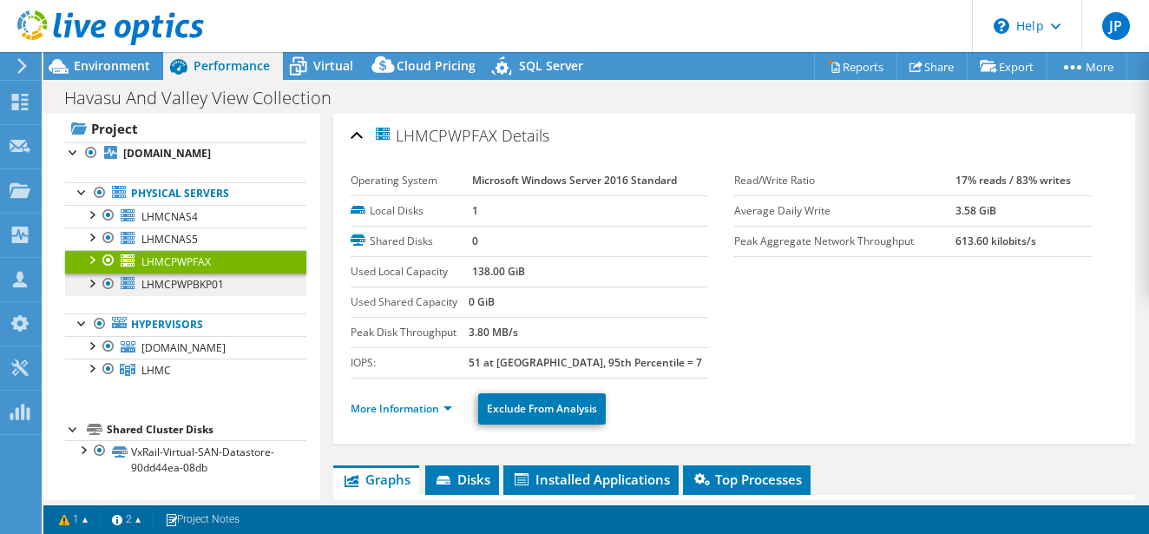
click at [236, 277] on link "LHMCPWPBKP01" at bounding box center [185, 284] width 241 height 23
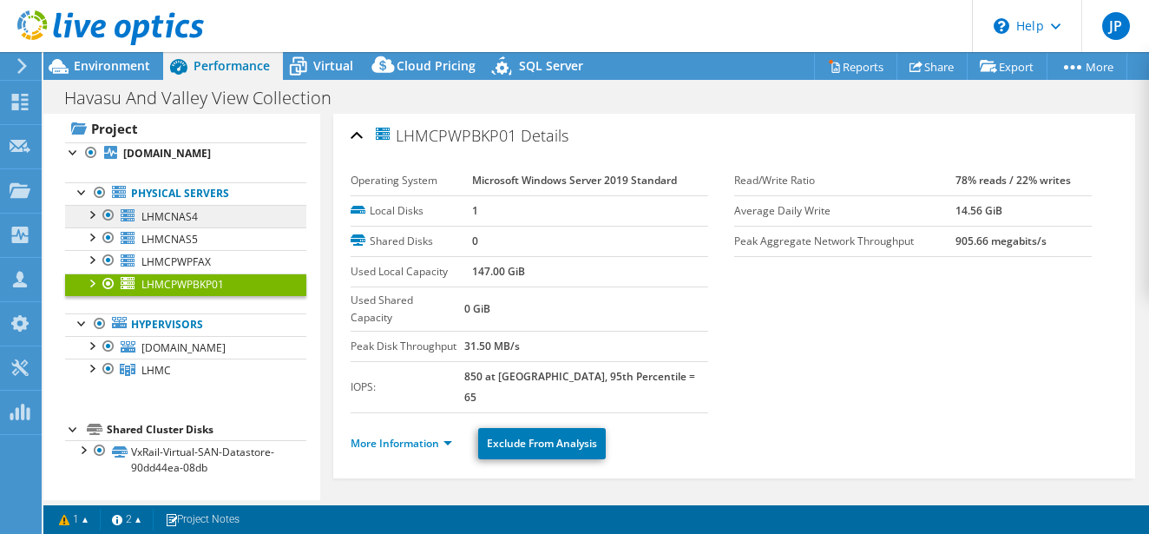
click at [238, 214] on link "LHMCNAS4" at bounding box center [185, 216] width 241 height 23
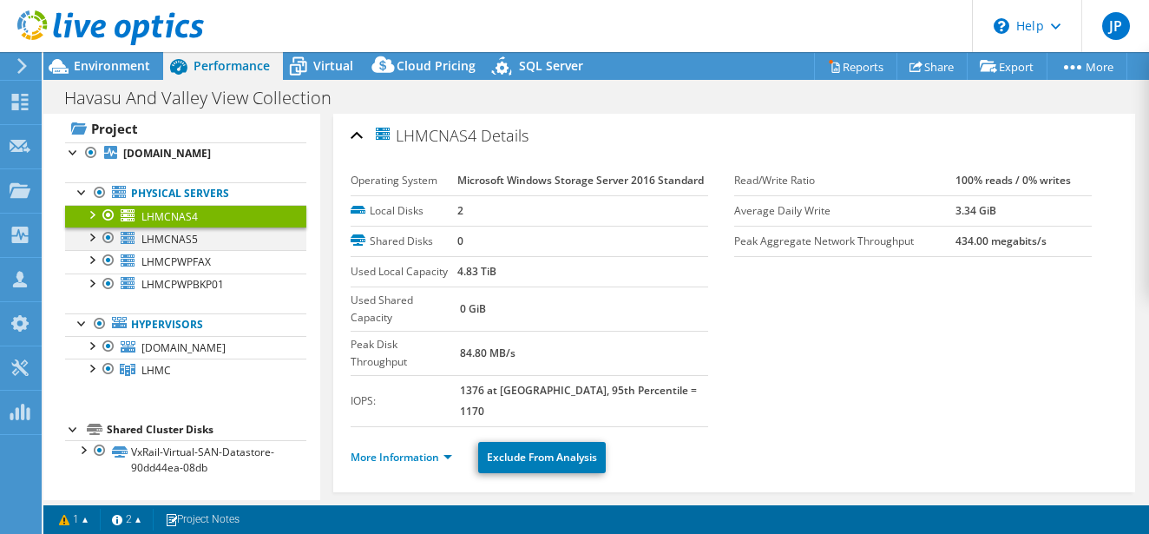
click at [94, 239] on div at bounding box center [90, 235] width 17 height 17
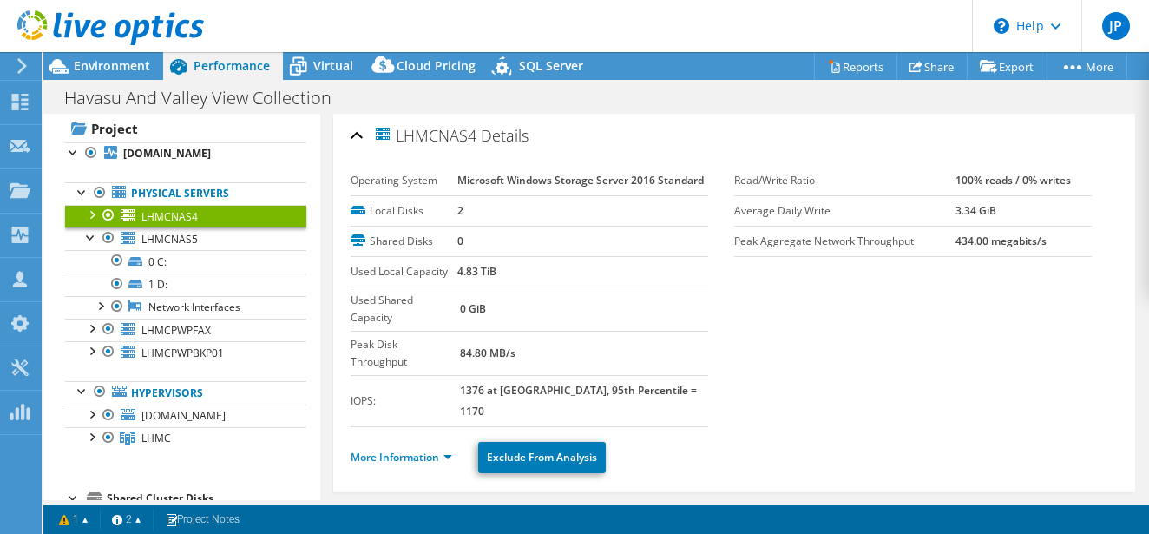
click at [95, 215] on div at bounding box center [90, 213] width 17 height 17
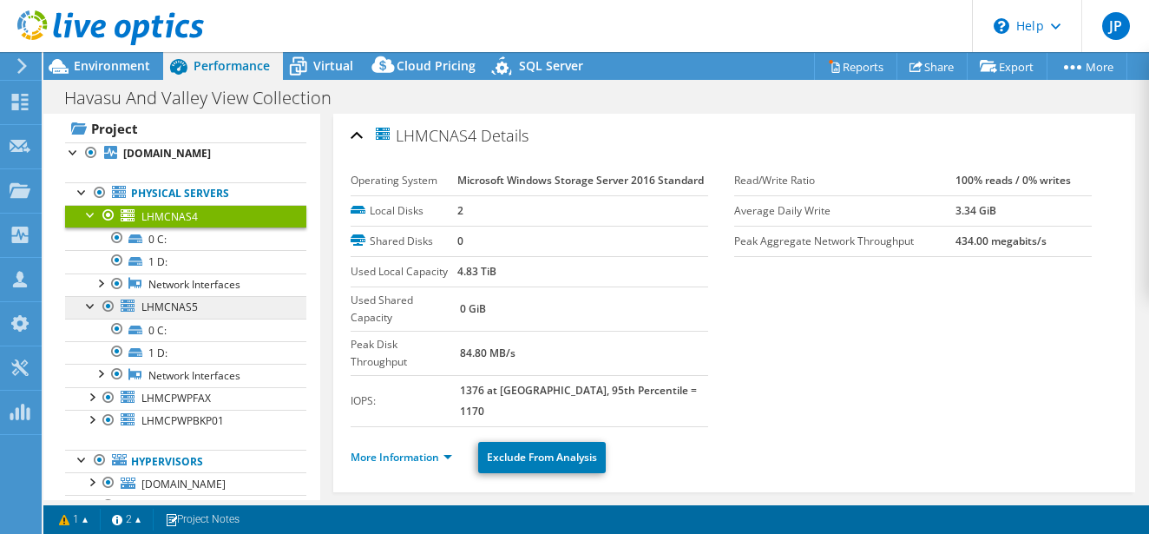
click at [188, 304] on span "LHMCNAS5" at bounding box center [169, 306] width 56 height 15
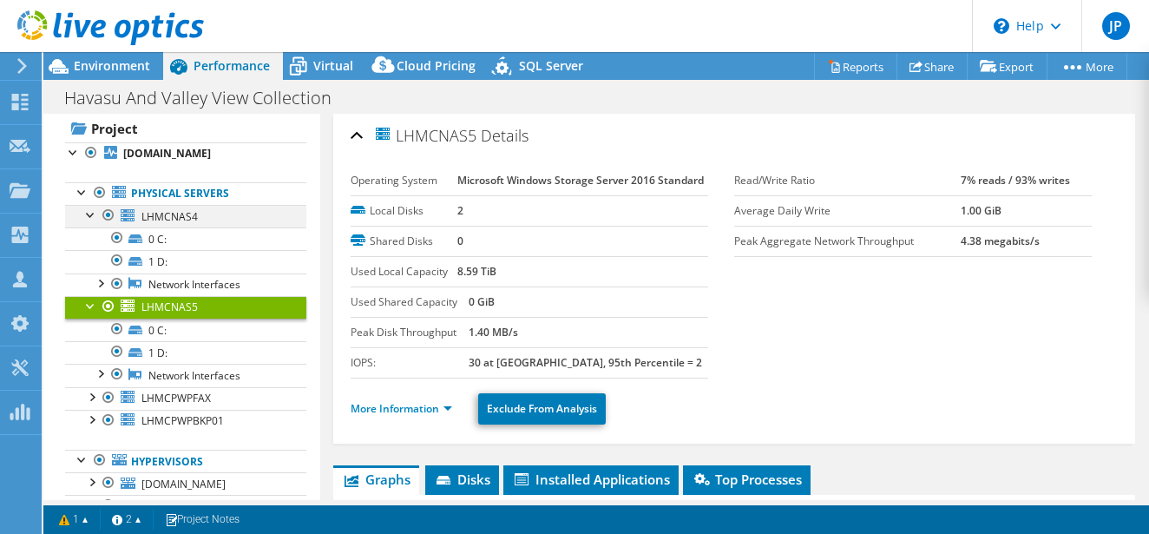
click at [91, 213] on div at bounding box center [90, 213] width 17 height 17
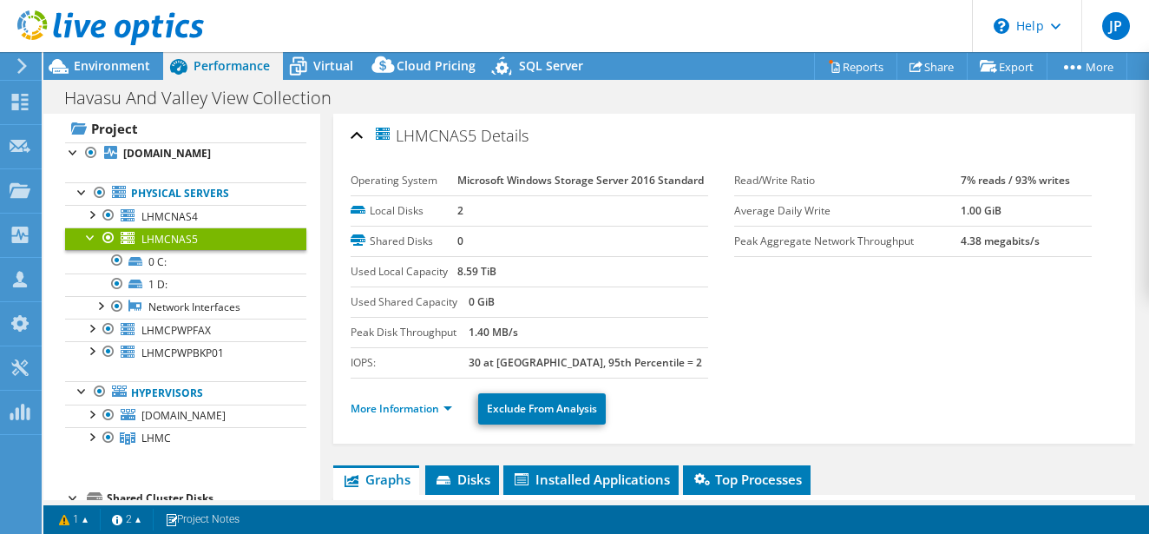
click at [91, 236] on div at bounding box center [90, 235] width 17 height 17
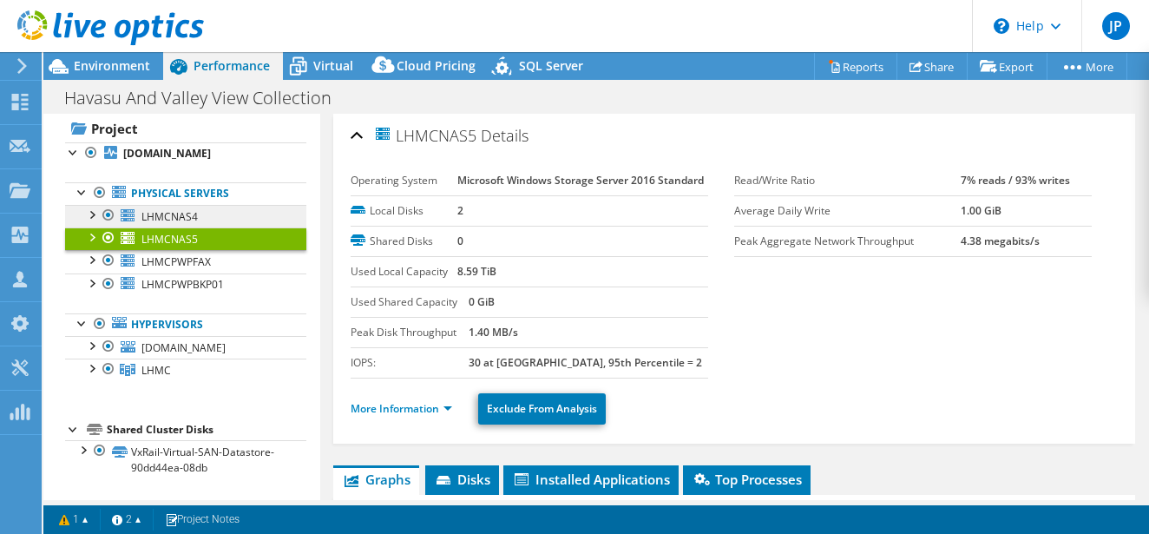
click at [219, 212] on link "LHMCNAS4" at bounding box center [185, 216] width 241 height 23
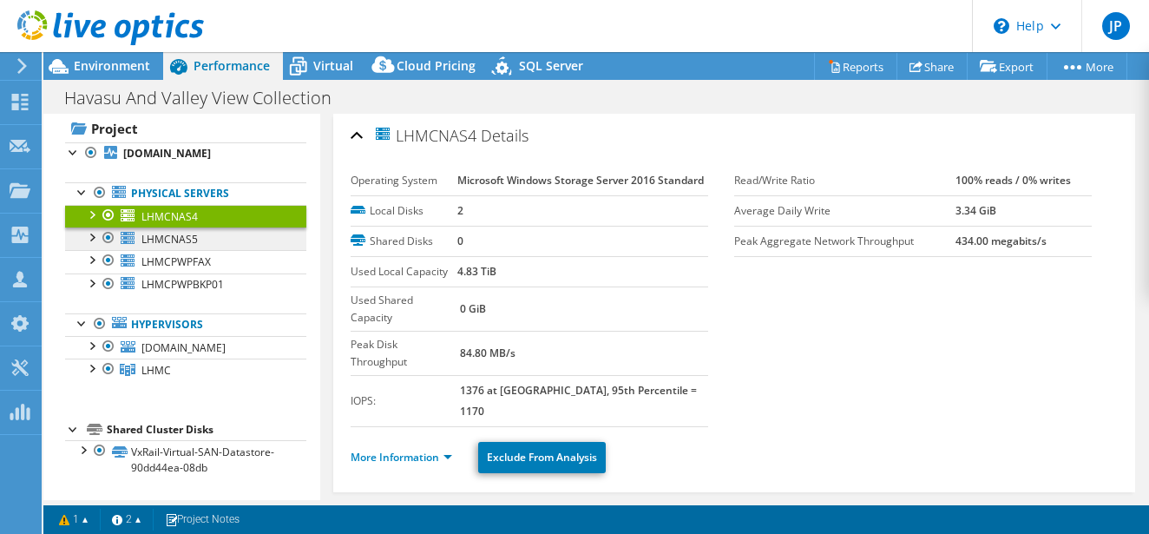
click at [229, 234] on link "LHMCNAS5" at bounding box center [185, 238] width 241 height 23
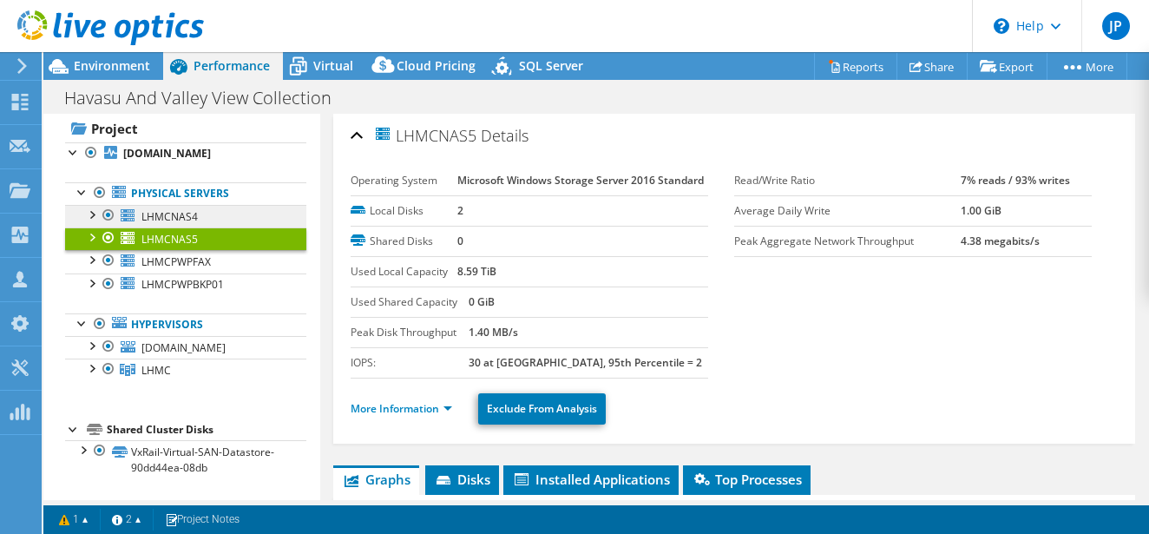
click at [220, 216] on link "LHMCNAS4" at bounding box center [185, 216] width 241 height 23
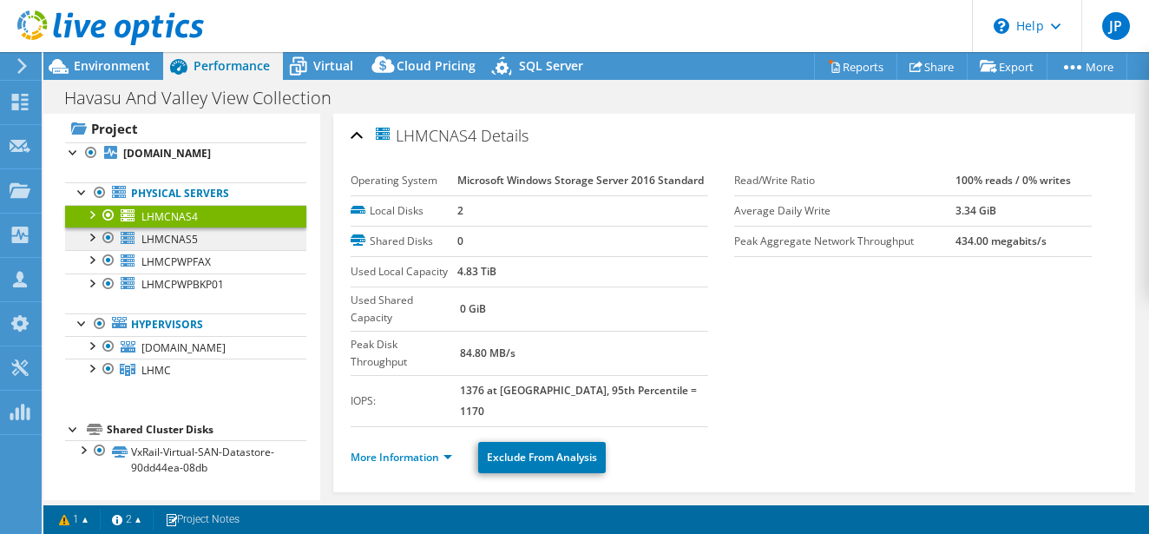
click at [229, 238] on link "LHMCNAS5" at bounding box center [185, 238] width 241 height 23
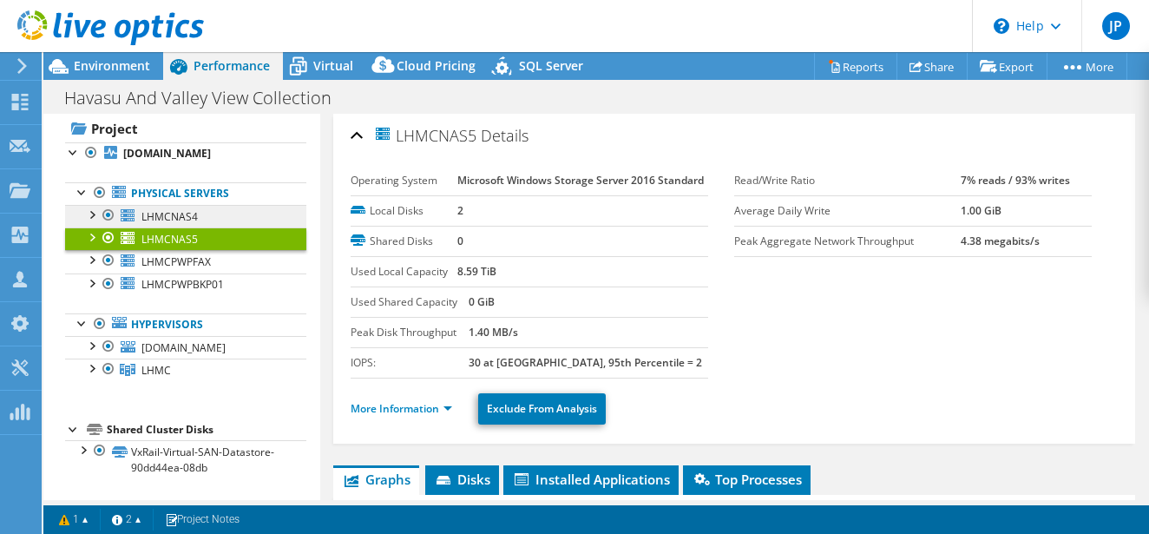
click at [209, 213] on link "LHMCNAS4" at bounding box center [185, 216] width 241 height 23
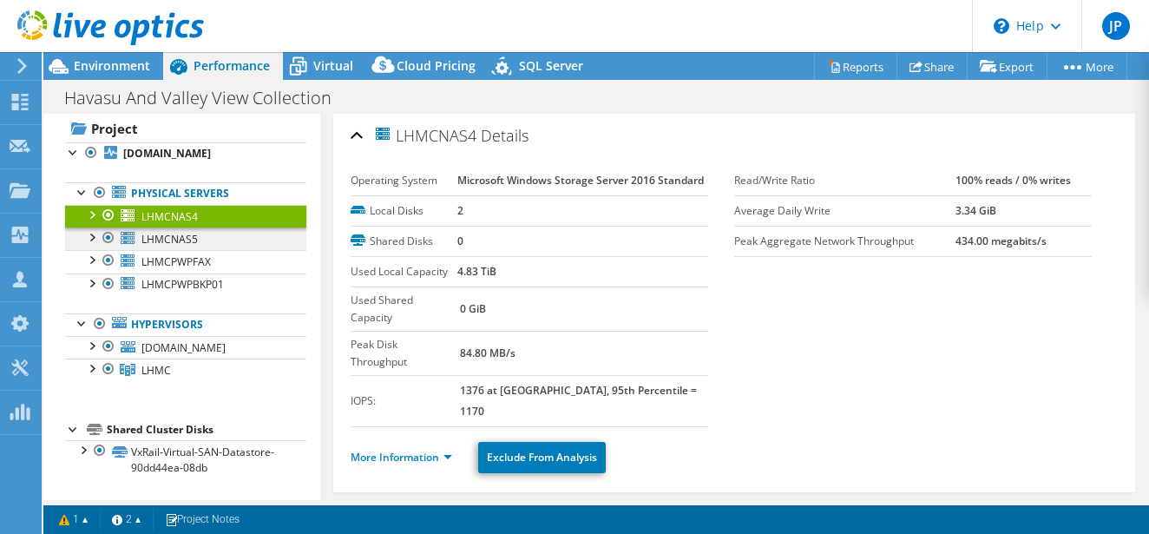
click at [219, 235] on link "LHMCNAS5" at bounding box center [185, 238] width 241 height 23
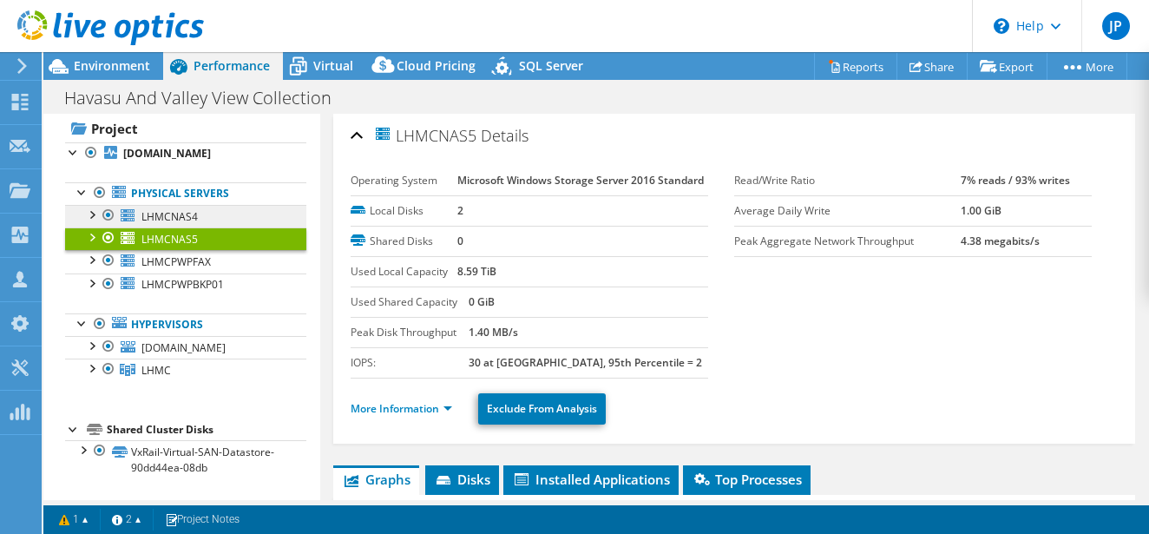
click at [225, 218] on link "LHMCNAS4" at bounding box center [185, 216] width 241 height 23
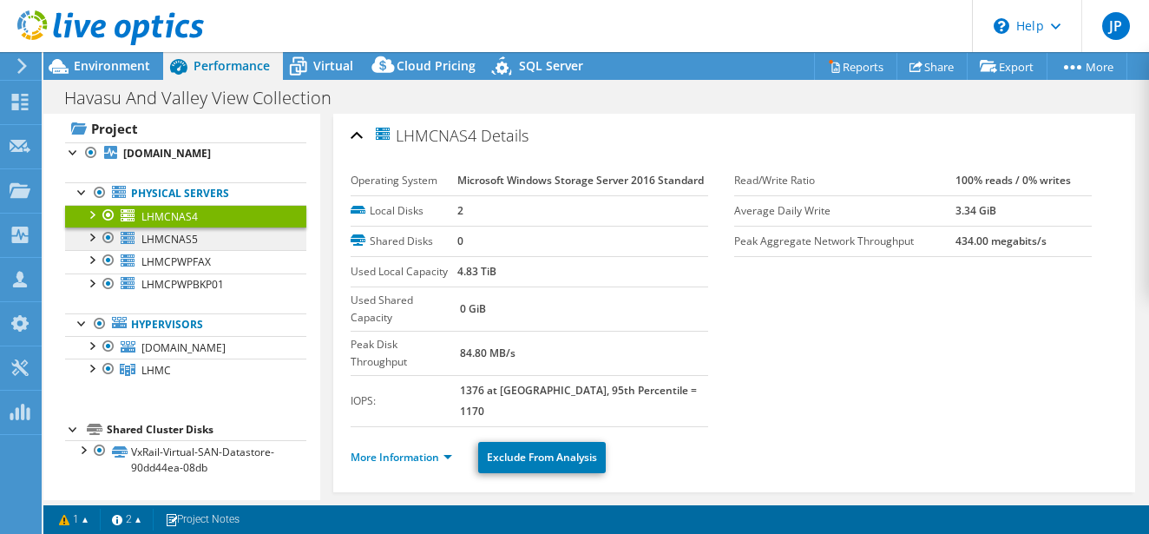
click at [233, 233] on link "LHMCNAS5" at bounding box center [185, 238] width 241 height 23
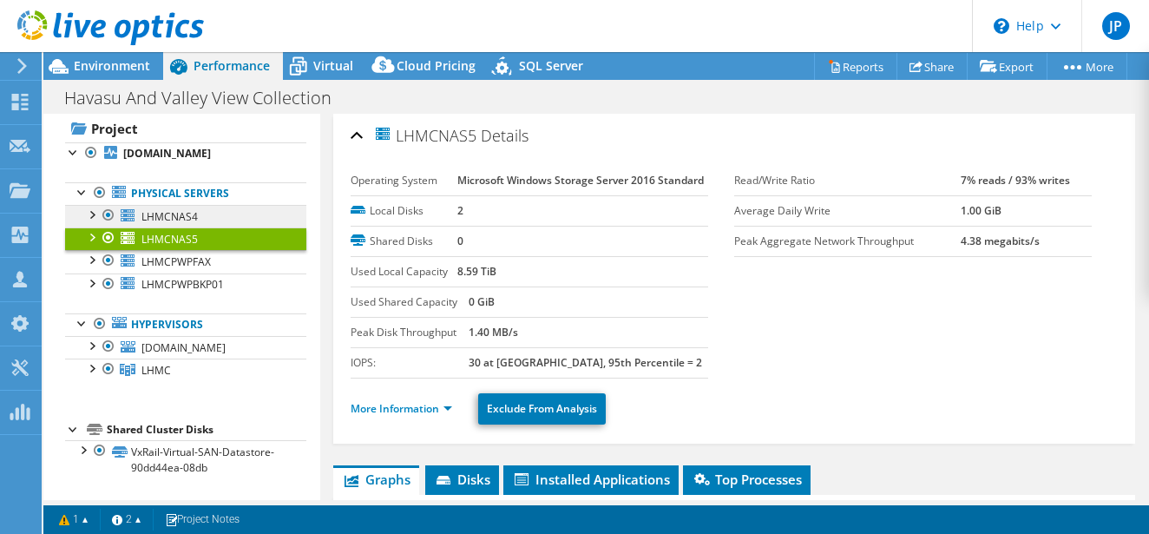
click at [219, 216] on link "LHMCNAS4" at bounding box center [185, 216] width 241 height 23
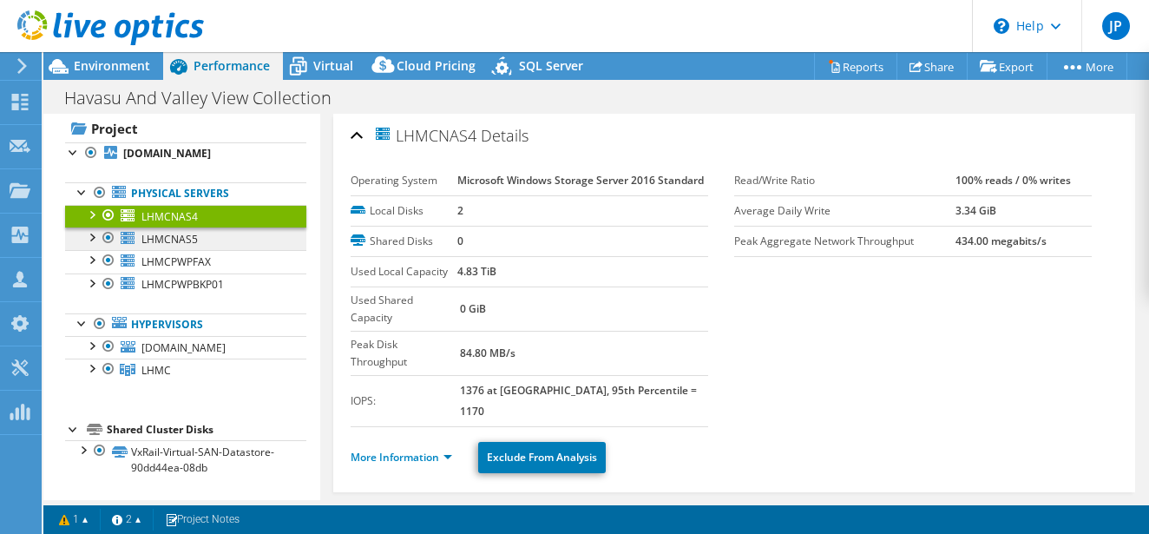
click at [220, 236] on link "LHMCNAS5" at bounding box center [185, 238] width 241 height 23
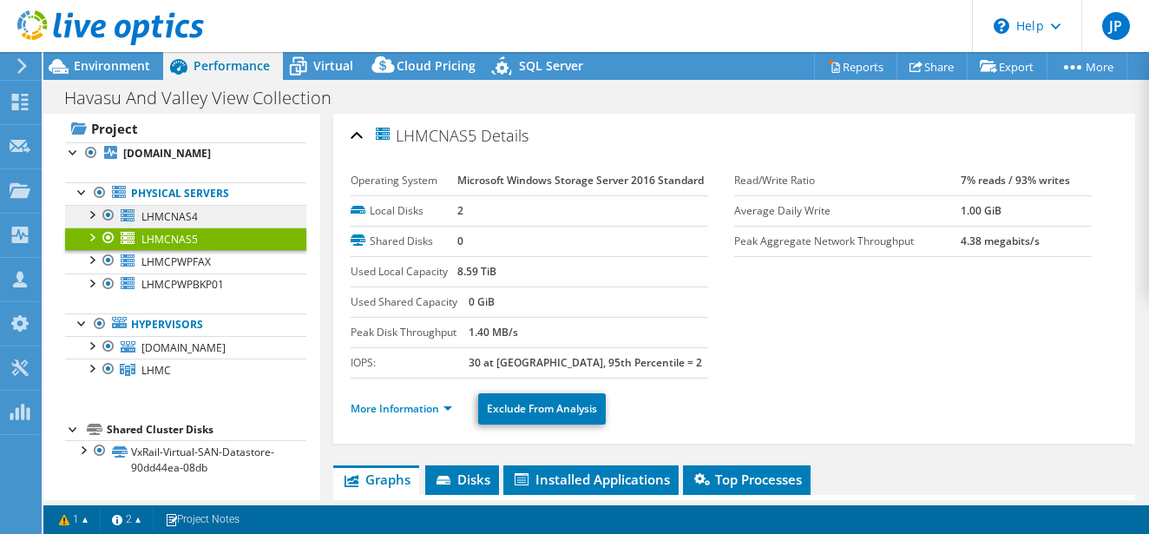
click at [220, 212] on link "LHMCNAS4" at bounding box center [185, 216] width 241 height 23
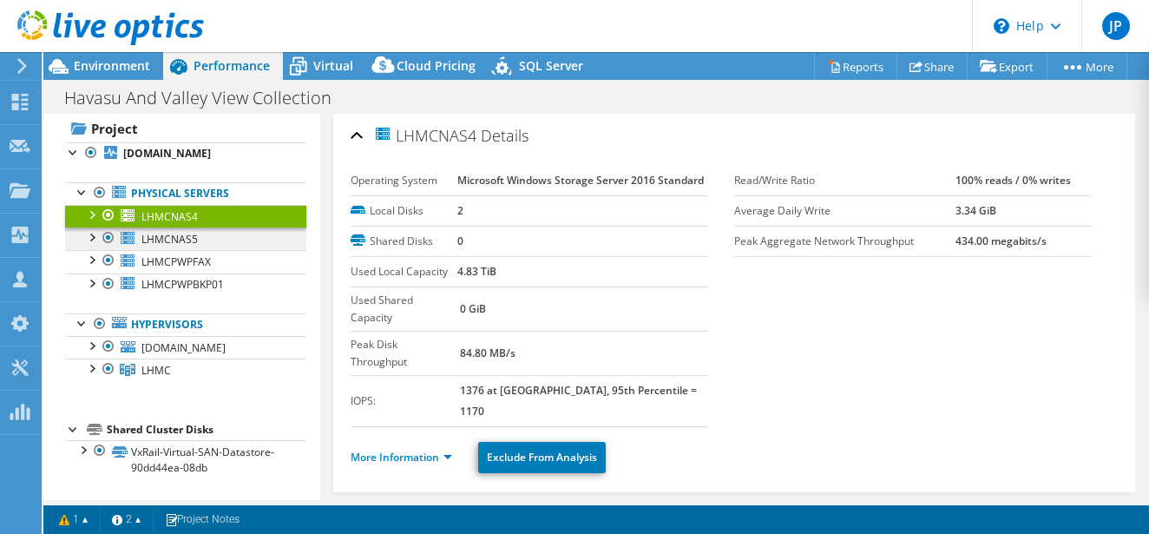
click at [223, 238] on link "LHMCNAS5" at bounding box center [185, 238] width 241 height 23
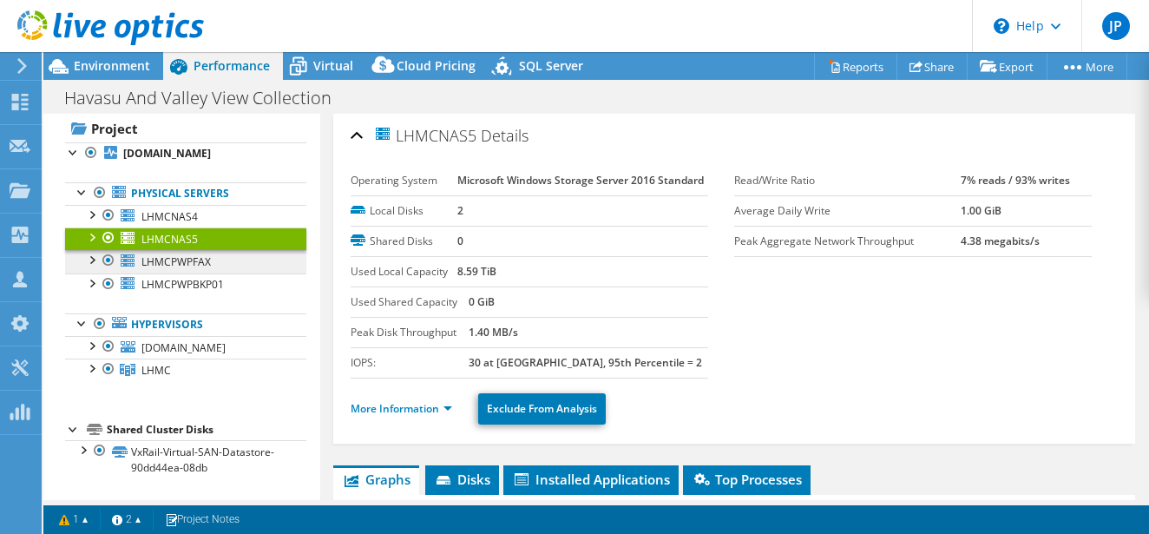
click at [236, 267] on link "LHMCPWPFAX" at bounding box center [185, 261] width 241 height 23
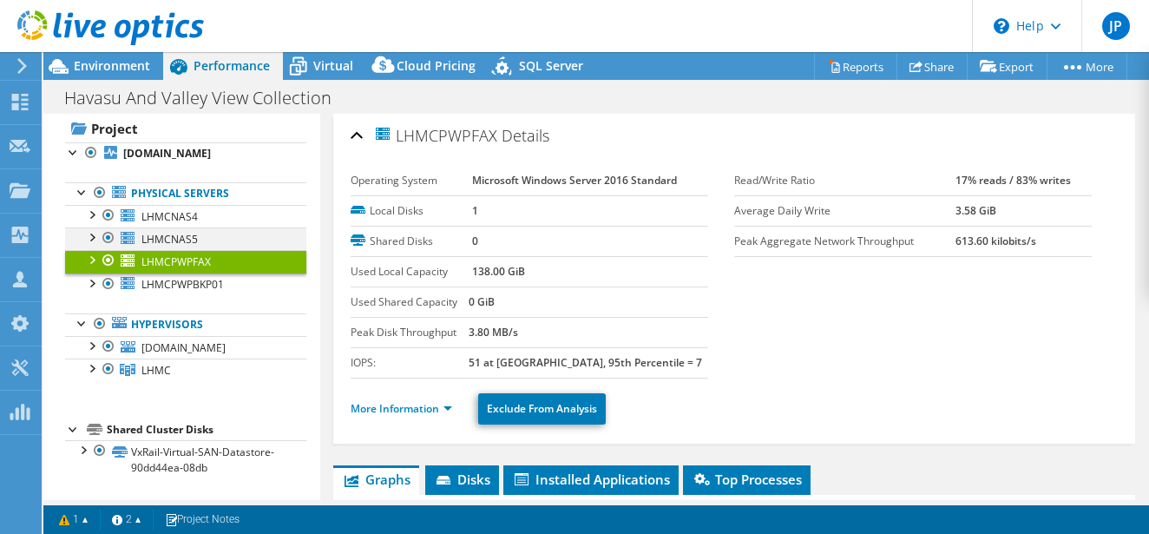
click at [97, 235] on div at bounding box center [90, 235] width 17 height 17
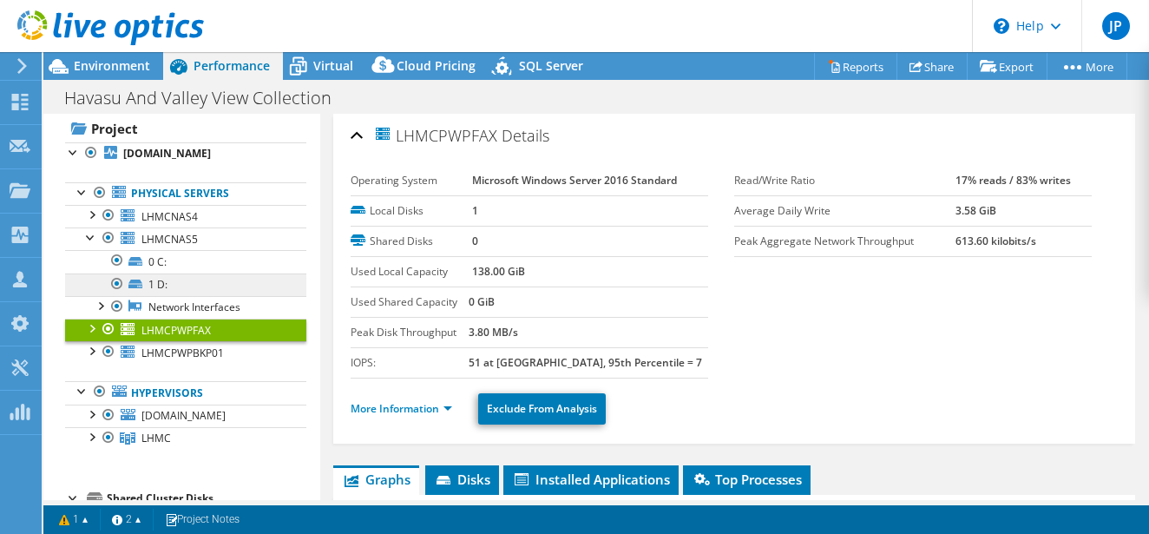
click at [153, 285] on link "1 D:" at bounding box center [185, 284] width 241 height 23
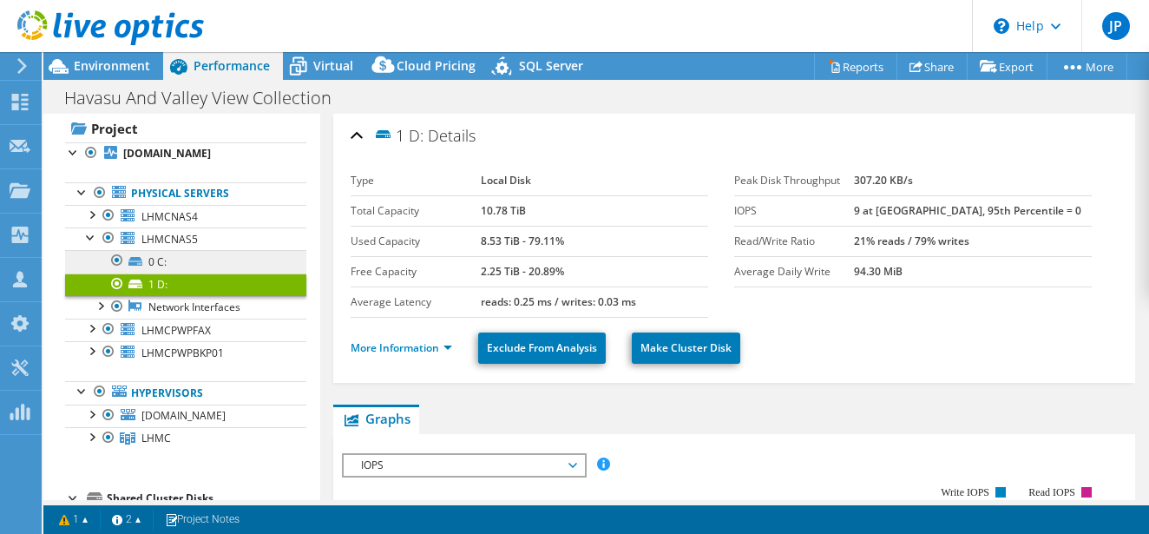
click at [193, 256] on link "0 C:" at bounding box center [185, 261] width 241 height 23
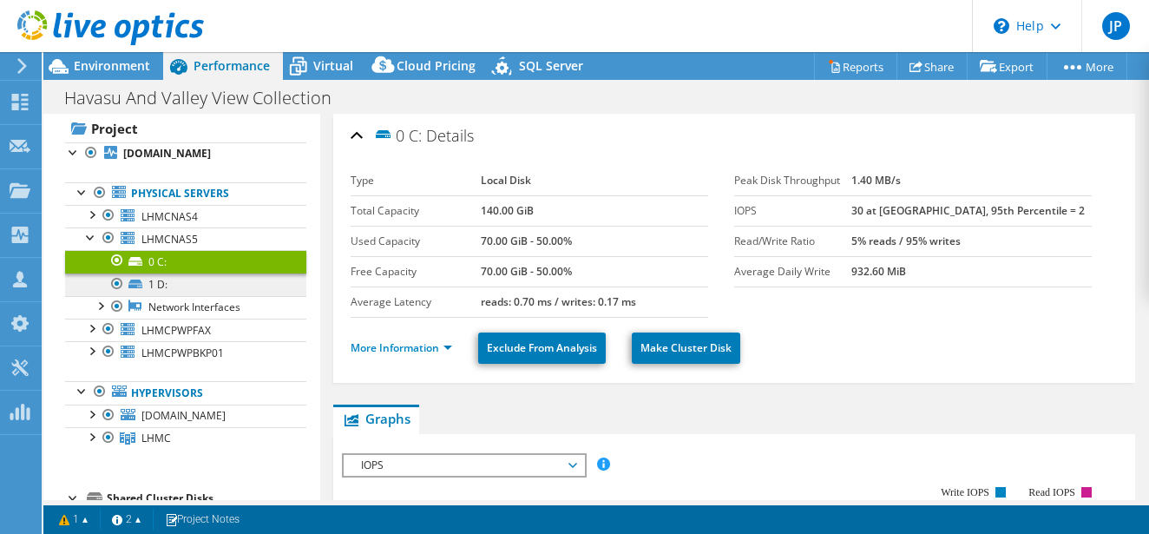
click at [207, 277] on link "1 D:" at bounding box center [185, 284] width 241 height 23
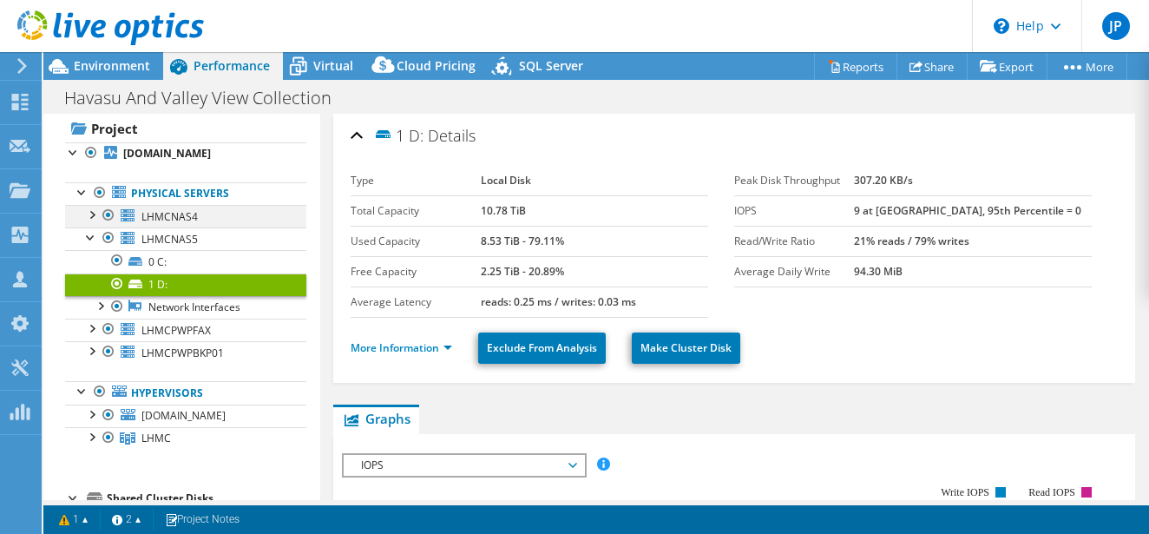
click at [90, 215] on div at bounding box center [90, 213] width 17 height 17
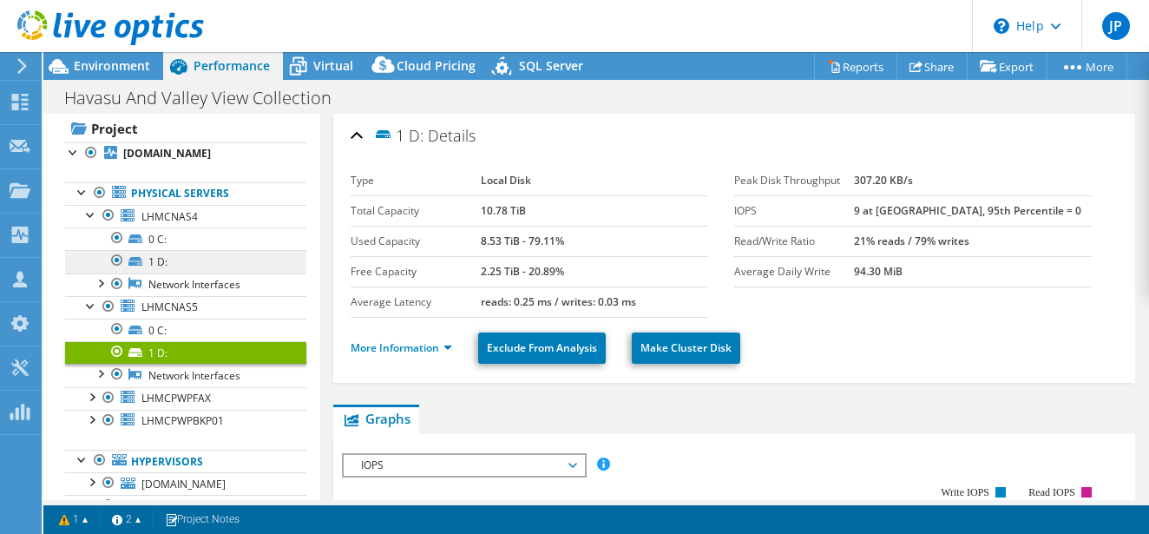
click at [144, 255] on link "1 D:" at bounding box center [185, 261] width 241 height 23
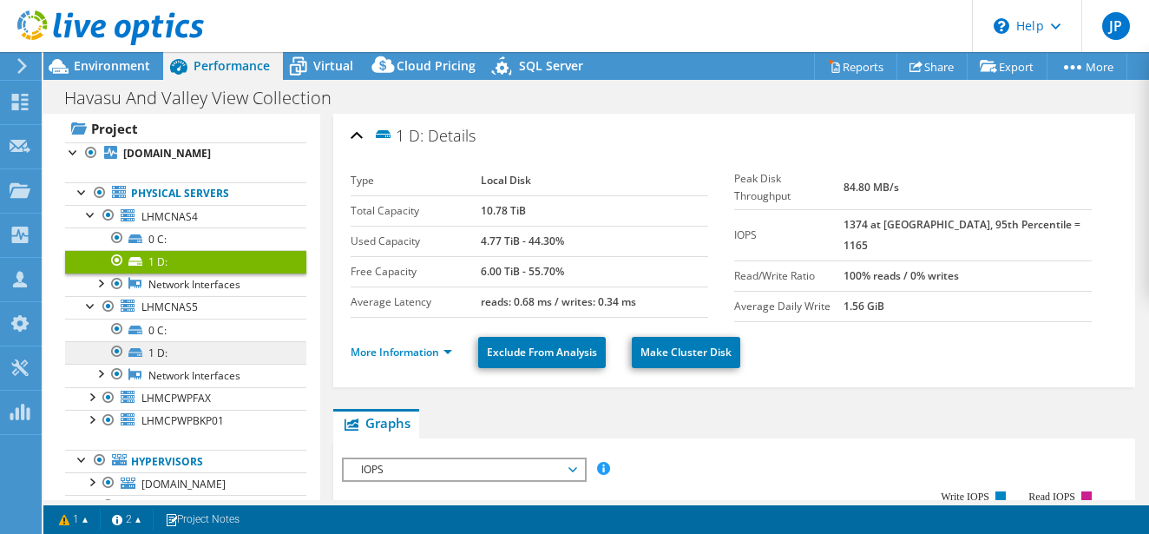
click at [170, 347] on link "1 D:" at bounding box center [185, 352] width 241 height 23
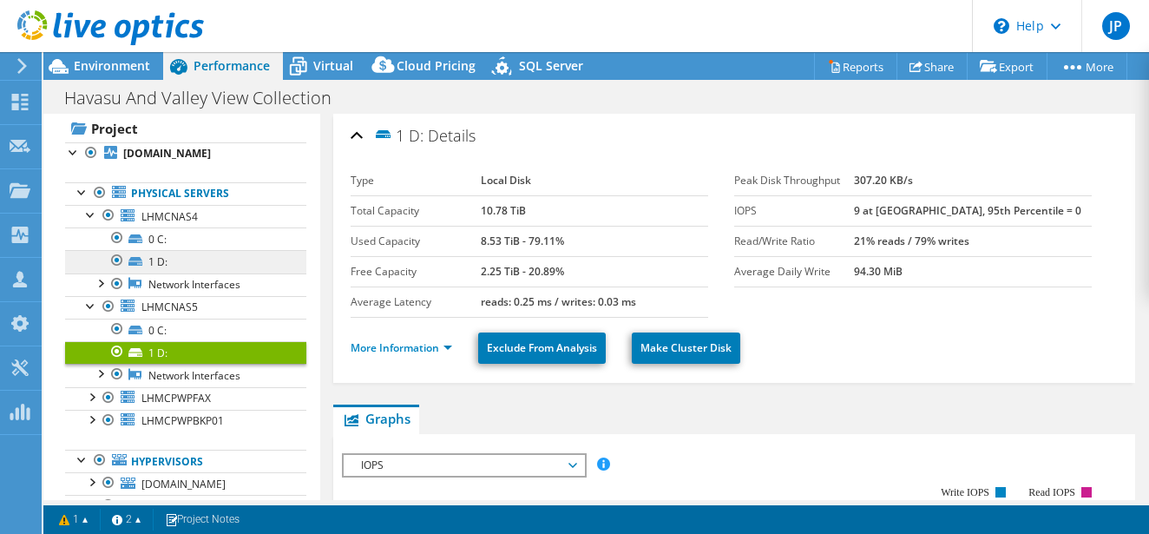
click at [194, 258] on link "1 D:" at bounding box center [185, 261] width 241 height 23
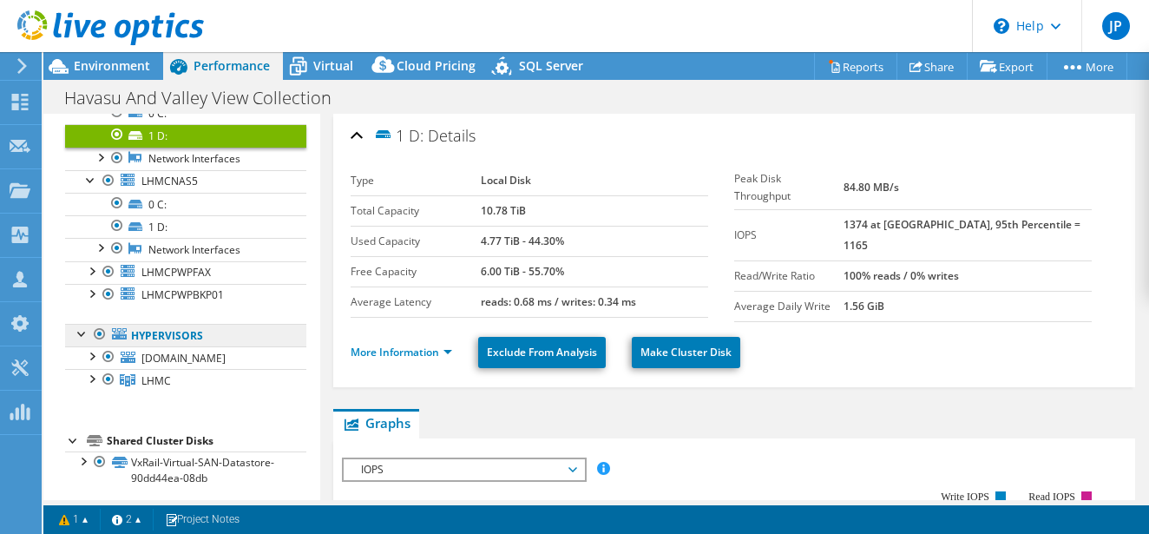
scroll to position [172, 0]
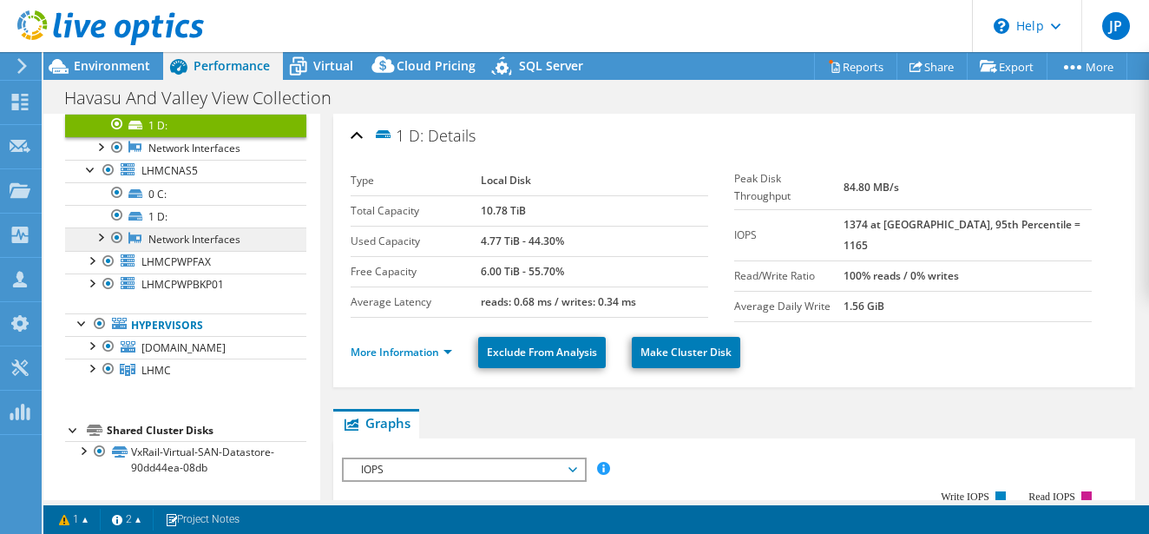
click at [187, 229] on link "Network Interfaces" at bounding box center [185, 238] width 241 height 23
click at [185, 216] on link "1 D:" at bounding box center [185, 216] width 241 height 23
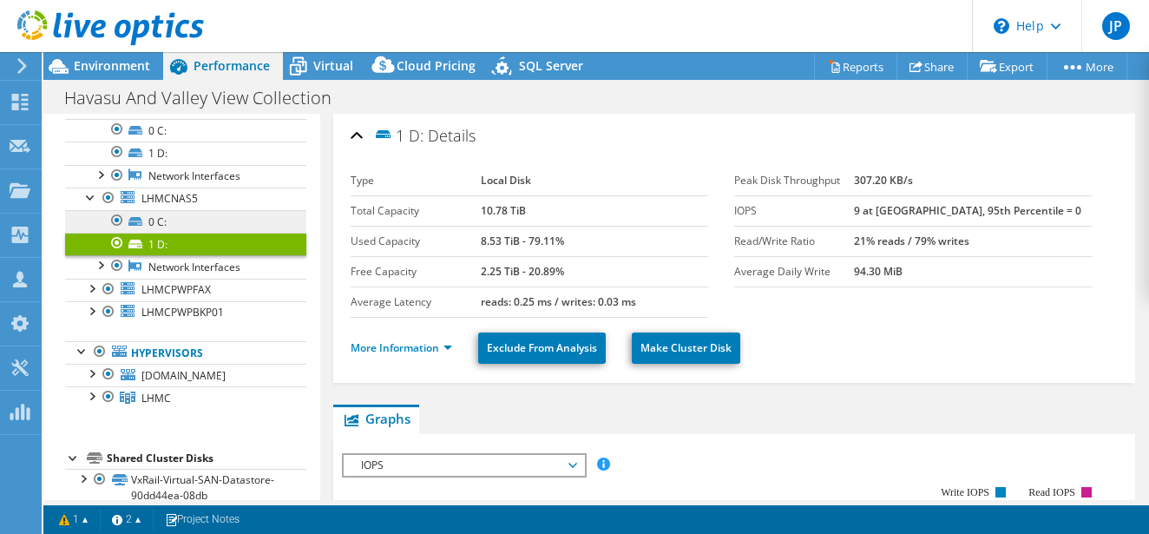
scroll to position [141, 0]
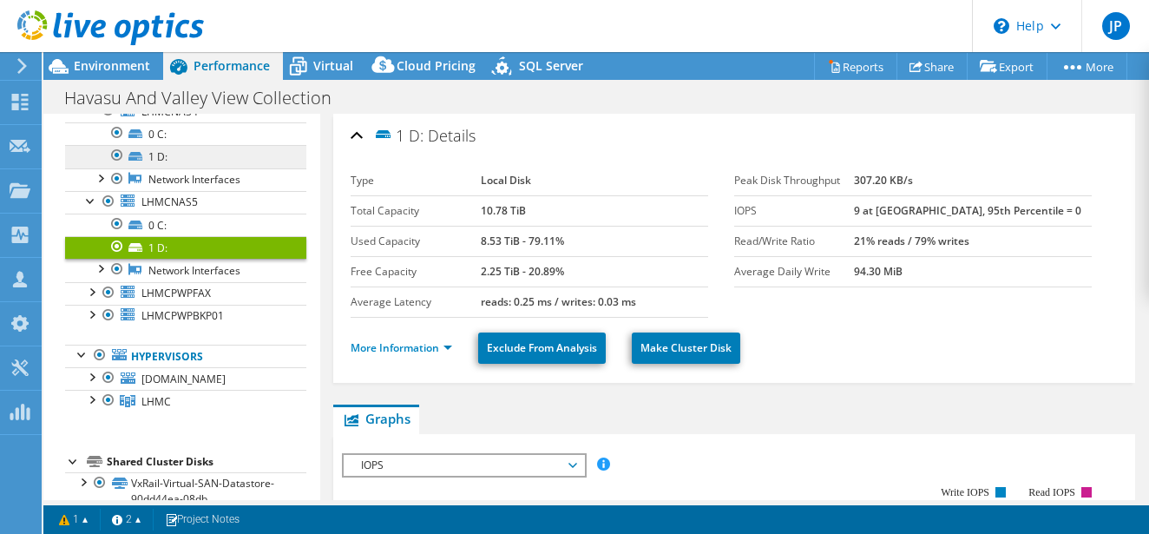
click at [200, 160] on link "1 D:" at bounding box center [185, 156] width 241 height 23
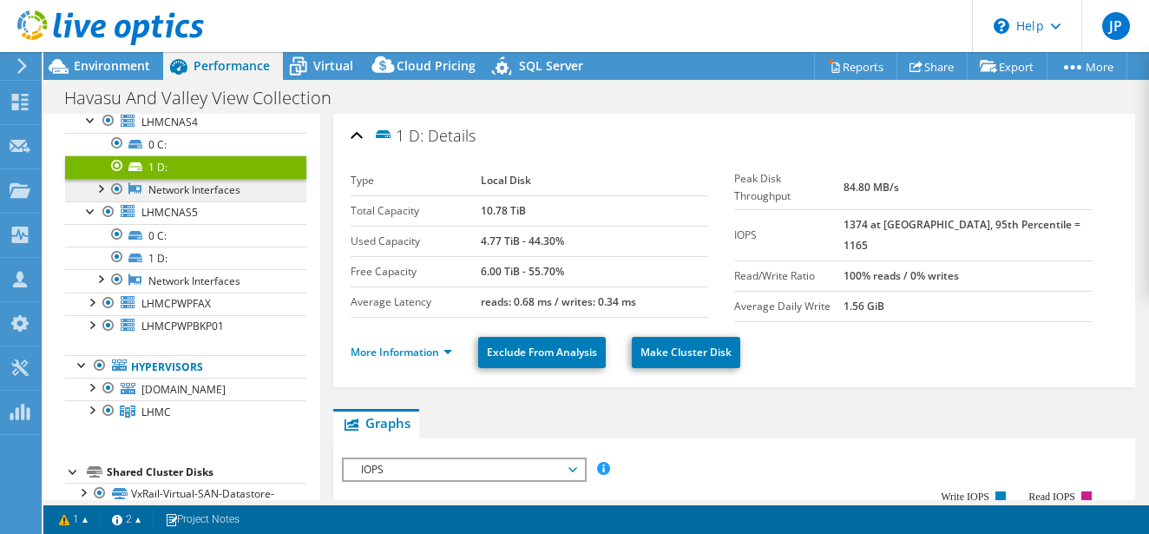
scroll to position [112, 0]
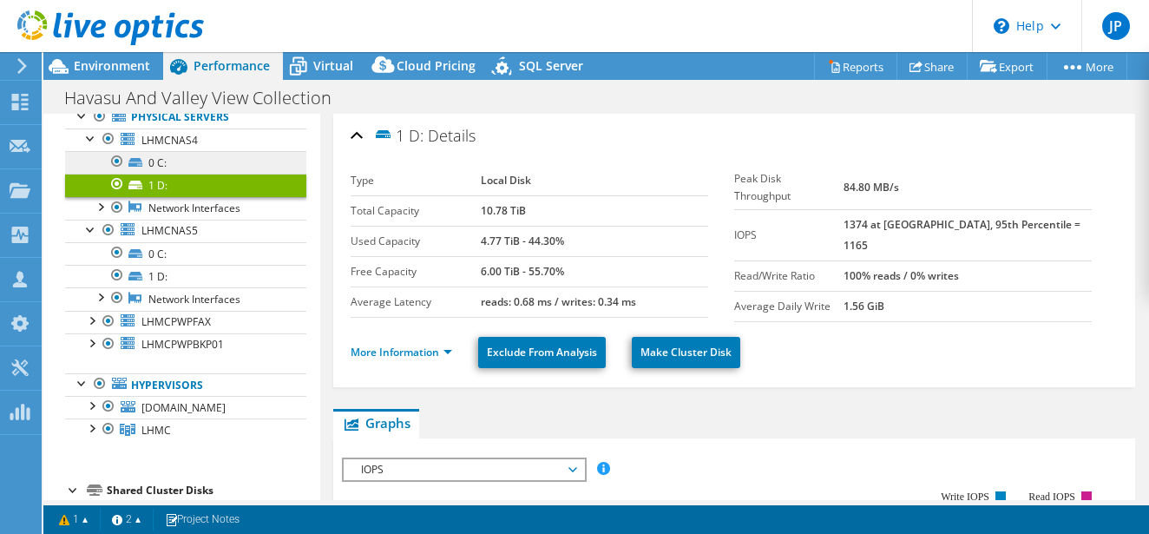
click at [221, 159] on link "0 C:" at bounding box center [185, 162] width 241 height 23
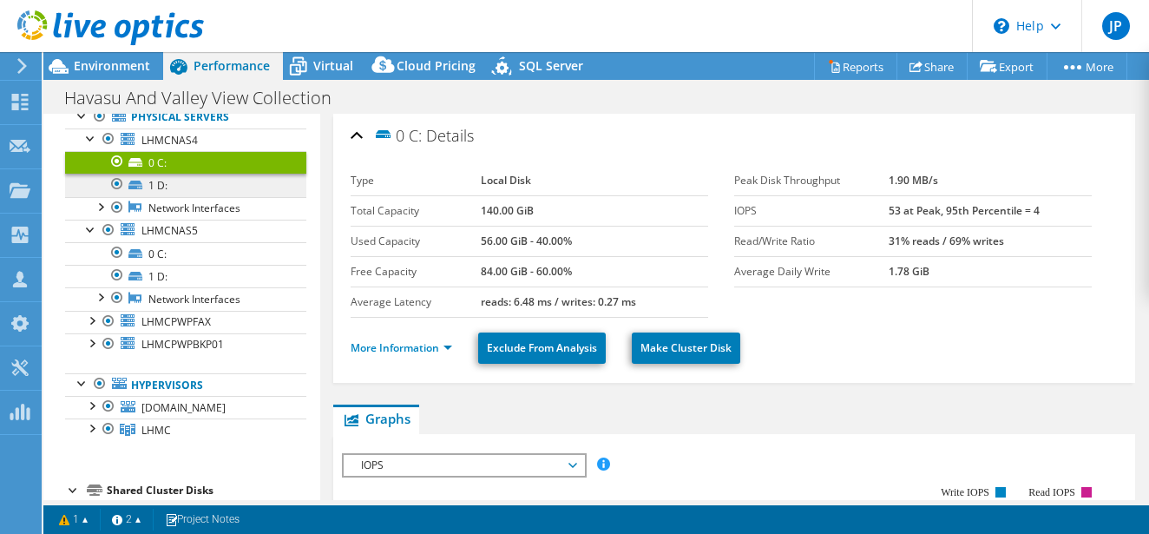
click at [220, 175] on link "1 D:" at bounding box center [185, 185] width 241 height 23
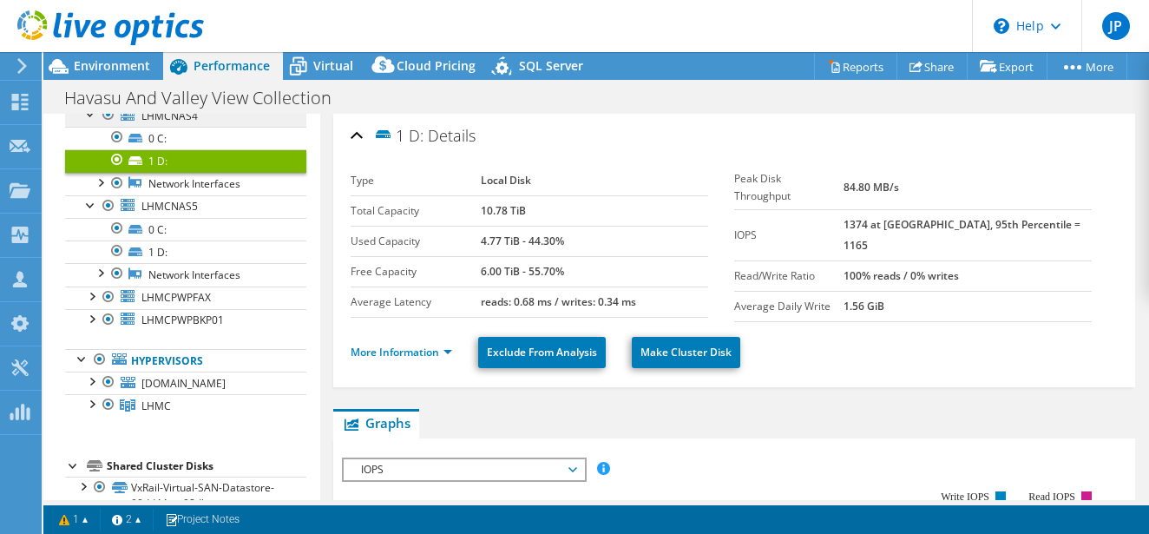
scroll to position [0, 0]
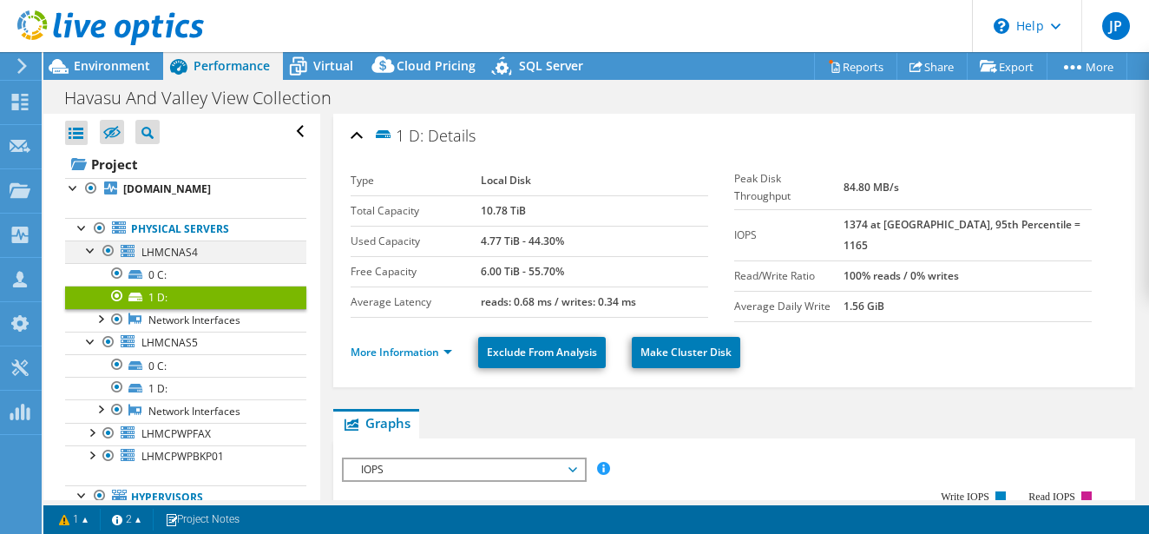
click at [87, 250] on div at bounding box center [90, 248] width 17 height 17
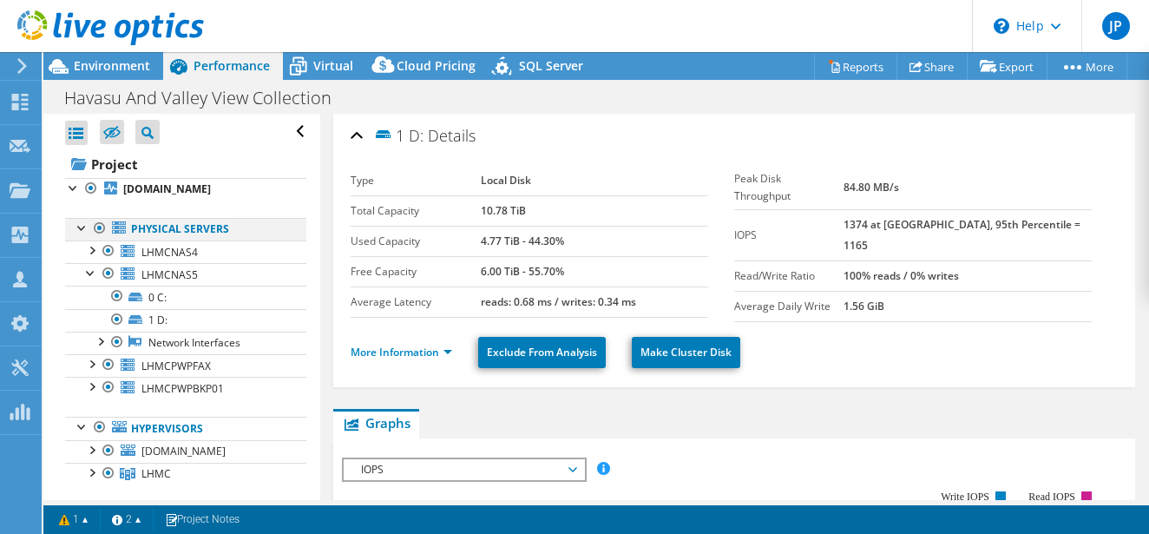
click at [84, 227] on div at bounding box center [82, 226] width 17 height 17
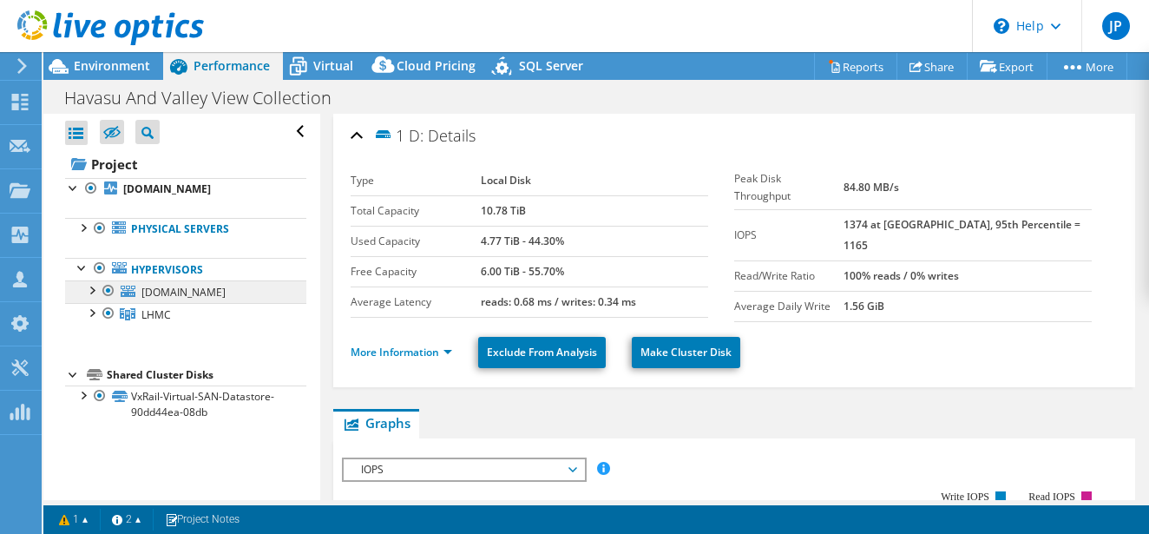
click at [182, 289] on span "[DOMAIN_NAME]" at bounding box center [183, 292] width 84 height 15
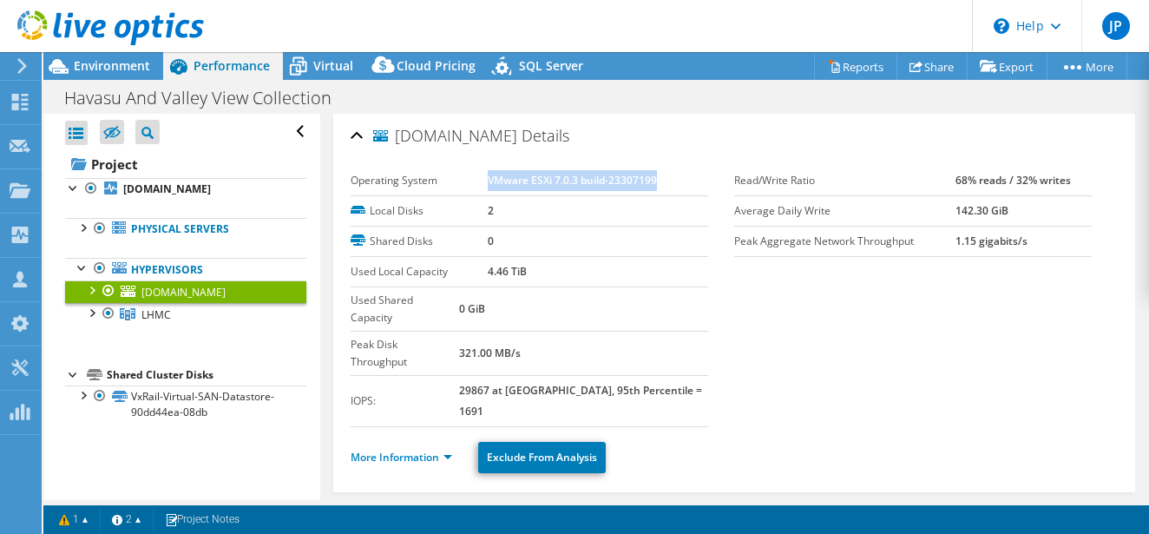
drag, startPoint x: 665, startPoint y: 177, endPoint x: 484, endPoint y: 181, distance: 180.5
click at [484, 181] on tr "Operating System VMware ESXi 7.0.3 build-23307199" at bounding box center [529, 181] width 357 height 30
click at [639, 182] on b "VMware ESXi 7.0.3 build-23307199" at bounding box center [572, 180] width 169 height 15
drag, startPoint x: 656, startPoint y: 181, endPoint x: 486, endPoint y: 181, distance: 170.1
click at [488, 181] on td "VMware ESXi 7.0.3 build-23307199" at bounding box center [598, 181] width 220 height 30
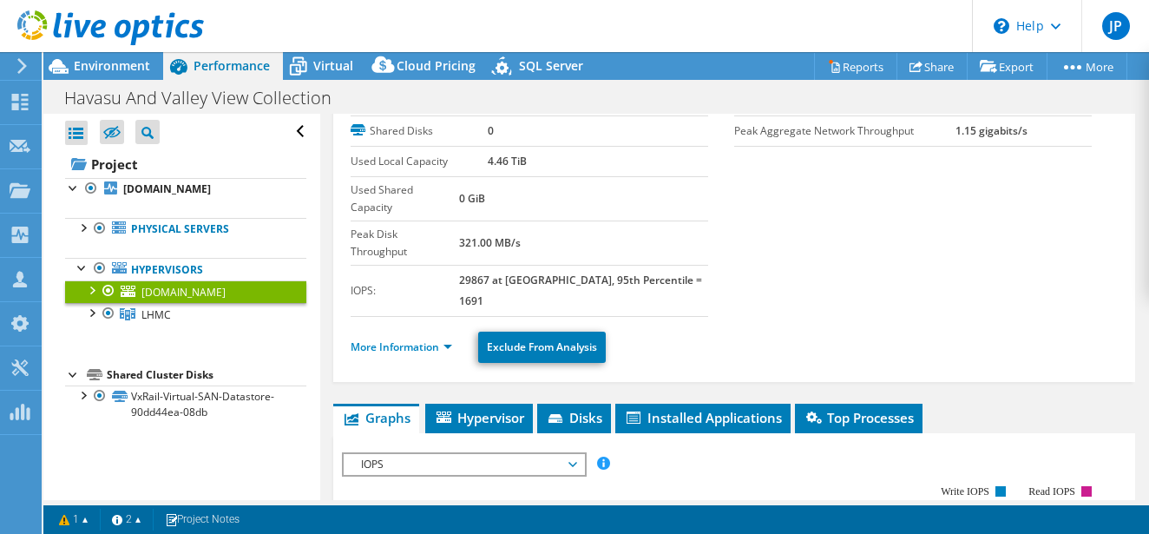
scroll to position [223, 0]
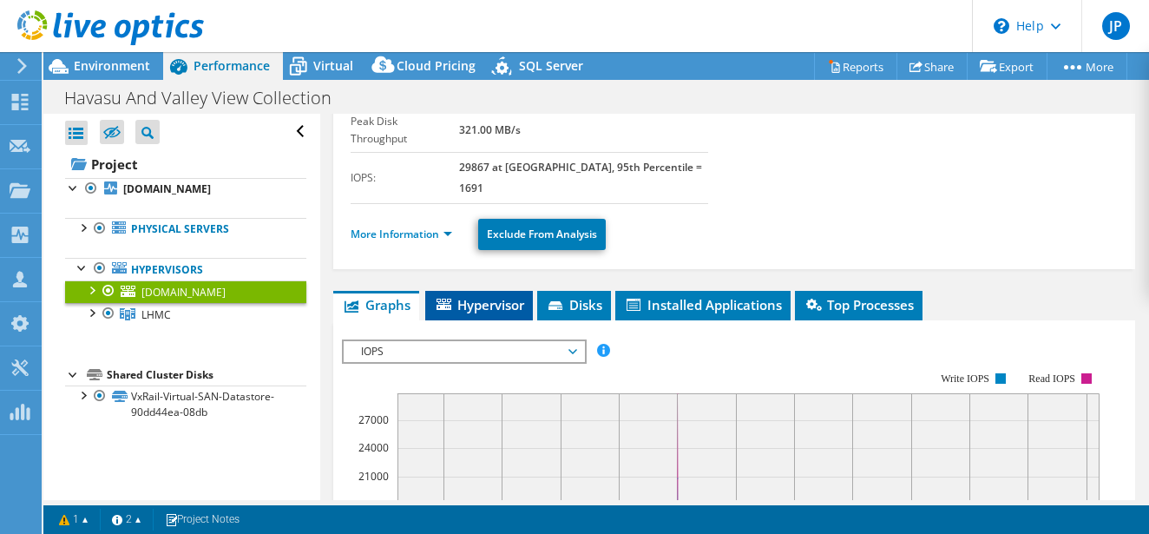
click at [506, 296] on span "Hypervisor" at bounding box center [479, 304] width 90 height 17
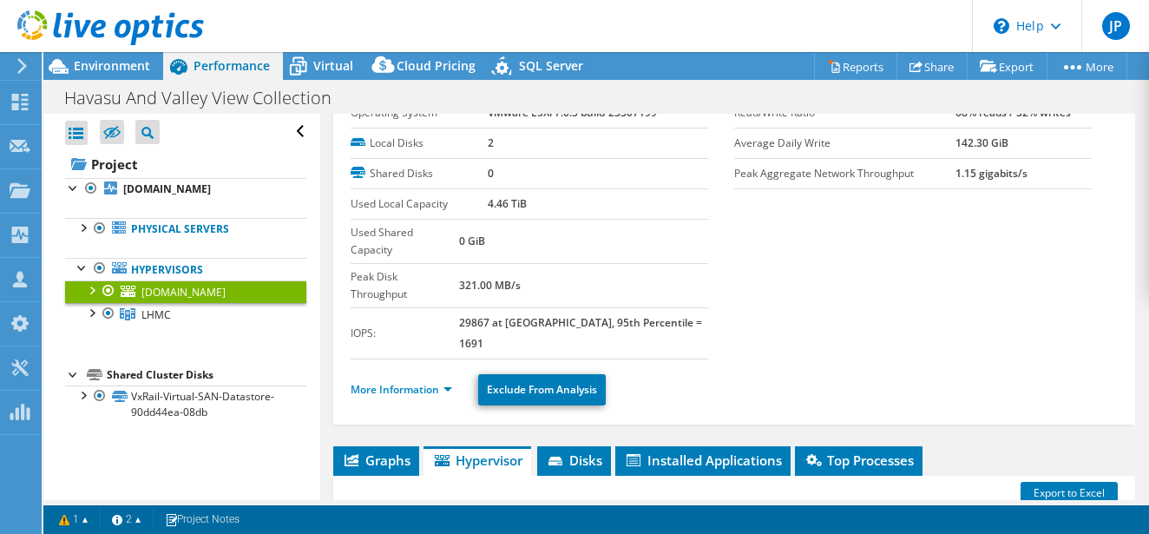
scroll to position [118, 0]
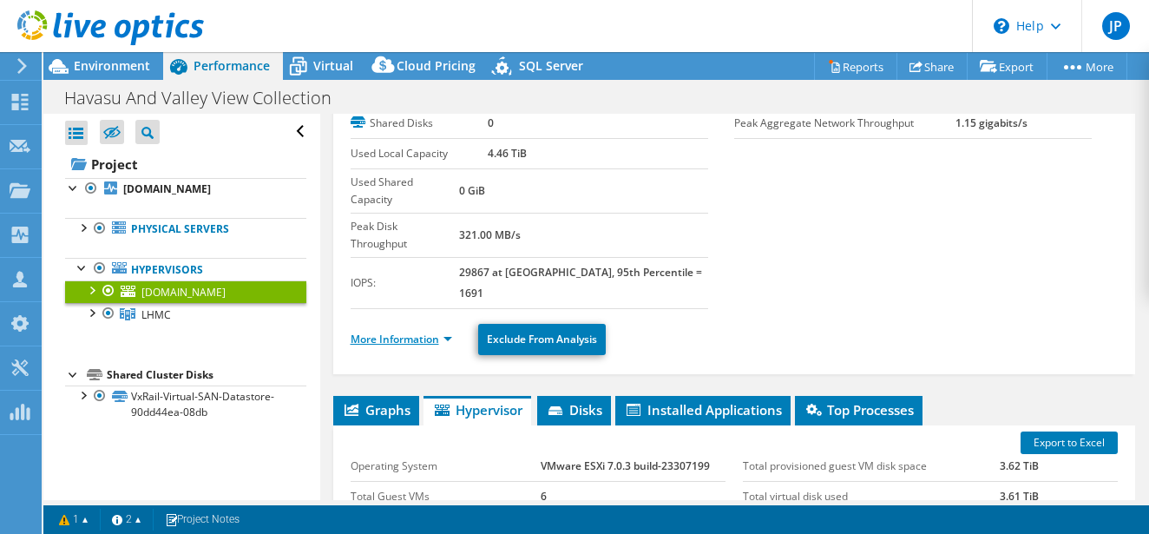
click at [443, 331] on link "More Information" at bounding box center [402, 338] width 102 height 15
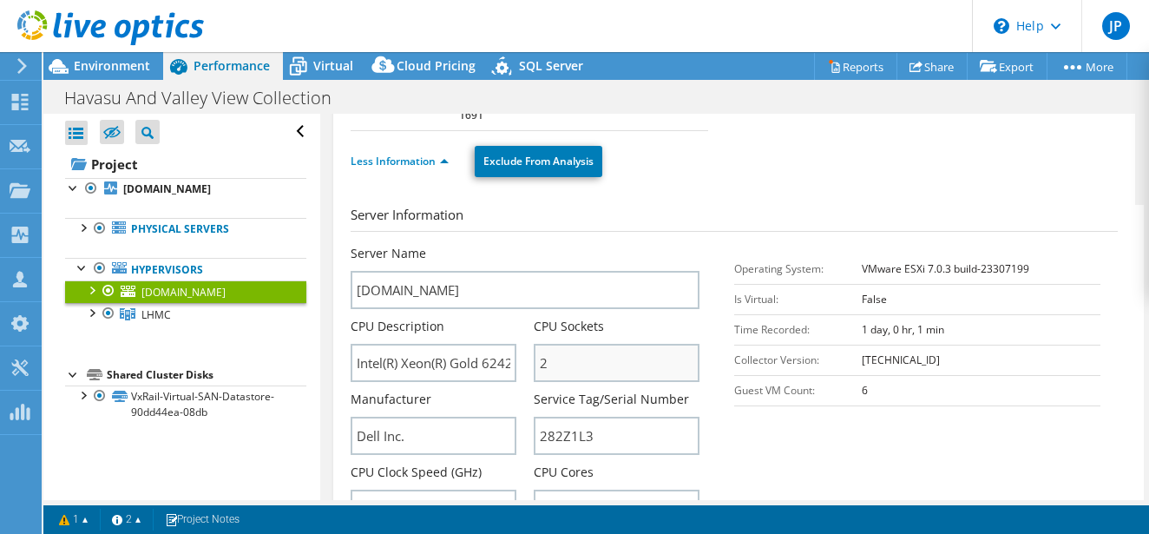
scroll to position [355, 0]
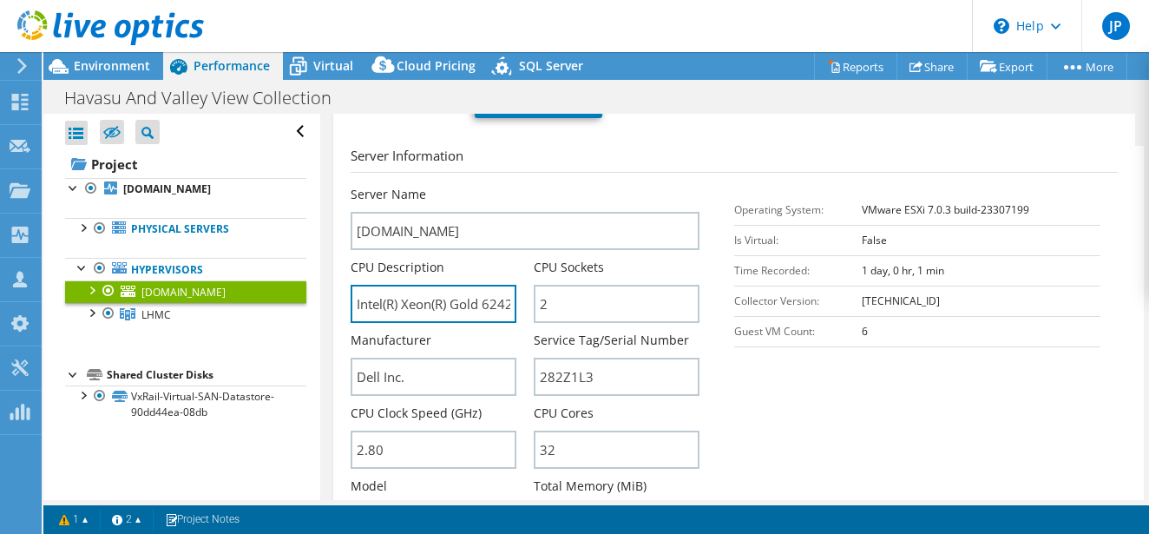
drag, startPoint x: 483, startPoint y: 261, endPoint x: 528, endPoint y: 262, distance: 45.1
click at [528, 262] on div "CPU Description Intel(R) Xeon(R) Gold 6242 CPU @ 2.80GHz 2.79 GHz" at bounding box center [442, 291] width 183 height 64
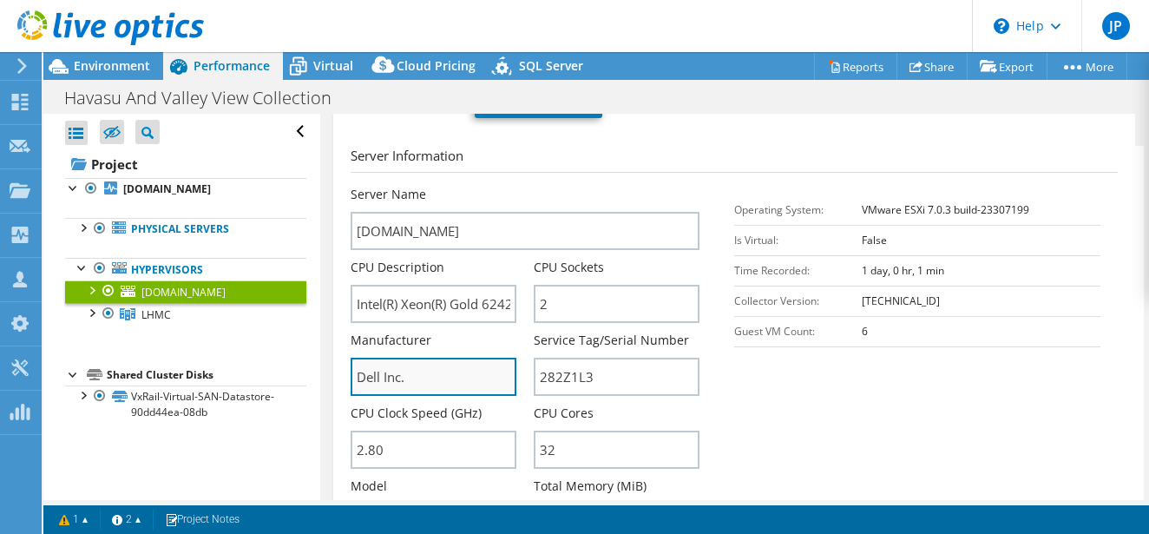
click at [462, 357] on input "Dell Inc." at bounding box center [434, 376] width 166 height 38
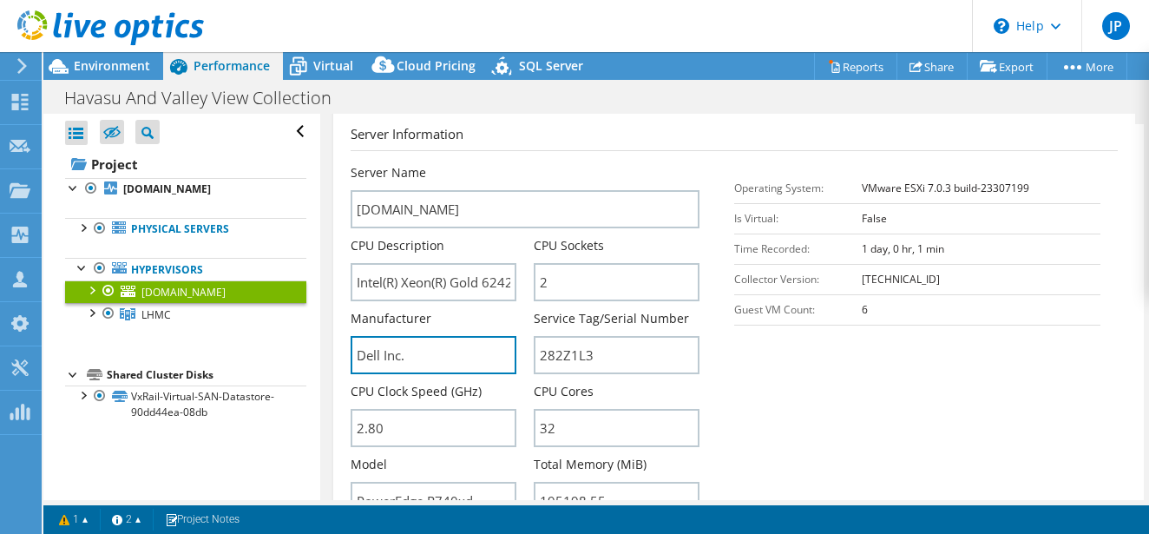
scroll to position [380, 0]
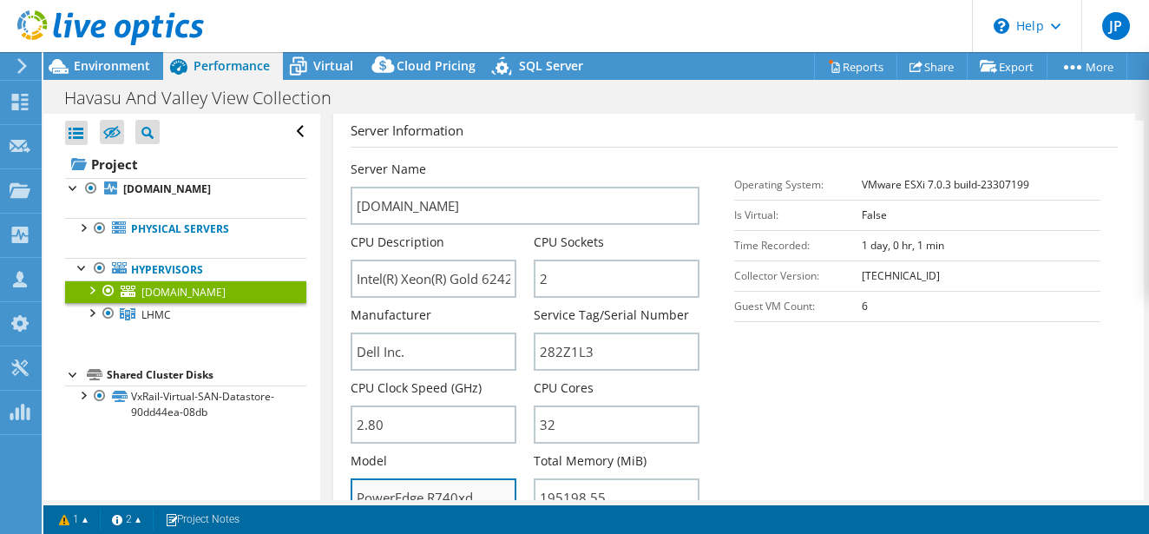
drag, startPoint x: 478, startPoint y: 449, endPoint x: 430, endPoint y: 452, distance: 48.7
click at [430, 478] on input "PowerEdge R740xd" at bounding box center [434, 497] width 166 height 38
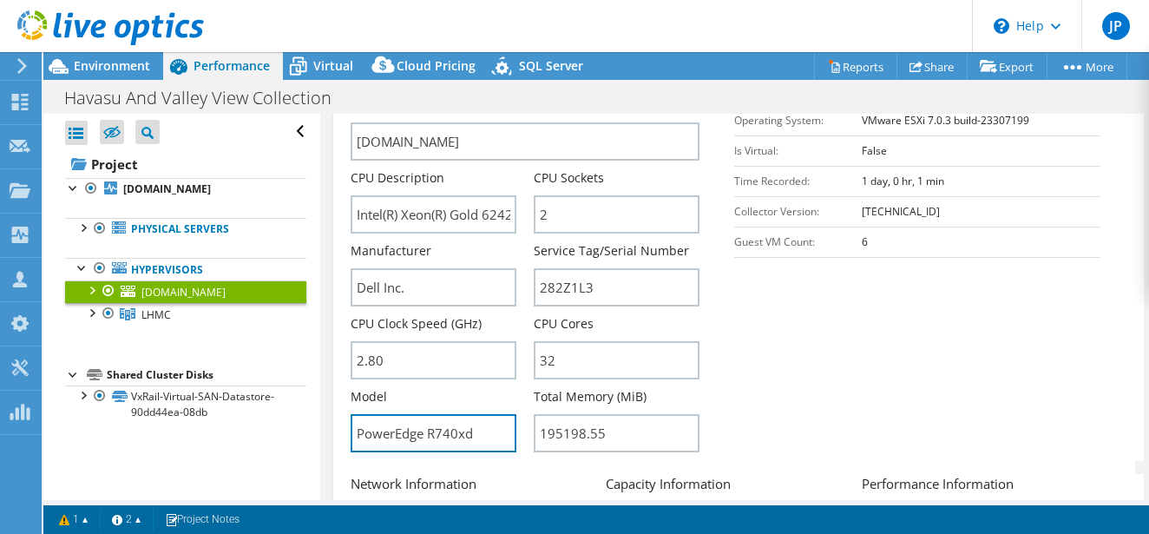
scroll to position [410, 0]
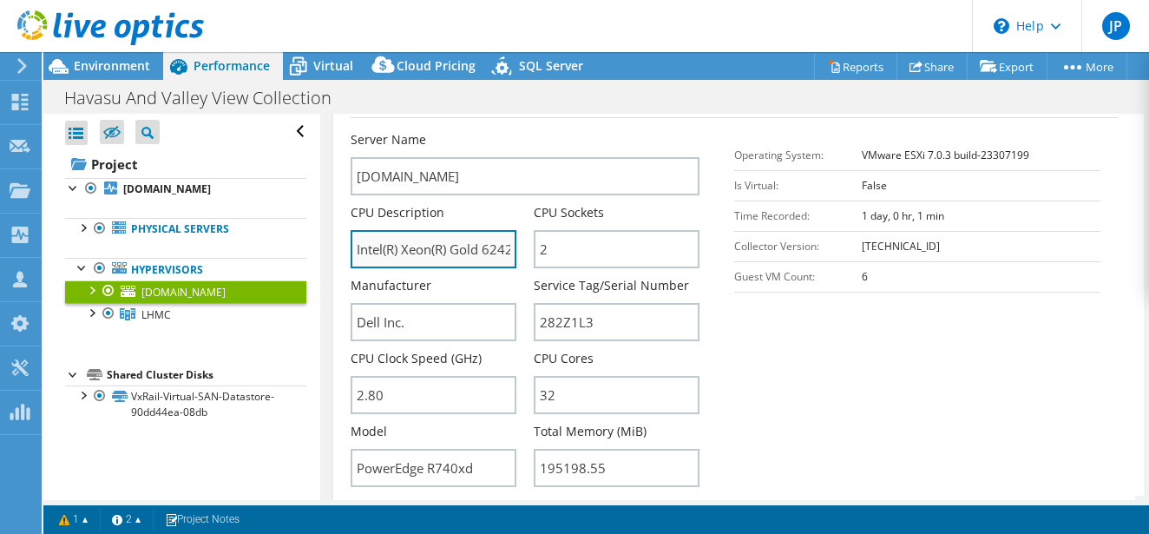
drag, startPoint x: 482, startPoint y: 202, endPoint x: 509, endPoint y: 205, distance: 27.0
click at [509, 230] on input "Intel(R) Xeon(R) Gold 6242 CPU @ 2.80GHz 2.79 GHz" at bounding box center [434, 249] width 166 height 38
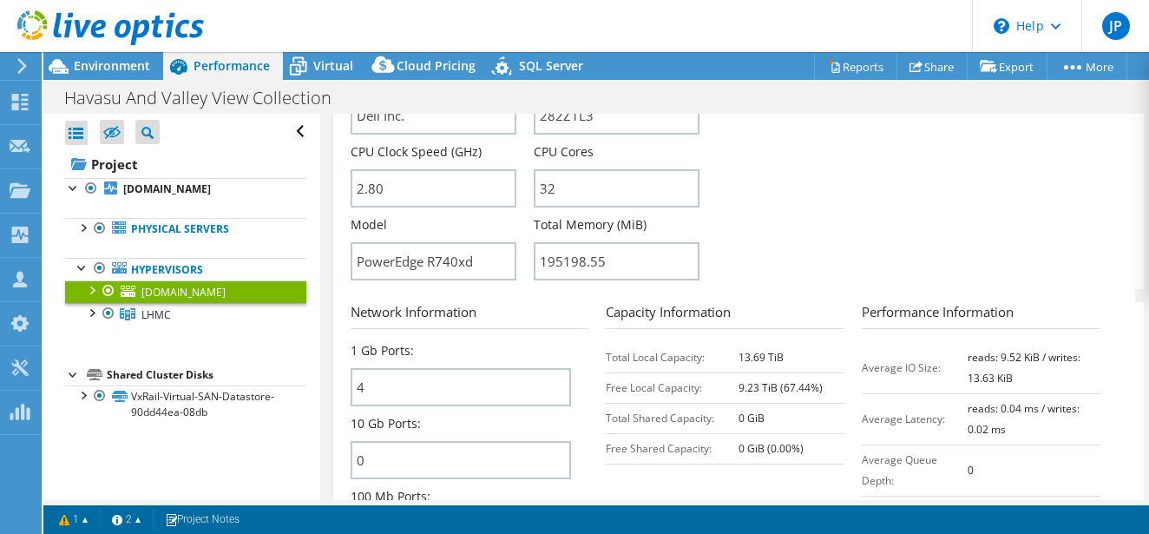
scroll to position [655, 0]
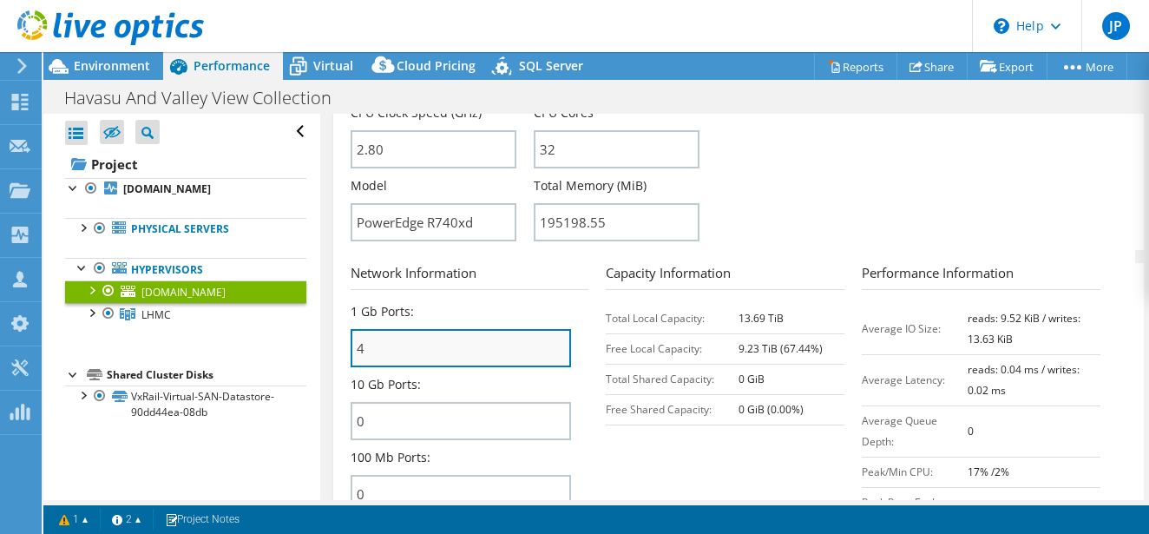
drag, startPoint x: 371, startPoint y: 302, endPoint x: 351, endPoint y: 302, distance: 20.0
click at [351, 329] on input "4" at bounding box center [461, 348] width 221 height 38
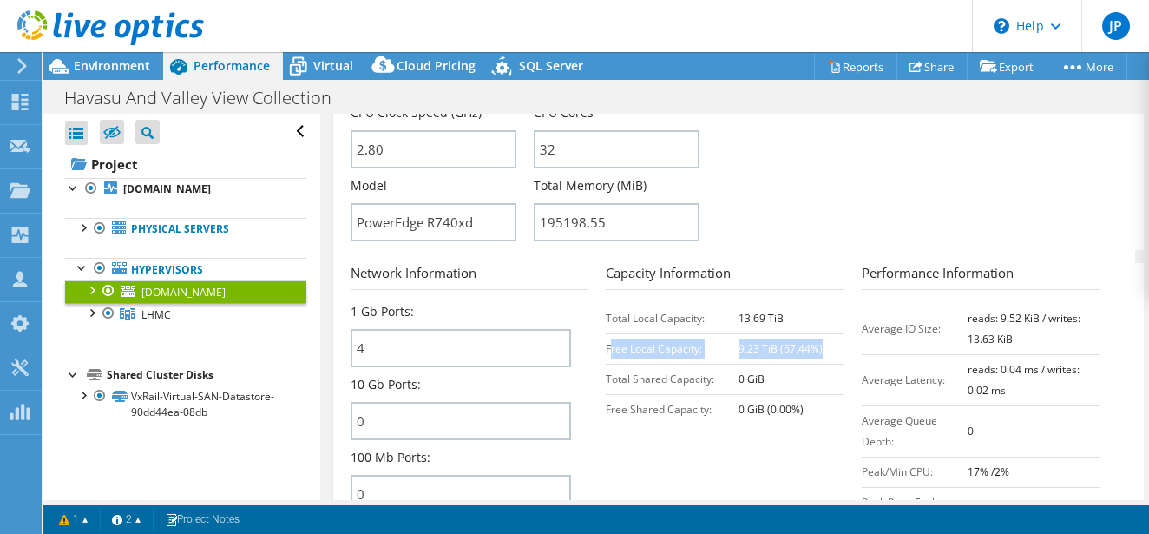
drag, startPoint x: 816, startPoint y: 298, endPoint x: 607, endPoint y: 297, distance: 210.0
click at [607, 333] on tr "Free Local Capacity: 9.23 TiB (67.44%)" at bounding box center [725, 348] width 239 height 30
click at [714, 420] on section "Network Information 1 Gb Ports: 4 10 Gb Ports: 0 100 Mb Ports: 0 Capacity Infor…" at bounding box center [739, 431] width 776 height 336
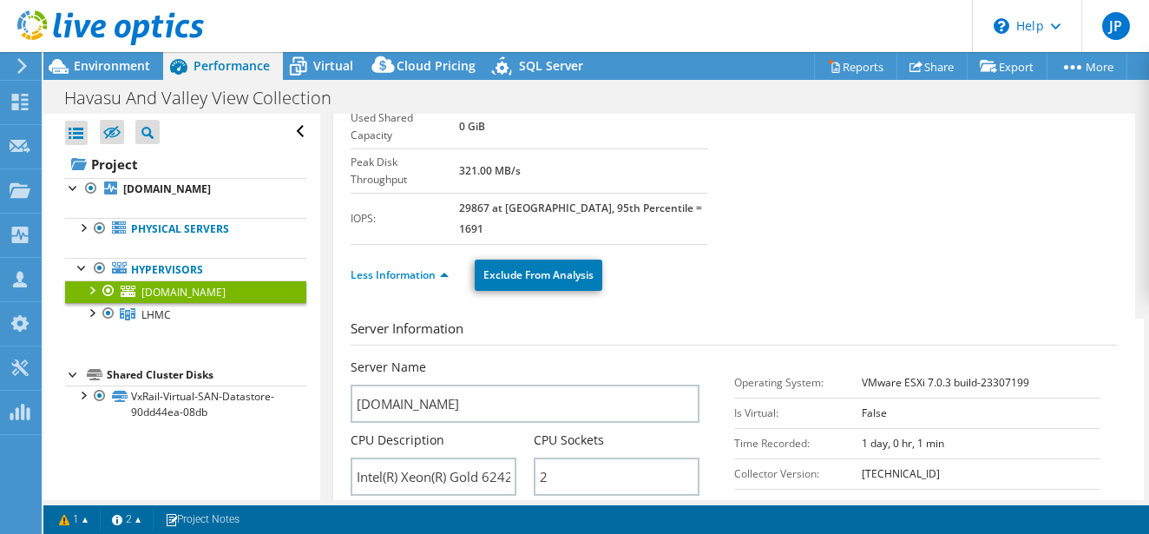
scroll to position [0, 0]
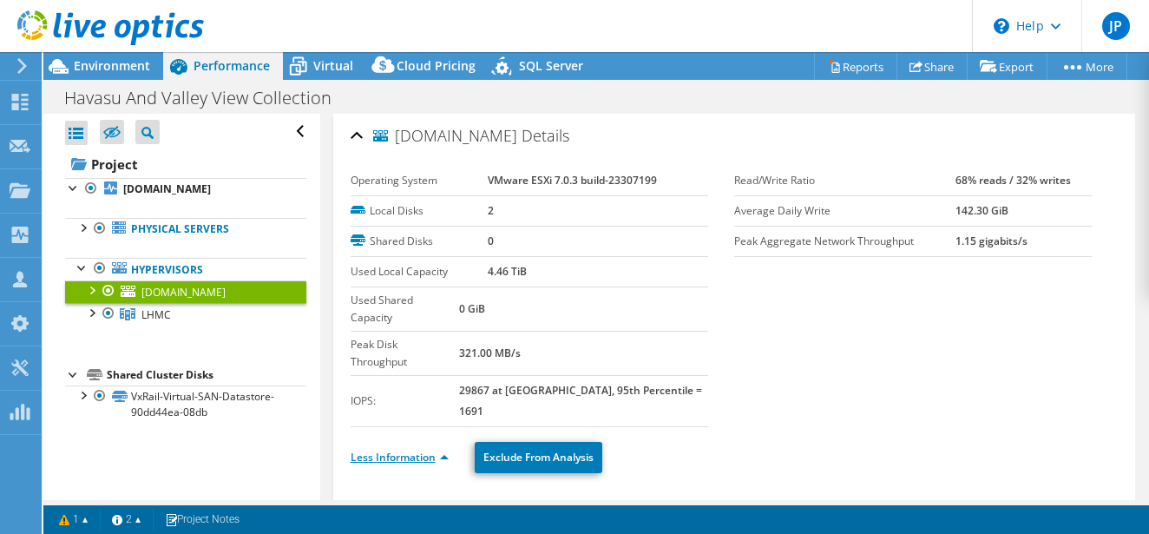
click at [444, 449] on link "Less Information" at bounding box center [400, 456] width 98 height 15
click at [22, 98] on icon at bounding box center [20, 102] width 21 height 16
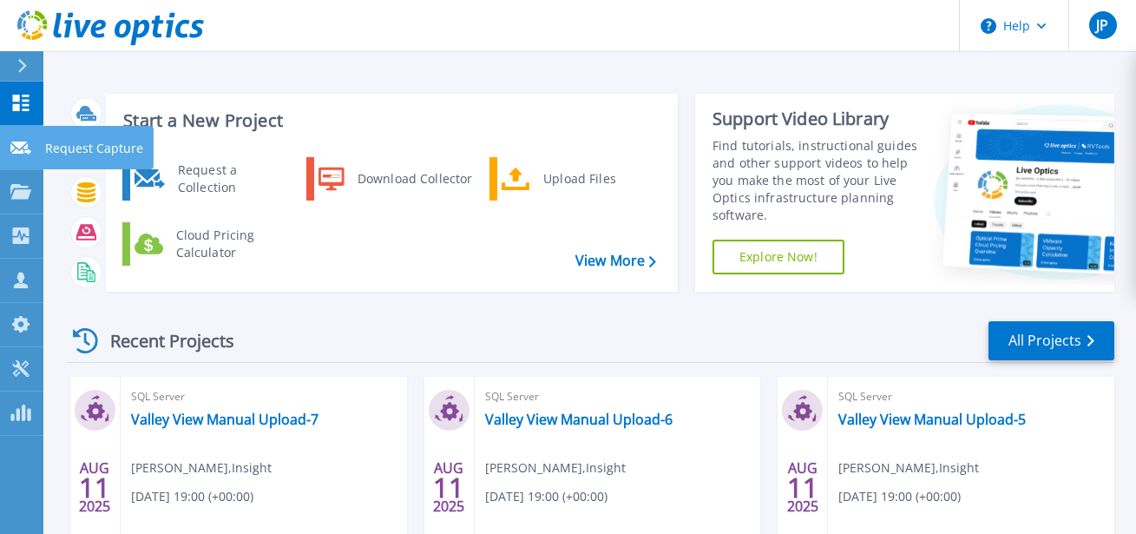
click at [75, 142] on p "Request Capture" at bounding box center [94, 148] width 98 height 45
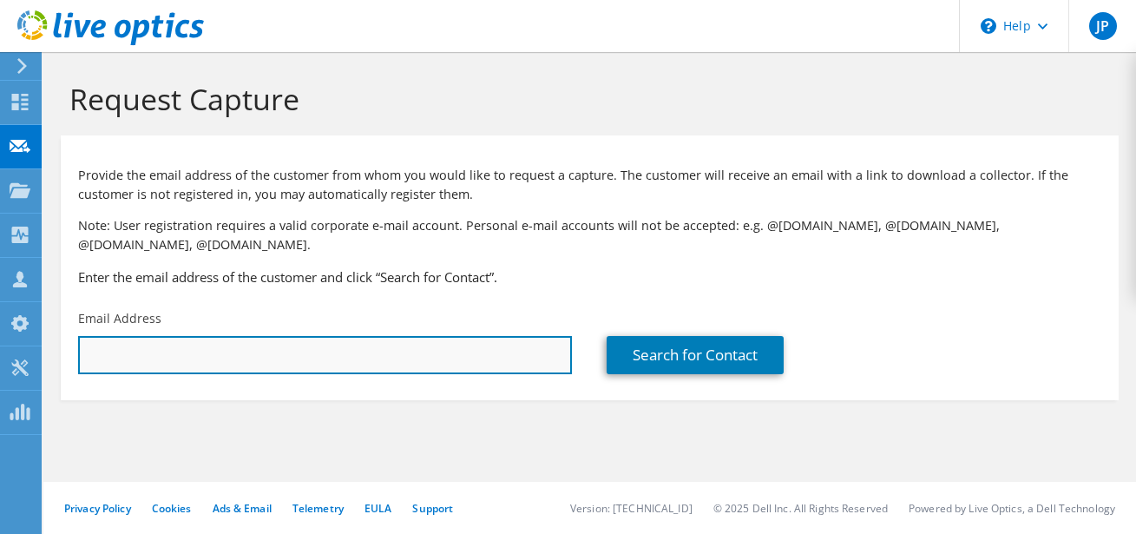
click at [157, 351] on input "text" at bounding box center [325, 355] width 494 height 38
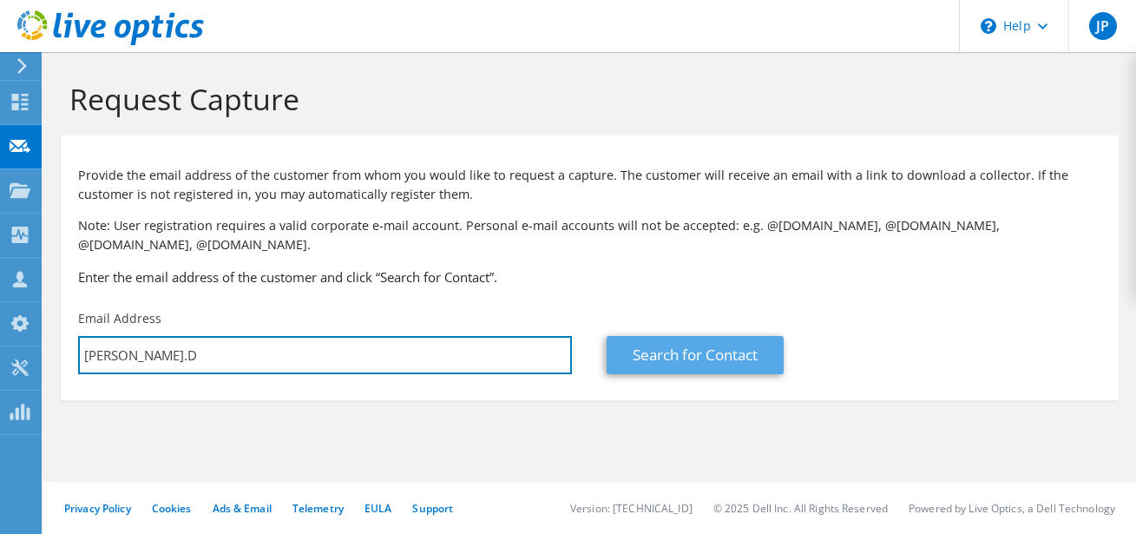
type input "Richard.D"
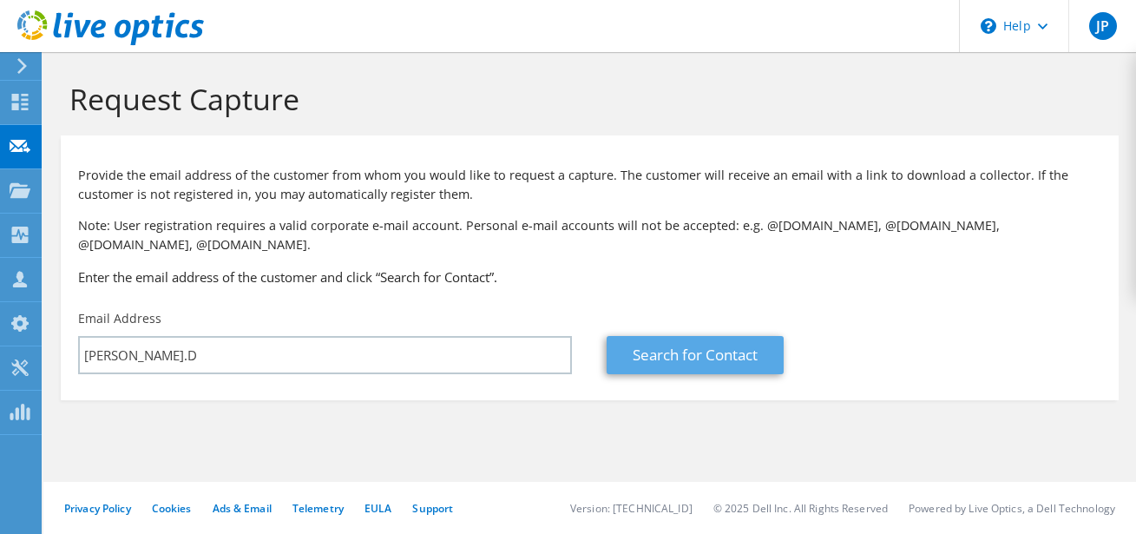
click at [637, 338] on link "Search for Contact" at bounding box center [695, 355] width 177 height 38
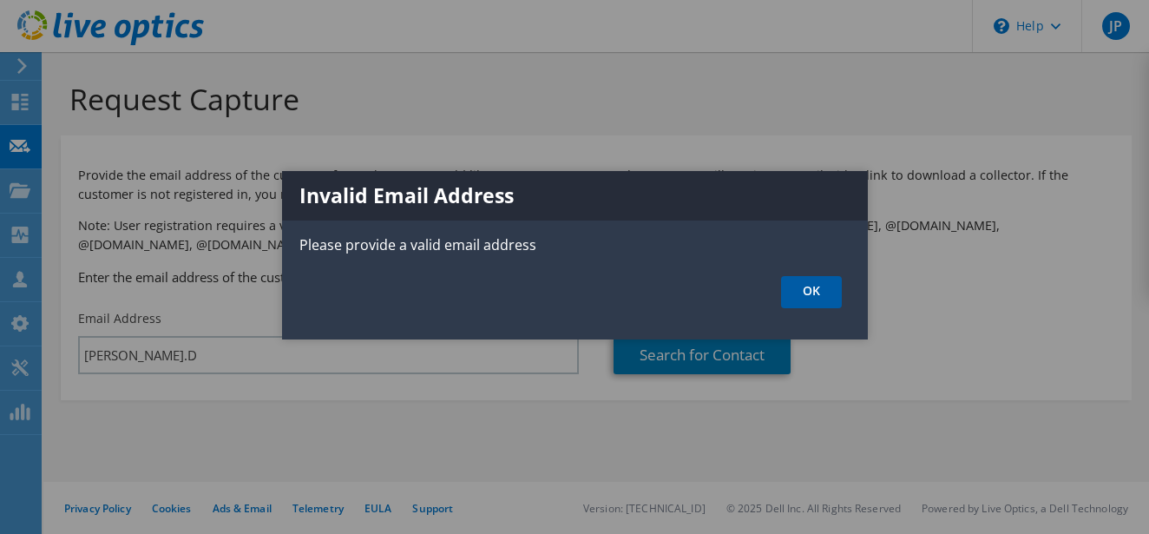
click at [824, 284] on link "OK" at bounding box center [811, 292] width 61 height 32
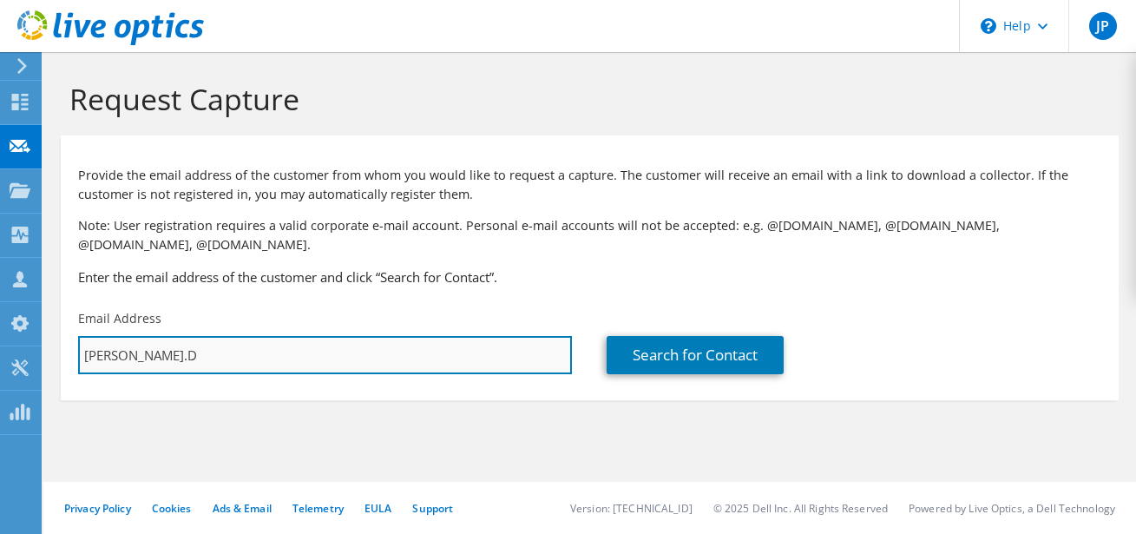
click at [192, 336] on input "Richard.D" at bounding box center [325, 355] width 494 height 38
drag, startPoint x: 185, startPoint y: 341, endPoint x: -37, endPoint y: 338, distance: 222.1
click at [0, 338] on html "JP Partner Team Member Jason Powell jason.powell@insight.com Insight My Profile…" at bounding box center [568, 267] width 1136 height 534
paste input "richard.davidson@lpnt.net"
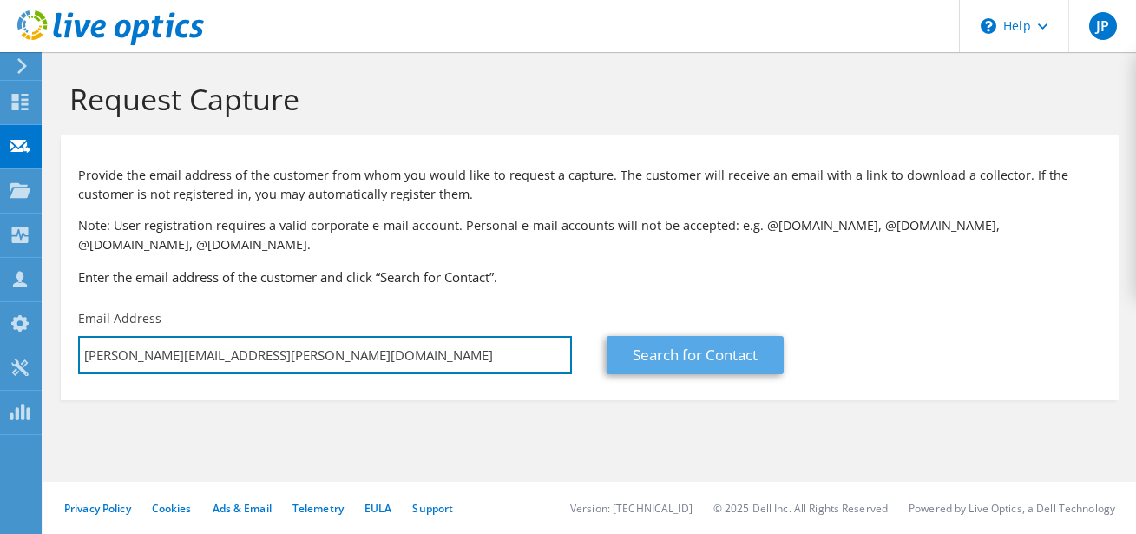
type input "richard.davidson@lpnt.net"
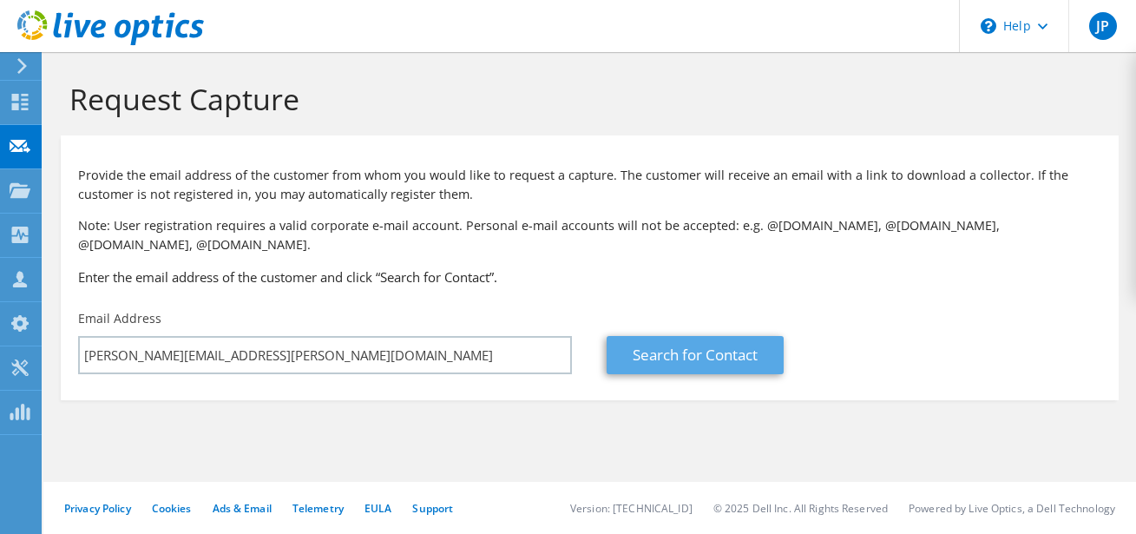
click at [659, 338] on link "Search for Contact" at bounding box center [695, 355] width 177 height 38
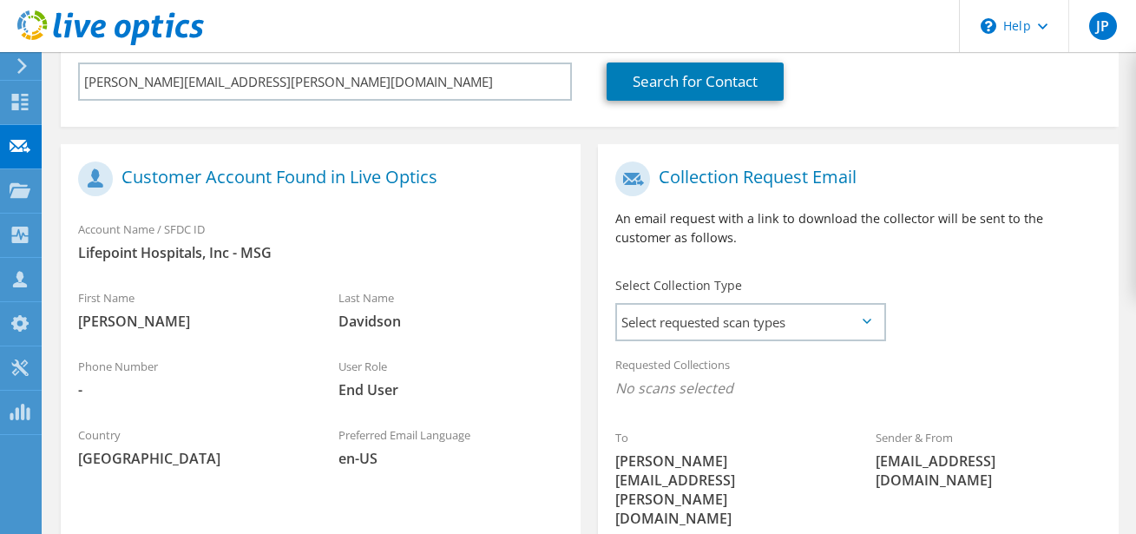
scroll to position [406, 0]
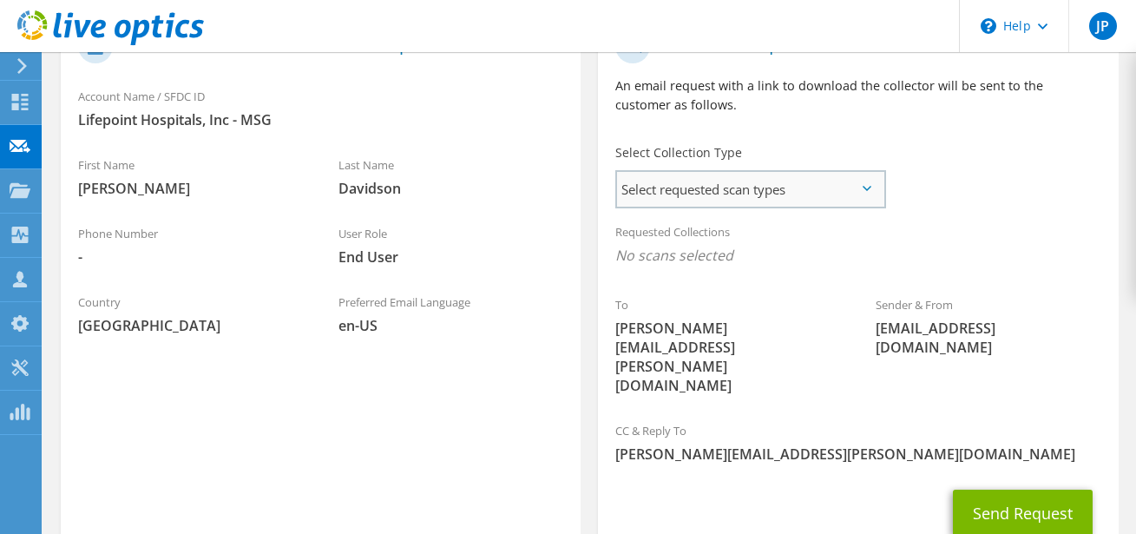
click at [725, 185] on span "Select requested scan types" at bounding box center [750, 189] width 266 height 35
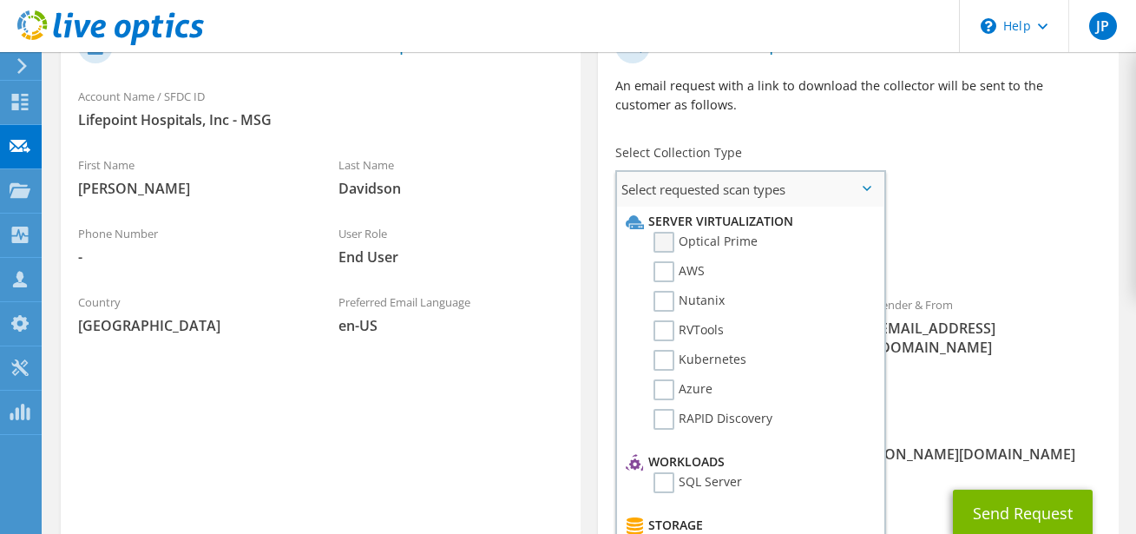
click at [666, 232] on label "Optical Prime" at bounding box center [705, 242] width 104 height 21
click at [0, 0] on input "Optical Prime" at bounding box center [0, 0] width 0 height 0
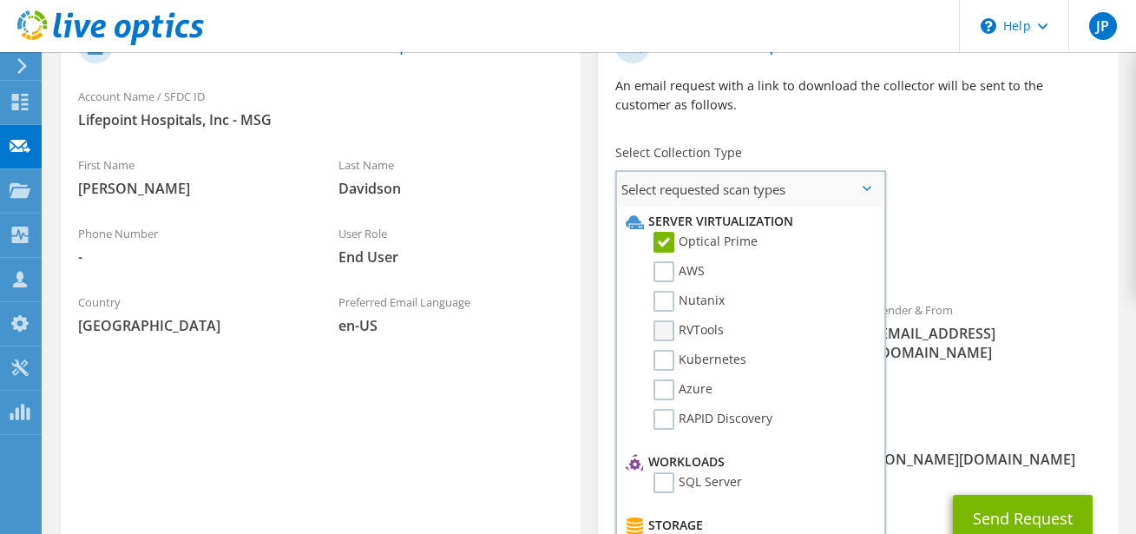
click at [662, 320] on label "RVTools" at bounding box center [688, 330] width 70 height 21
click at [0, 0] on input "RVTools" at bounding box center [0, 0] width 0 height 0
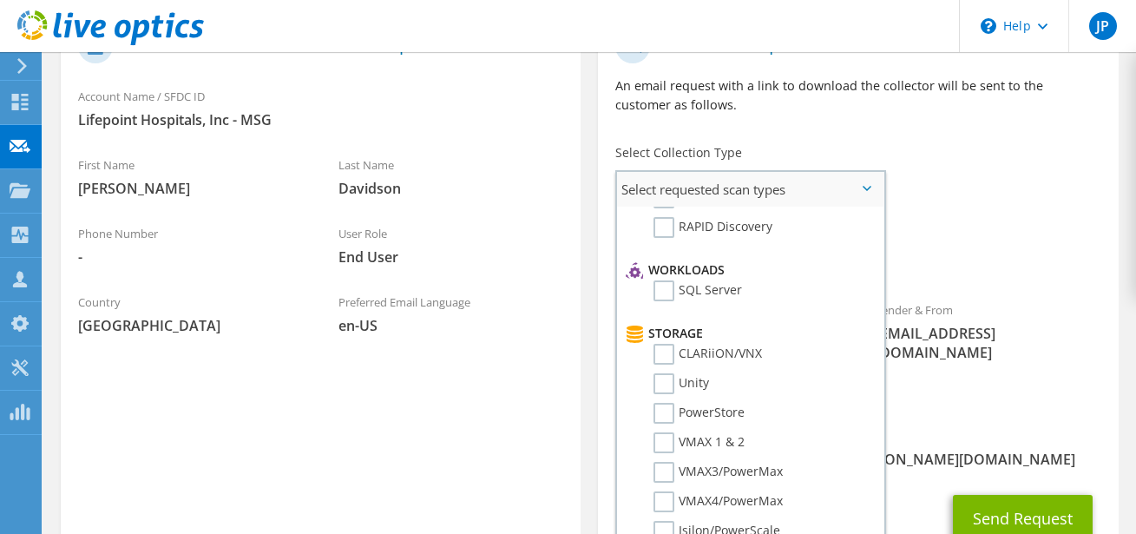
scroll to position [1, 0]
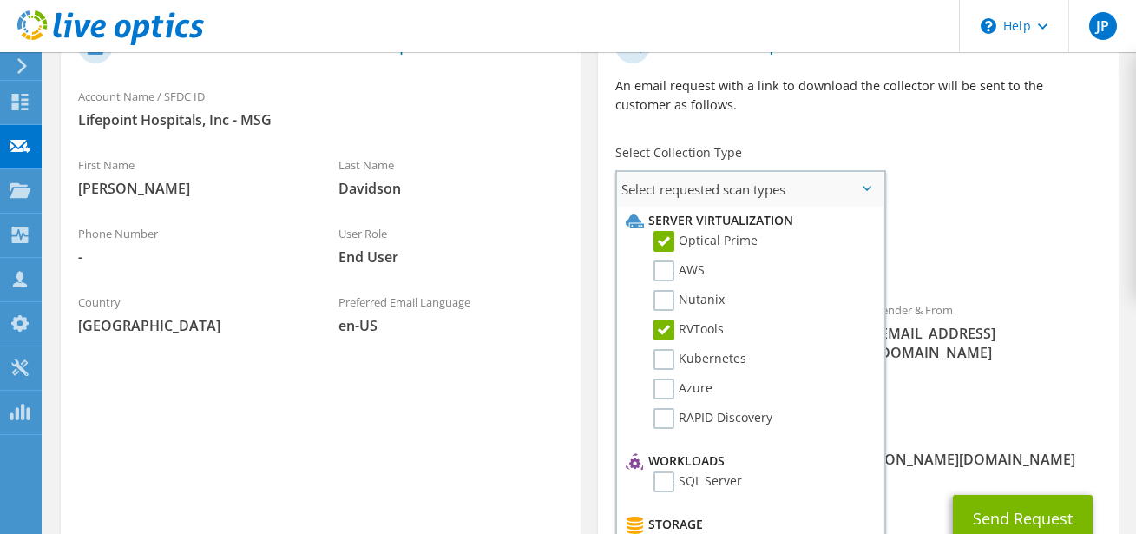
click at [669, 319] on label "RVTools" at bounding box center [688, 329] width 70 height 21
click at [0, 0] on input "RVTools" at bounding box center [0, 0] width 0 height 0
click at [980, 495] on button "Send Request" at bounding box center [1023, 518] width 140 height 47
